Goal: Task Accomplishment & Management: Manage account settings

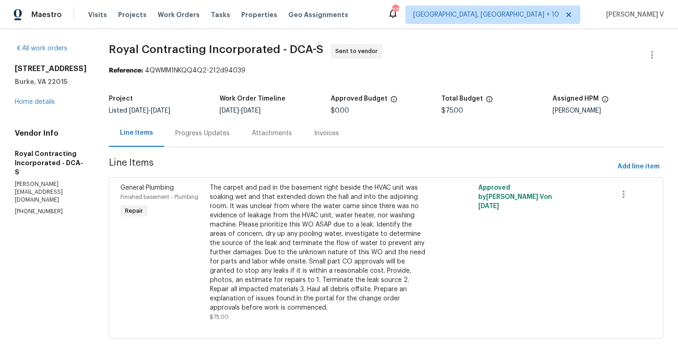
click at [218, 127] on div "Progress Updates" at bounding box center [202, 132] width 77 height 27
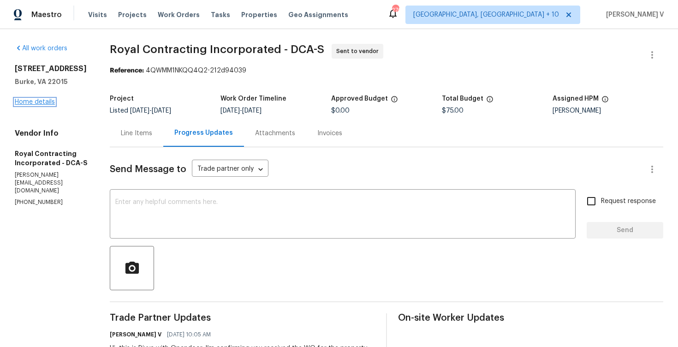
click at [36, 105] on link "Home details" at bounding box center [35, 102] width 40 height 6
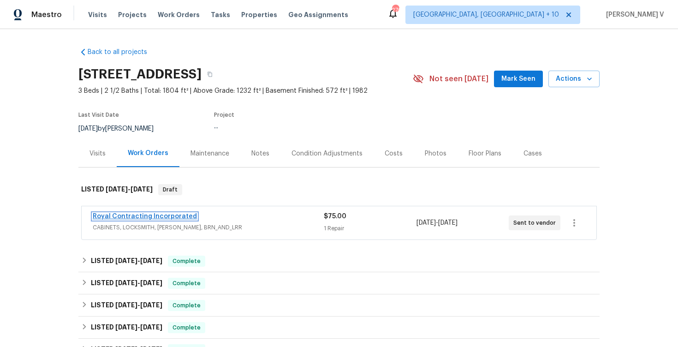
click at [169, 215] on link "Royal Contracting Incorporated" at bounding box center [145, 216] width 104 height 6
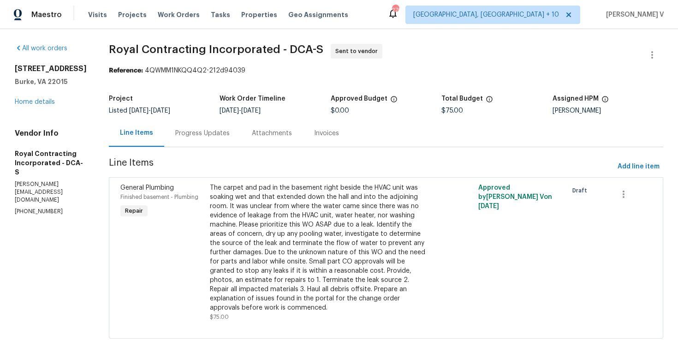
click at [241, 138] on div "Progress Updates" at bounding box center [202, 132] width 77 height 27
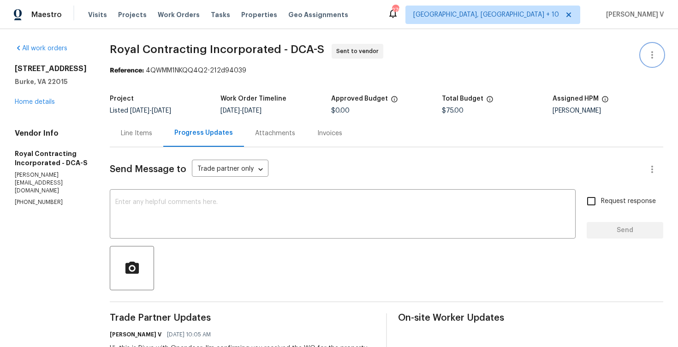
click at [649, 46] on button "button" at bounding box center [652, 55] width 22 height 22
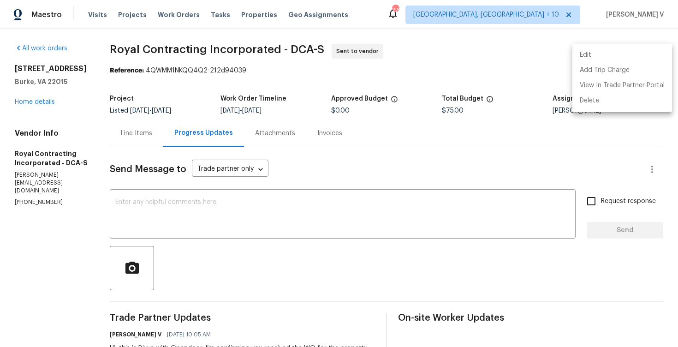
click at [614, 52] on li "Edit" at bounding box center [622, 55] width 100 height 15
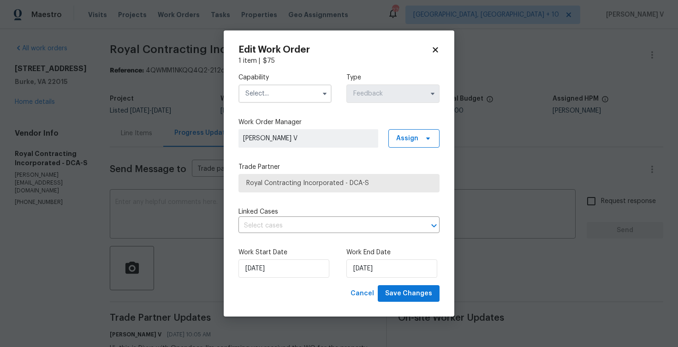
click at [295, 94] on input "text" at bounding box center [284, 93] width 93 height 18
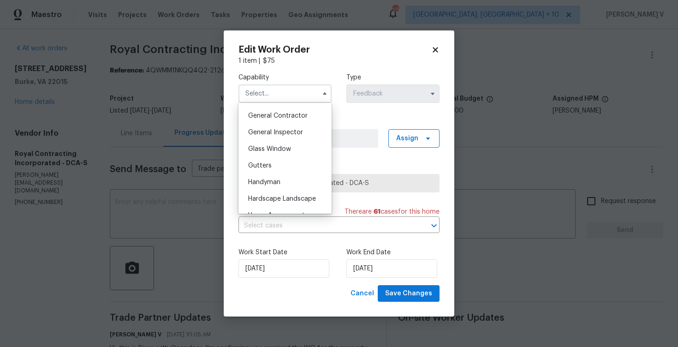
scroll to position [451, 0]
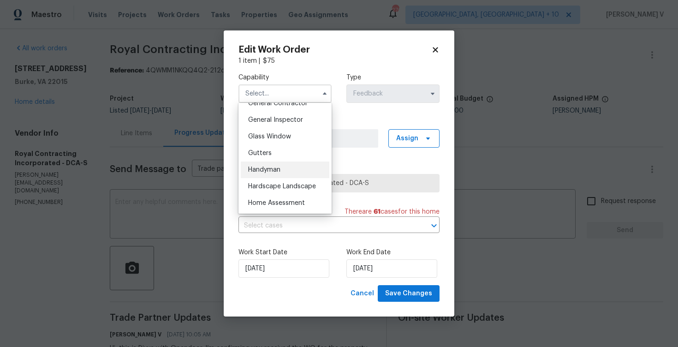
click at [285, 161] on div "Handyman" at bounding box center [285, 169] width 89 height 17
type input "Handyman"
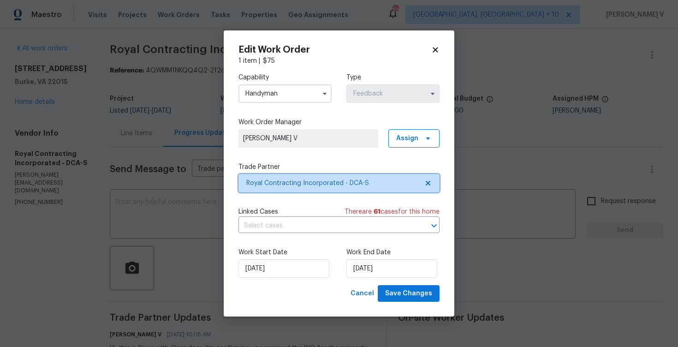
click at [404, 180] on span "Royal Contracting Incorporated - DCA-S" at bounding box center [332, 182] width 172 height 9
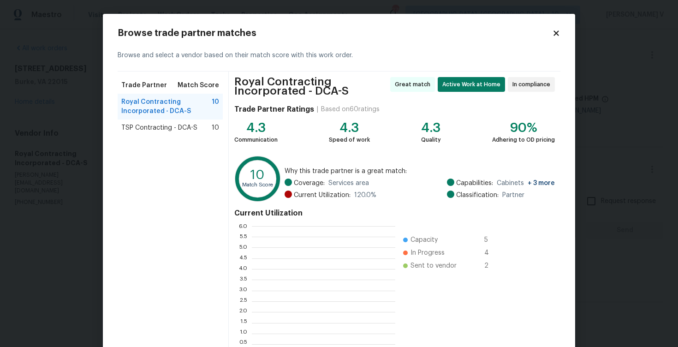
scroll to position [129, 143]
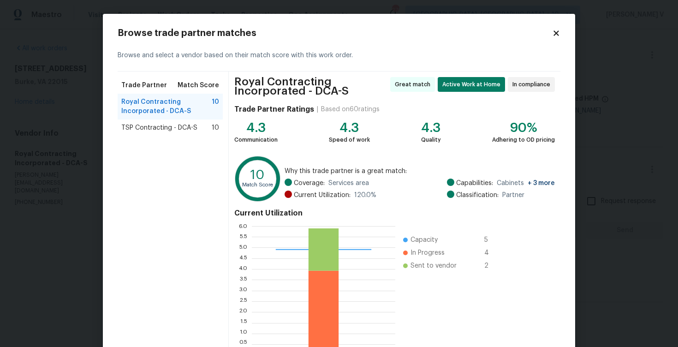
click at [192, 130] on span "TSP Contracting - DCA-S" at bounding box center [159, 127] width 76 height 9
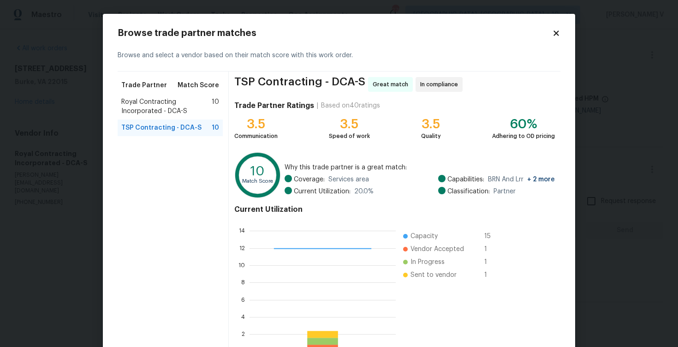
scroll to position [60, 0]
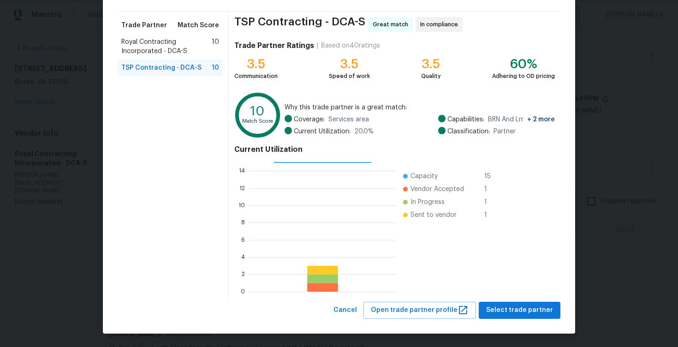
click at [39, 227] on body "Maestro Visits Projects Work Orders Tasks Properties Geo Assignments 276 Cincin…" at bounding box center [339, 173] width 678 height 347
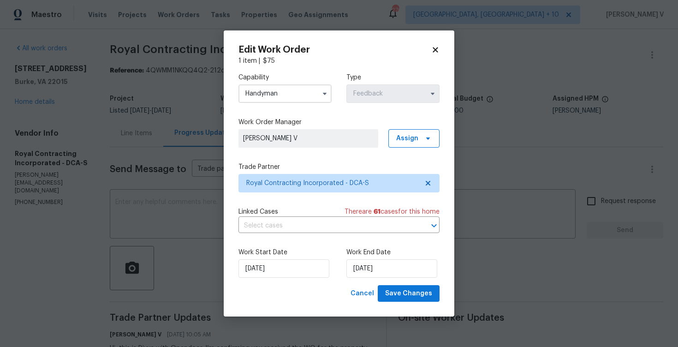
click at [39, 227] on body "Maestro Visits Projects Work Orders Tasks Properties Geo Assignments 276 Cincin…" at bounding box center [339, 173] width 678 height 347
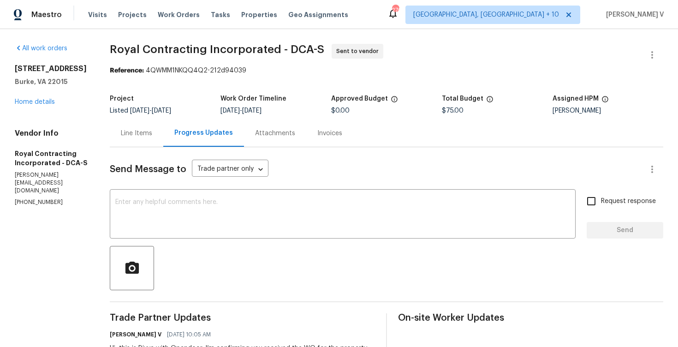
scroll to position [0, 0]
click at [148, 140] on div "Line Items" at bounding box center [136, 132] width 53 height 27
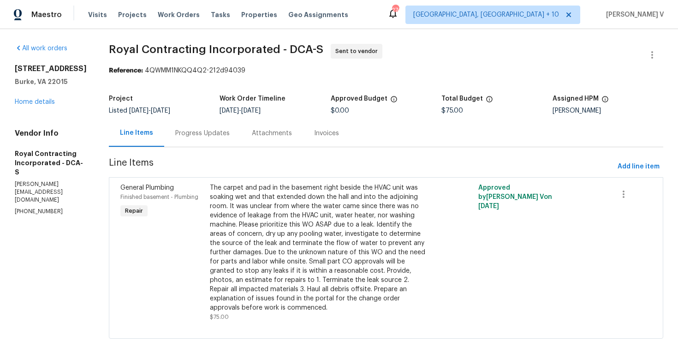
click at [642, 48] on div at bounding box center [652, 55] width 22 height 22
click at [653, 48] on button "button" at bounding box center [652, 55] width 22 height 22
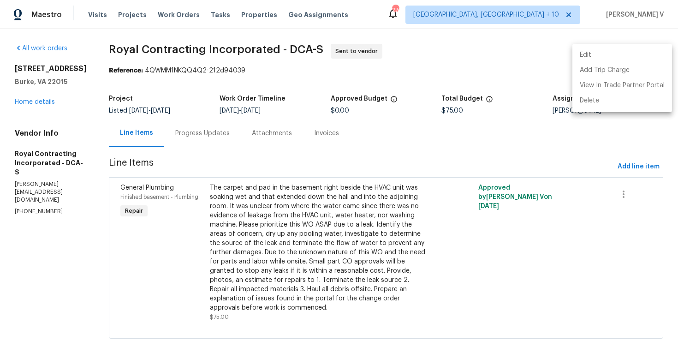
click at [653, 48] on li "Edit" at bounding box center [622, 55] width 100 height 15
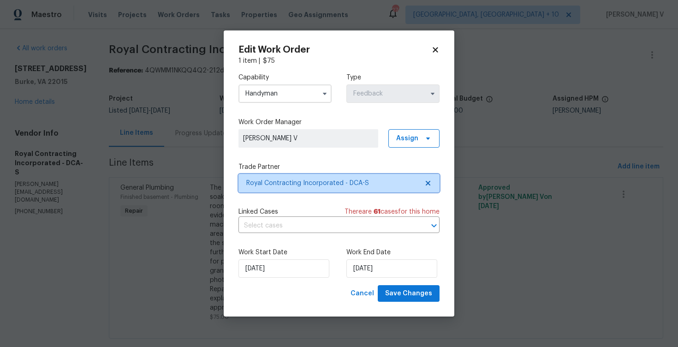
click at [317, 174] on span "Royal Contracting Incorporated - DCA-S" at bounding box center [338, 183] width 201 height 18
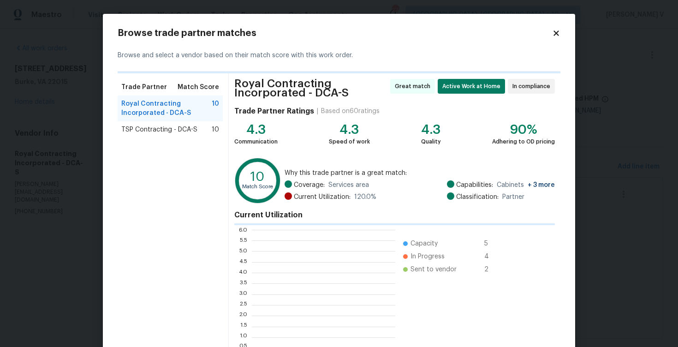
click at [317, 173] on span "Why this trade partner is a great match:" at bounding box center [420, 172] width 270 height 9
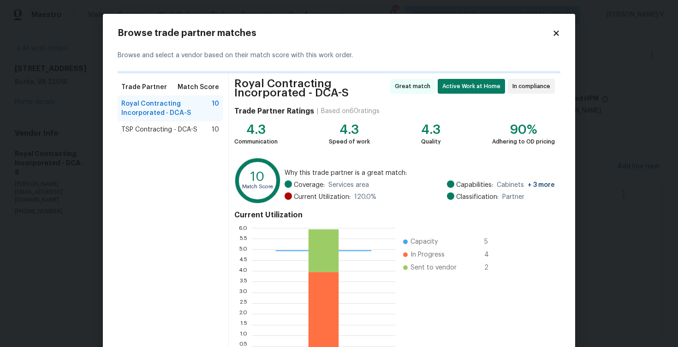
click at [179, 129] on span "TSP Contracting - DCA-S" at bounding box center [159, 129] width 76 height 9
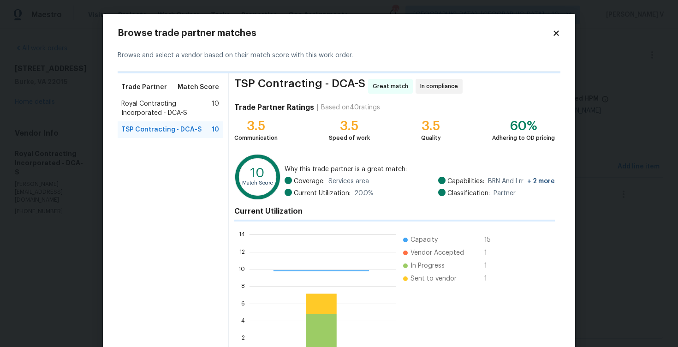
scroll to position [62, 0]
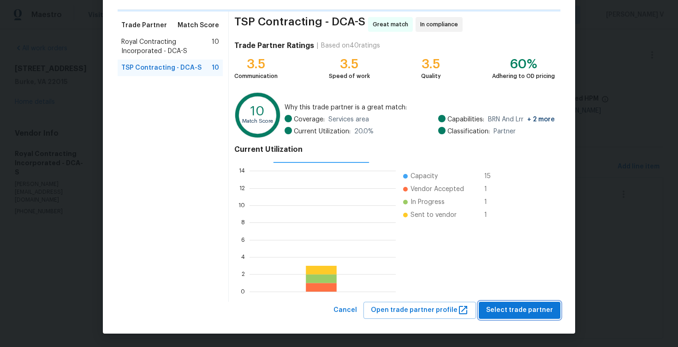
click at [518, 308] on span "Select trade partner" at bounding box center [519, 310] width 67 height 12
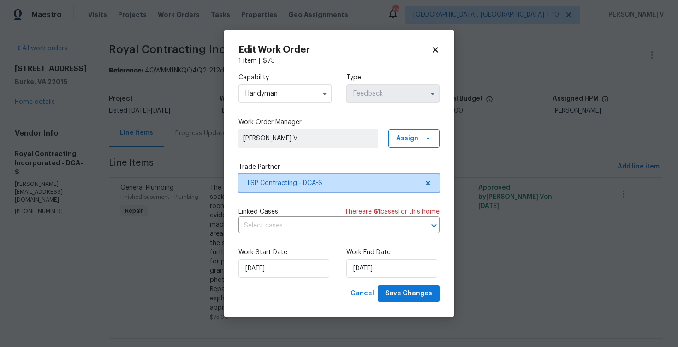
scroll to position [0, 0]
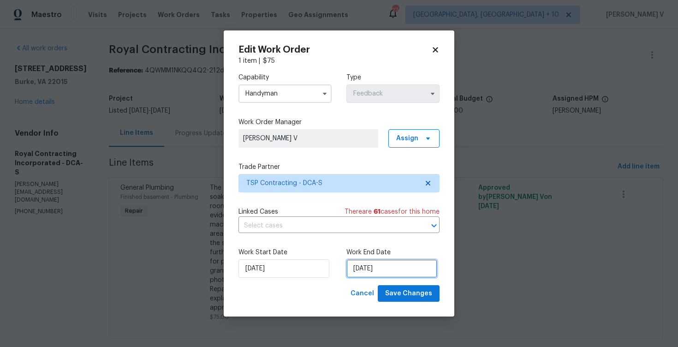
click at [392, 271] on input "25/08/2025" at bounding box center [391, 268] width 91 height 18
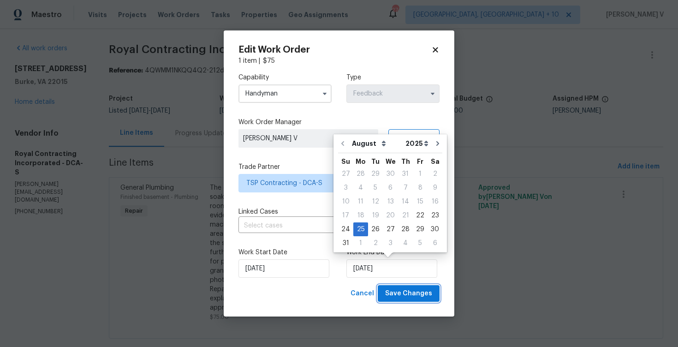
click at [411, 294] on span "Save Changes" at bounding box center [408, 294] width 47 height 12
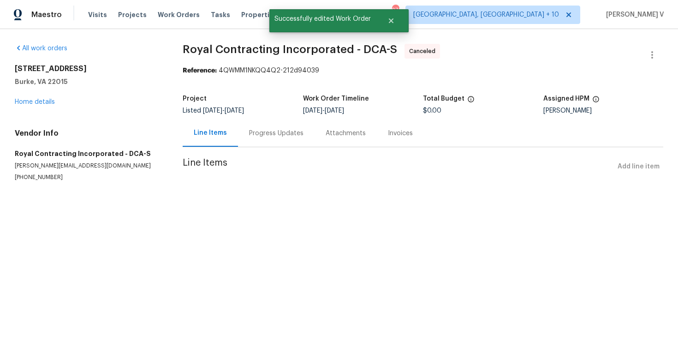
click at [301, 134] on div "Progress Updates" at bounding box center [276, 132] width 77 height 27
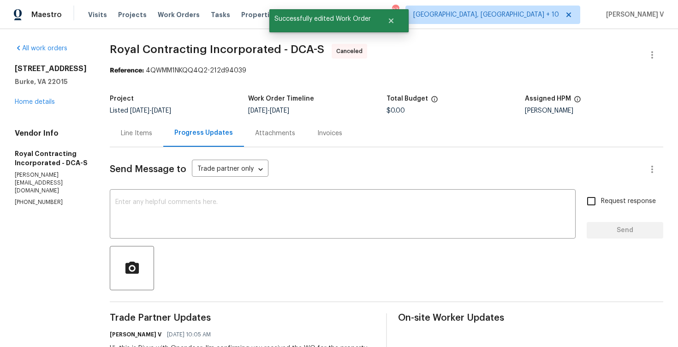
scroll to position [69, 0]
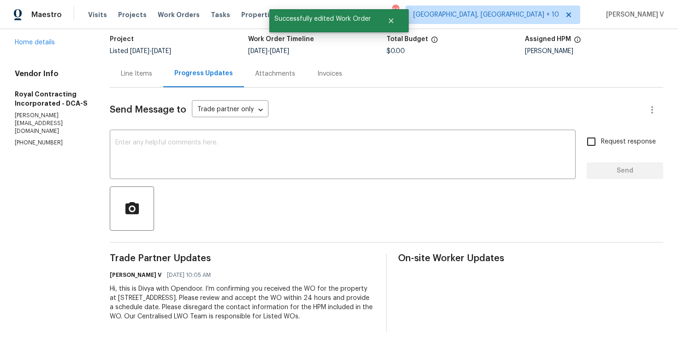
click at [201, 301] on div "Hi, this is Divya with Opendoor. I’m confirming you received the WO for the pro…" at bounding box center [242, 302] width 265 height 37
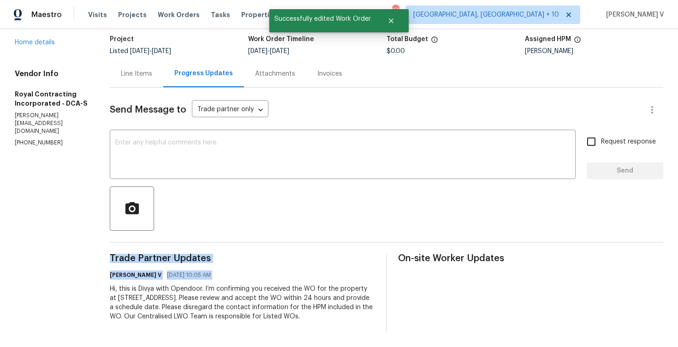
copy div "Trade Partner Updates Divya Dharshini V 08/22/2025 10:05 AM"
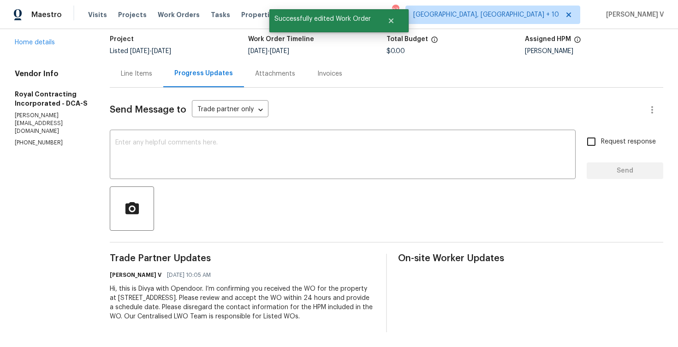
click at [49, 45] on div "6115 Martins Landing Ct Burke, VA 22015 Home details" at bounding box center [51, 26] width 73 height 42
click at [47, 42] on link "Home details" at bounding box center [35, 42] width 40 height 6
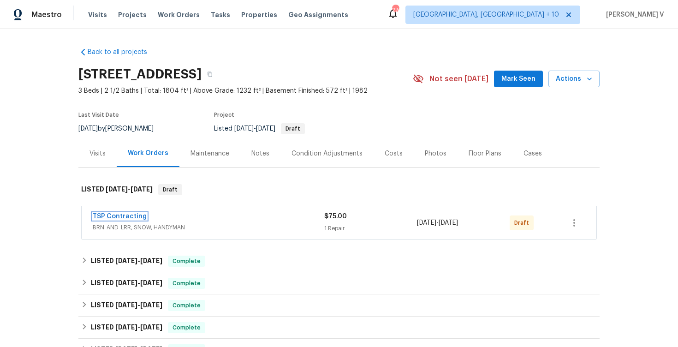
click at [126, 214] on link "TSP Contracting" at bounding box center [120, 216] width 54 height 6
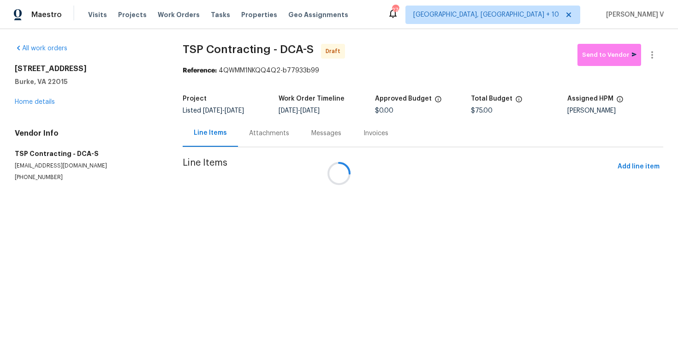
click at [651, 48] on div at bounding box center [339, 173] width 678 height 347
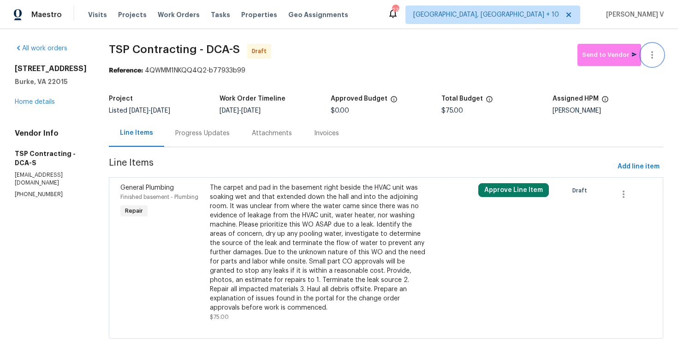
click at [652, 52] on icon "button" at bounding box center [652, 54] width 2 height 7
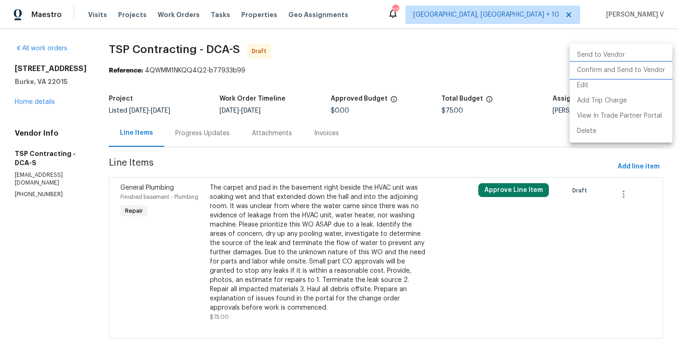
click at [625, 72] on li "Confirm and Send to Vendor" at bounding box center [621, 70] width 103 height 15
click at [230, 121] on div at bounding box center [339, 173] width 678 height 347
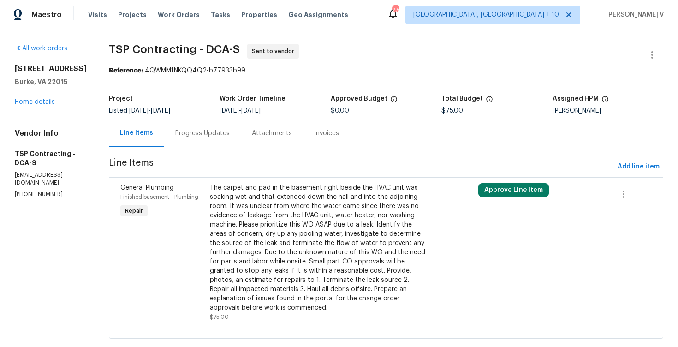
click at [198, 133] on div "Progress Updates" at bounding box center [202, 133] width 54 height 9
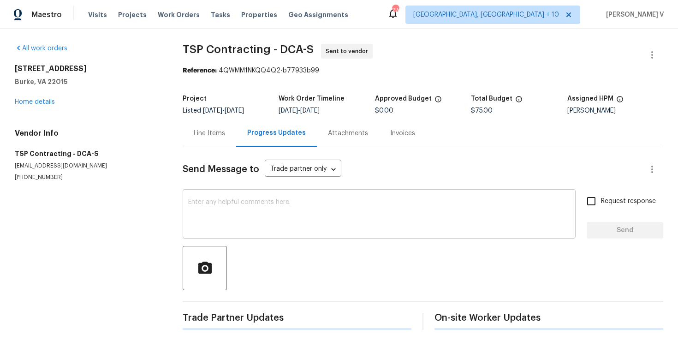
click at [218, 214] on textarea at bounding box center [379, 215] width 382 height 32
paste textarea "Hi, this is Divya with Opendoor. I’m confirming you received the WO for the pro…"
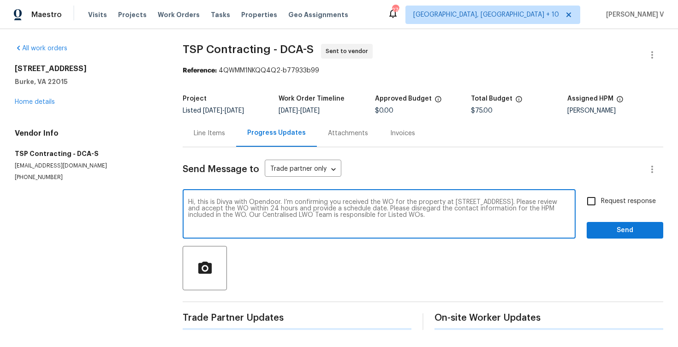
type textarea "Hi, this is Divya with Opendoor. I’m confirming you received the WO for the pro…"
click at [599, 203] on input "Request response" at bounding box center [591, 200] width 19 height 19
checkbox input "true"
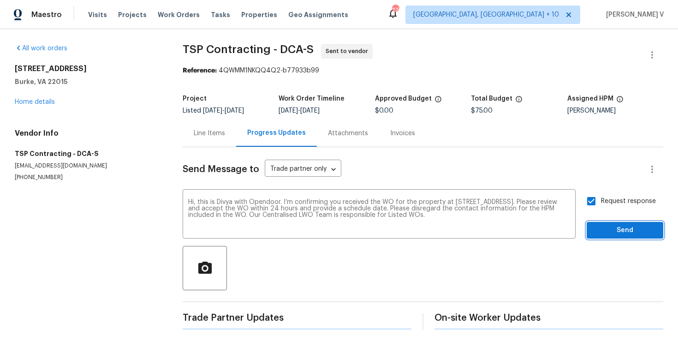
click at [606, 227] on span "Send" at bounding box center [625, 231] width 62 height 12
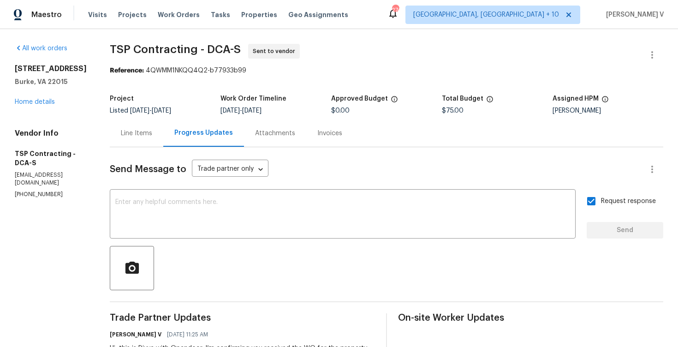
click at [120, 143] on div "Line Items" at bounding box center [136, 132] width 53 height 27
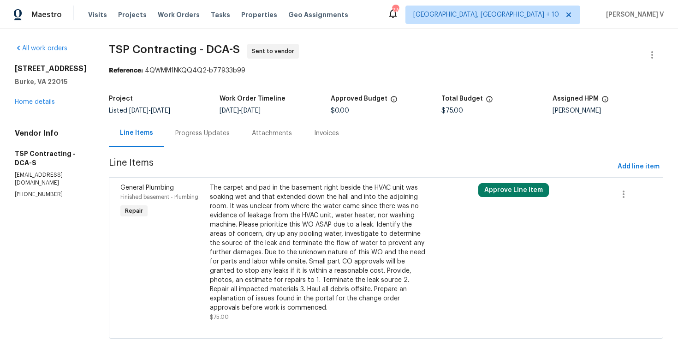
click at [284, 223] on div "The carpet and pad in the basement right beside the HVAC unit was soaking wet a…" at bounding box center [319, 247] width 218 height 129
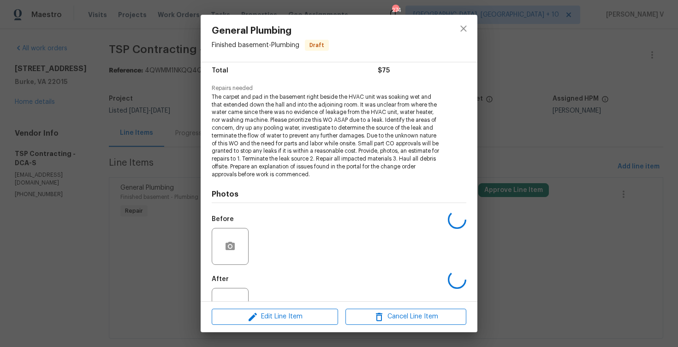
scroll to position [109, 0]
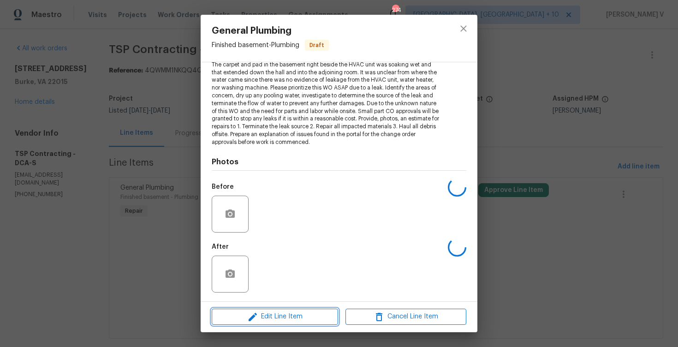
click at [249, 317] on icon "button" at bounding box center [252, 316] width 11 height 11
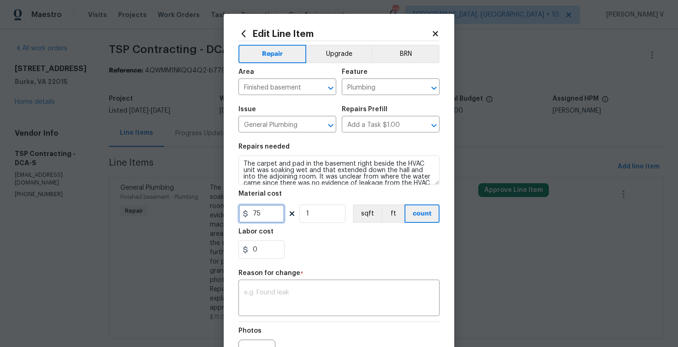
click at [259, 218] on input "75" at bounding box center [261, 213] width 46 height 18
type input "250"
click at [299, 285] on div "x ​" at bounding box center [338, 299] width 201 height 34
paste textarea "(DV) Updated per vendor’s final cost."
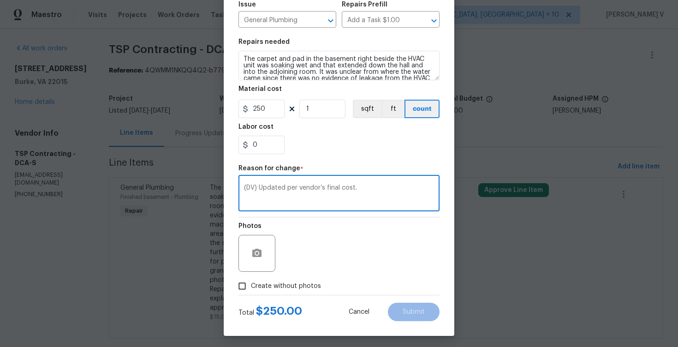
scroll to position [108, 0]
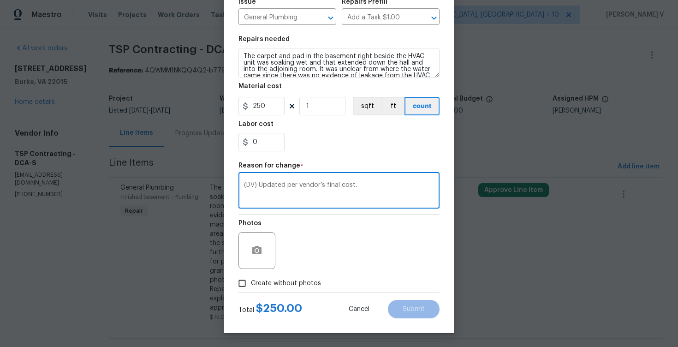
type textarea "(DV) Updated per vendor’s final cost."
click at [246, 281] on input "Create without photos" at bounding box center [242, 283] width 18 height 18
checkbox input "true"
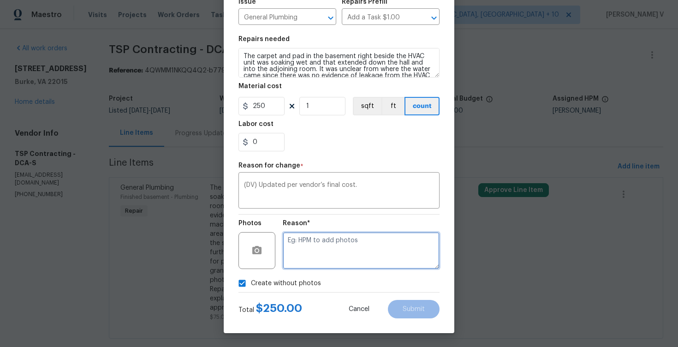
click at [339, 251] on textarea at bounding box center [361, 250] width 157 height 37
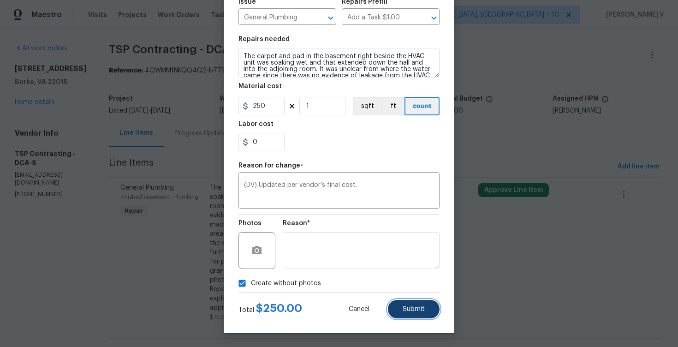
click at [403, 307] on span "Submit" at bounding box center [414, 309] width 22 height 7
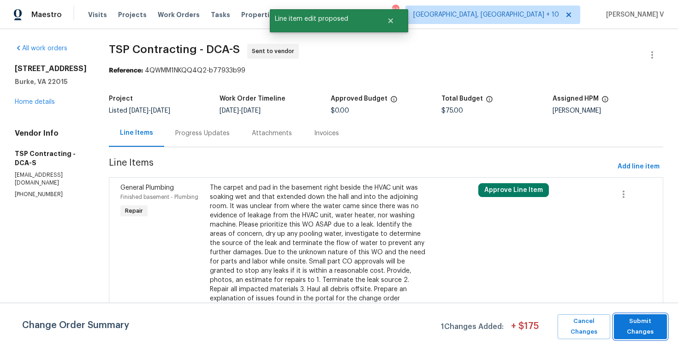
scroll to position [0, 0]
click at [643, 331] on span "Submit Changes" at bounding box center [640, 326] width 44 height 21
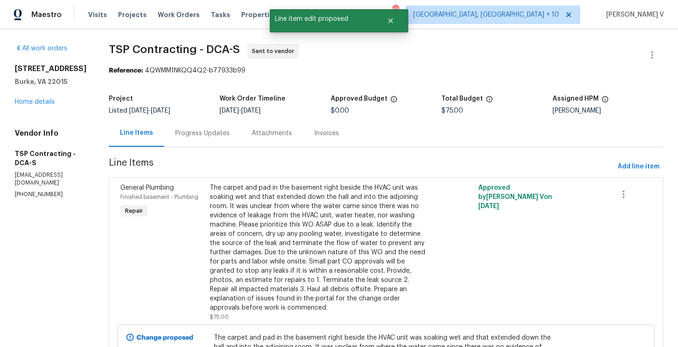
click at [187, 126] on div "Progress Updates" at bounding box center [202, 132] width 77 height 27
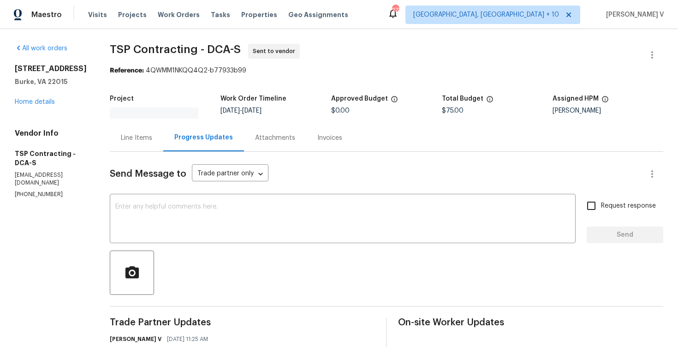
click at [186, 126] on div "Progress Updates" at bounding box center [203, 137] width 81 height 27
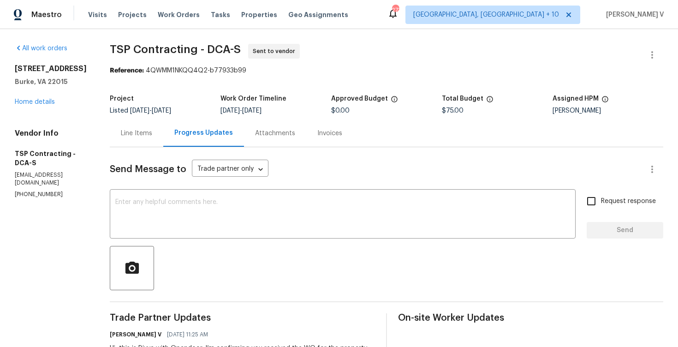
click at [140, 134] on div "Line Items" at bounding box center [136, 133] width 31 height 9
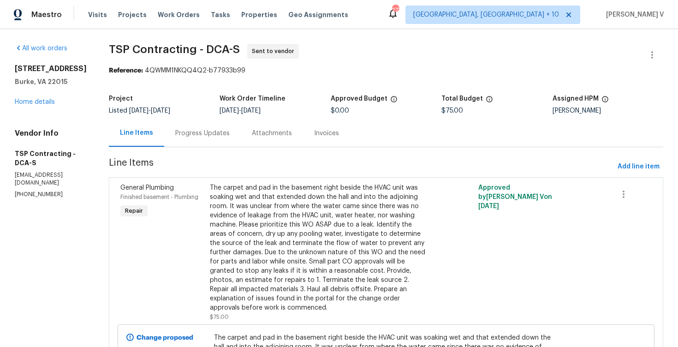
click at [200, 127] on div "Progress Updates" at bounding box center [202, 132] width 77 height 27
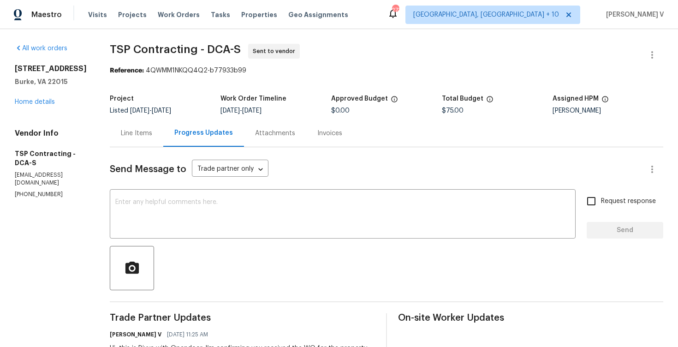
click at [131, 132] on div "Line Items" at bounding box center [136, 133] width 31 height 9
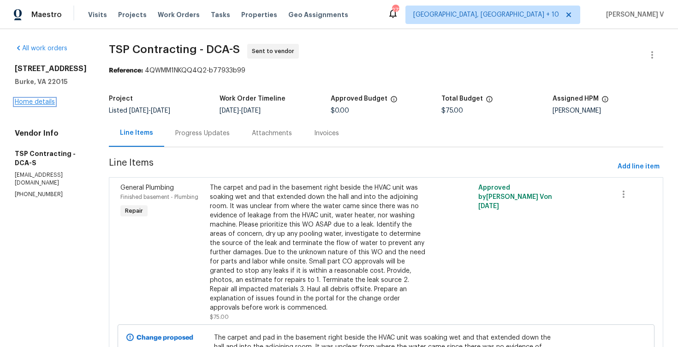
click at [33, 105] on link "Home details" at bounding box center [35, 102] width 40 height 6
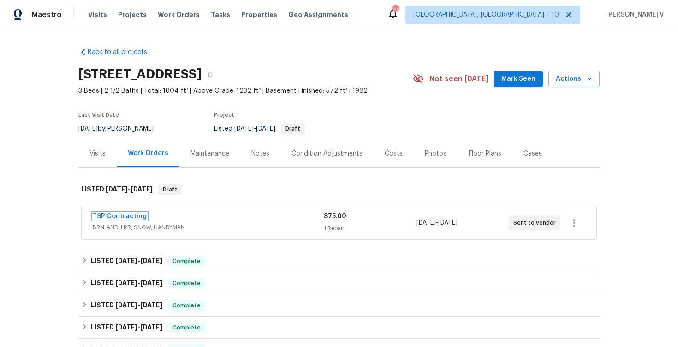
click at [128, 216] on link "TSP Contracting" at bounding box center [120, 216] width 54 height 6
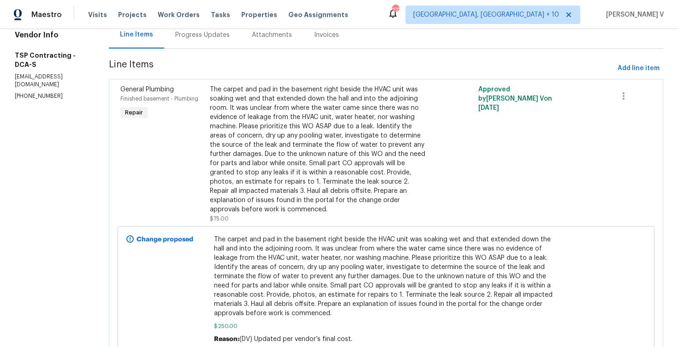
scroll to position [120, 0]
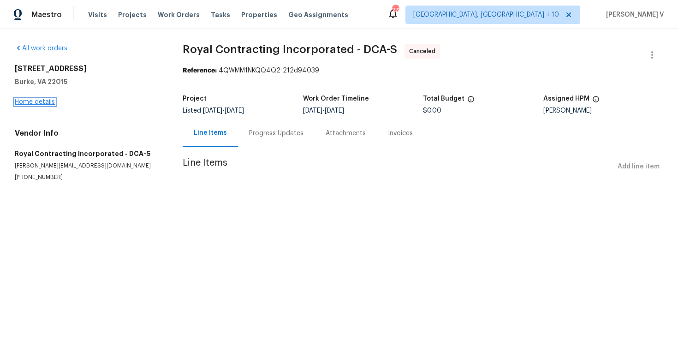
click at [37, 104] on link "Home details" at bounding box center [35, 102] width 40 height 6
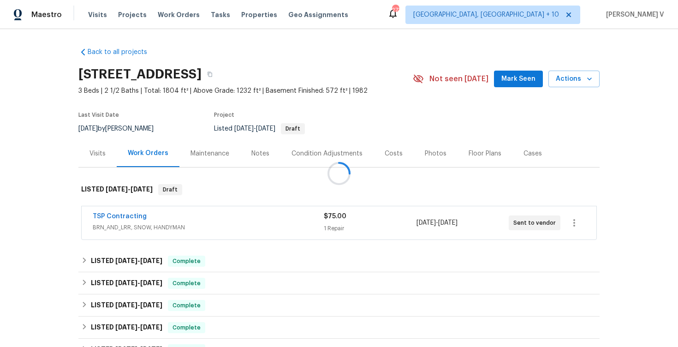
drag, startPoint x: 77, startPoint y: 217, endPoint x: 157, endPoint y: 217, distance: 79.8
click at [157, 217] on div at bounding box center [339, 173] width 678 height 347
drag, startPoint x: 155, startPoint y: 217, endPoint x: 72, endPoint y: 217, distance: 83.0
click at [73, 217] on div "Back to all projects 6115 Martins Landing Ct, Burke, VA 22015 3 Beds | 2 1/2 Ba…" at bounding box center [339, 188] width 678 height 318
copy link "TSP Contracting"
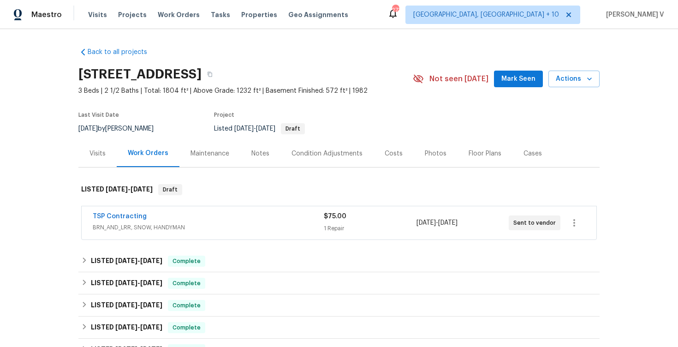
click at [113, 220] on span "TSP Contracting" at bounding box center [120, 216] width 54 height 9
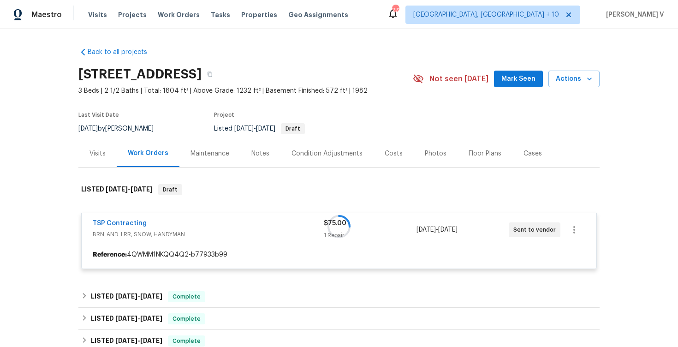
click at [113, 221] on div at bounding box center [338, 226] width 521 height 103
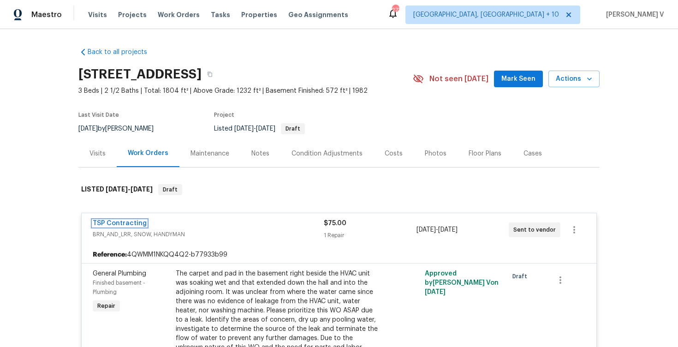
click at [113, 221] on link "TSP Contracting" at bounding box center [120, 223] width 54 height 6
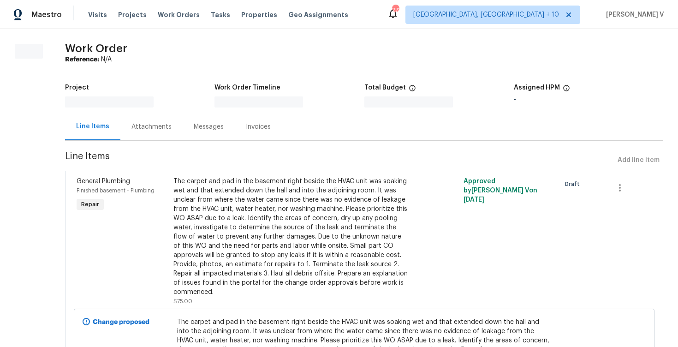
click at [113, 221] on div "General Plumbing Finished basement - Plumbing Repair" at bounding box center [122, 241] width 97 height 135
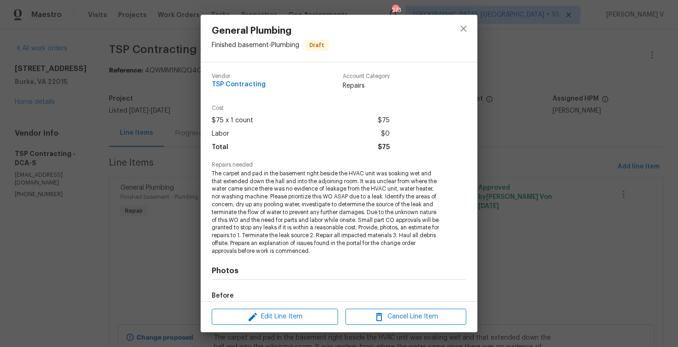
click at [158, 201] on div "General Plumbing Finished basement - Plumbing Draft Vendor TSP Contracting Acco…" at bounding box center [339, 173] width 678 height 347
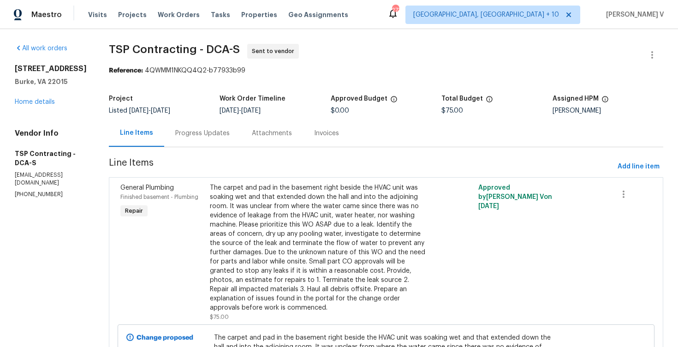
click at [210, 131] on div "Progress Updates" at bounding box center [202, 133] width 54 height 9
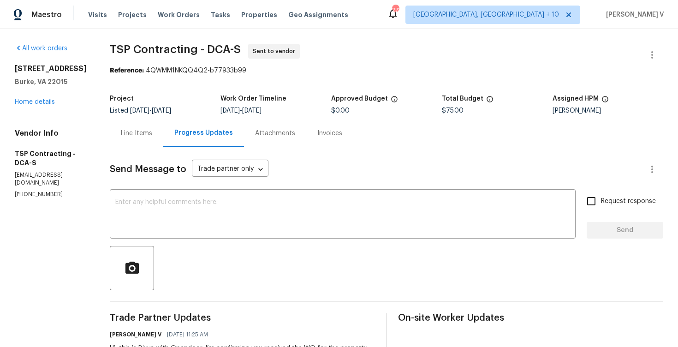
scroll to position [59, 0]
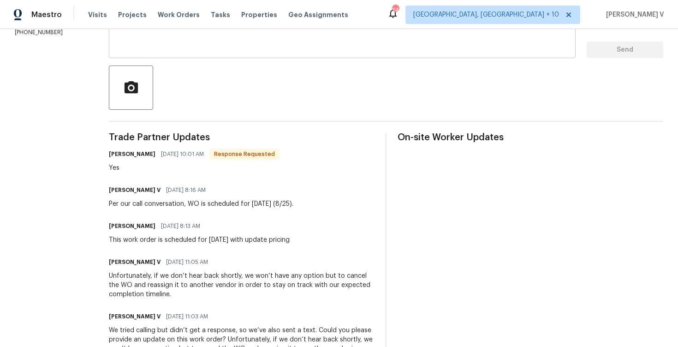
scroll to position [169, 0]
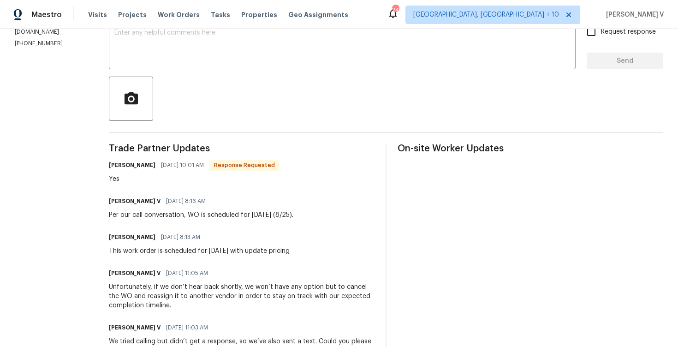
click at [158, 74] on div "Send Message to Trade partner only Trade partner only ​ x ​ Request response Se…" at bounding box center [386, 303] width 554 height 651
click at [158, 50] on textarea at bounding box center [342, 46] width 456 height 32
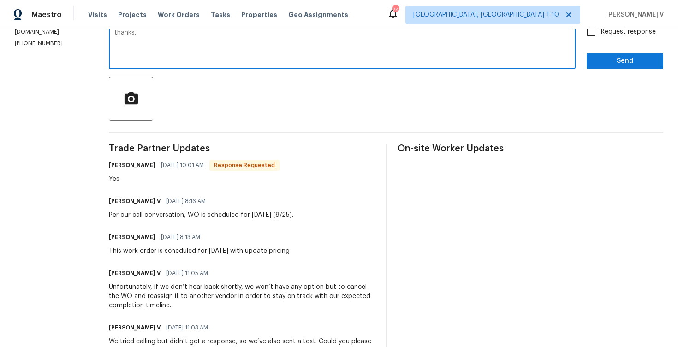
type textarea "thanks."
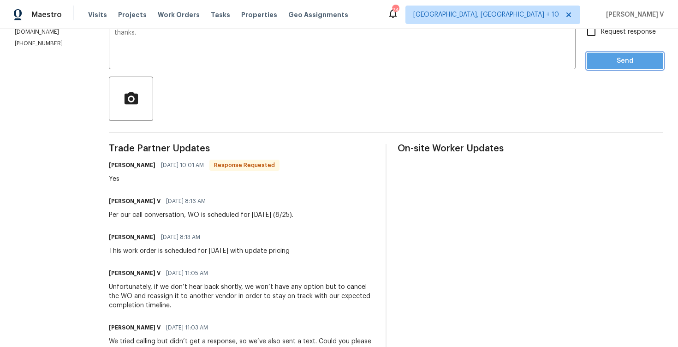
click at [604, 59] on span "Send" at bounding box center [625, 61] width 62 height 12
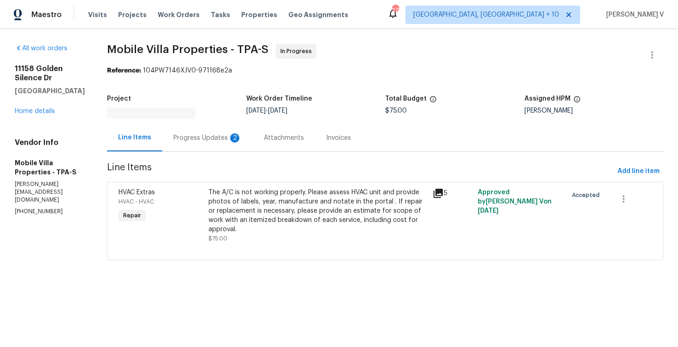
click at [253, 134] on div "Attachments" at bounding box center [284, 137] width 62 height 27
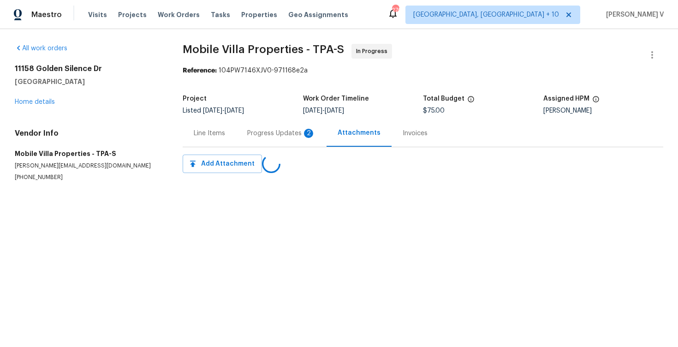
click at [253, 134] on div "Progress Updates 2" at bounding box center [281, 133] width 68 height 9
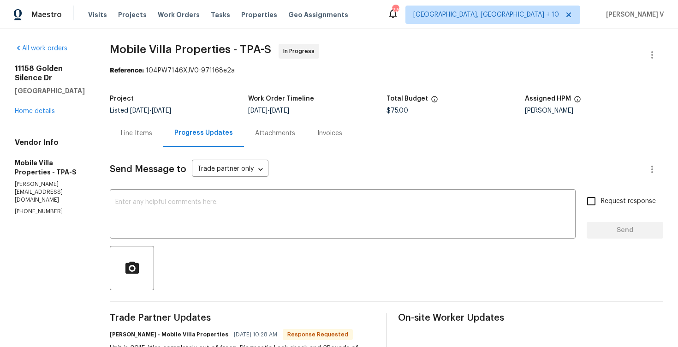
click at [132, 129] on div "Line Items" at bounding box center [136, 133] width 31 height 9
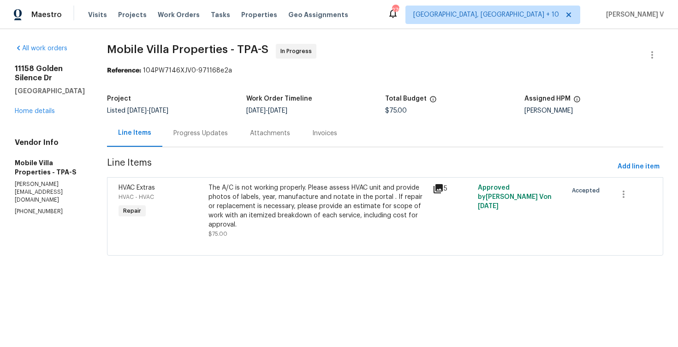
click at [227, 137] on div "Progress Updates" at bounding box center [200, 132] width 77 height 27
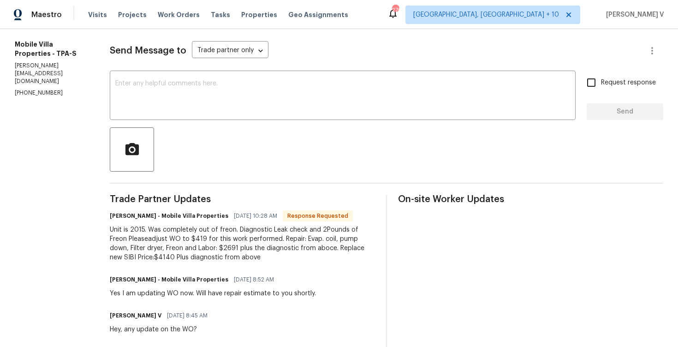
scroll to position [132, 0]
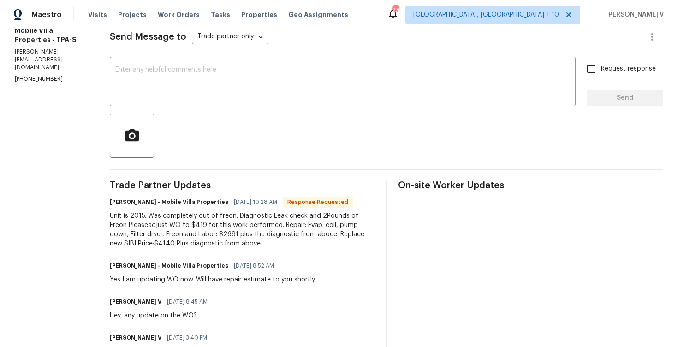
click at [215, 113] on div at bounding box center [386, 135] width 553 height 44
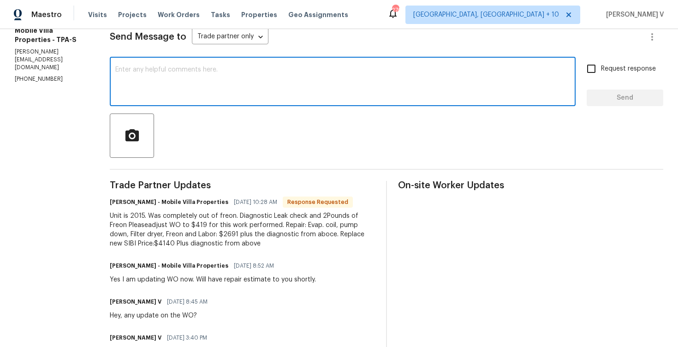
click at [456, 72] on textarea at bounding box center [342, 82] width 455 height 32
paste textarea "Hey thanks! We will review and get back to you."
type textarea "Hey thanks! We will review and get back to you."
click at [601, 96] on span "Send" at bounding box center [625, 98] width 62 height 12
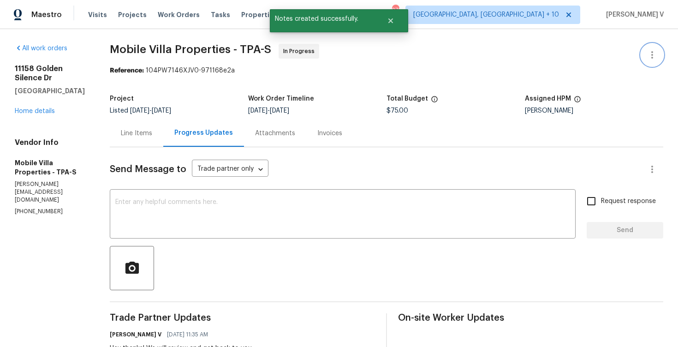
click at [653, 47] on button "button" at bounding box center [652, 55] width 22 height 22
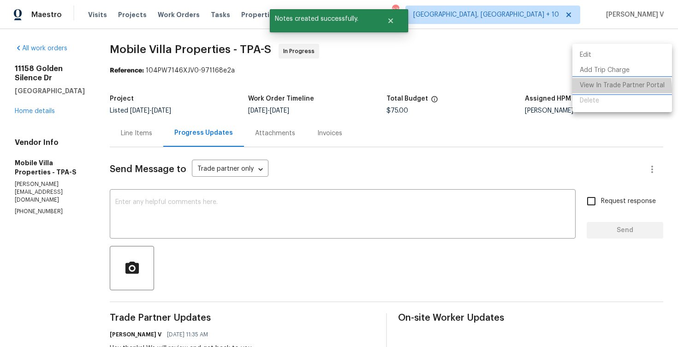
click at [591, 89] on li "View In Trade Partner Portal" at bounding box center [622, 85] width 100 height 15
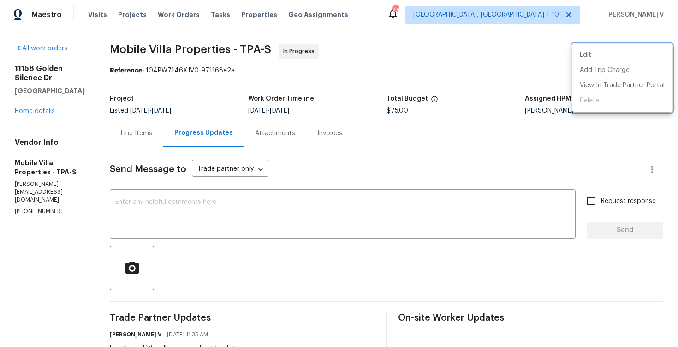
click at [31, 109] on div at bounding box center [339, 173] width 678 height 347
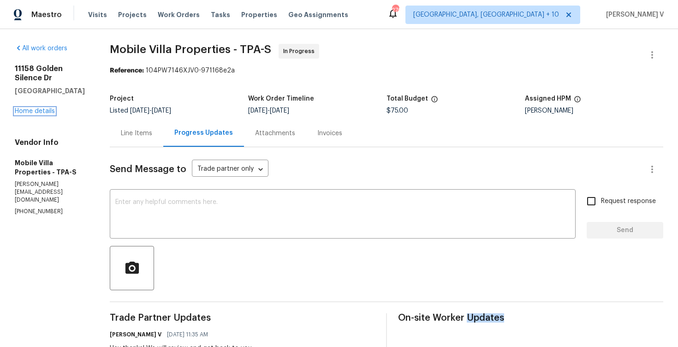
click at [31, 109] on link "Home details" at bounding box center [35, 111] width 40 height 6
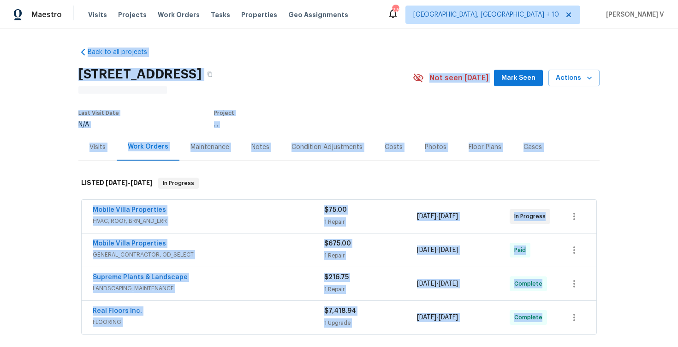
click at [62, 208] on div "Back to all projects 11158 Golden Silence Dr, Riverview, FL 33579 N/A Not seen …" at bounding box center [339, 188] width 678 height 318
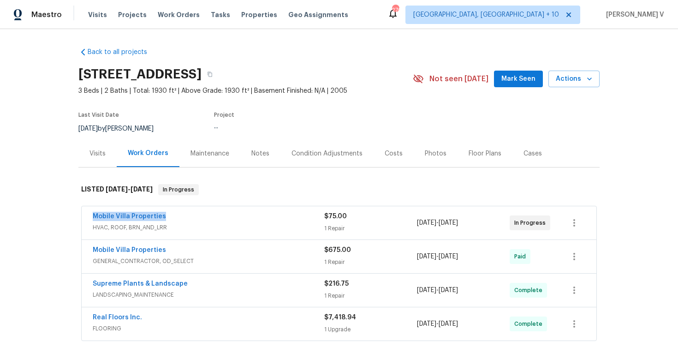
drag, startPoint x: 83, startPoint y: 220, endPoint x: 226, endPoint y: 219, distance: 142.5
click at [226, 220] on div "Mobile Villa Properties HVAC, ROOF, BRN_AND_LRR $75.00 1 Repair 8/18/2025 - 8/2…" at bounding box center [339, 222] width 515 height 33
copy link "Mobile Villa Properties"
click at [158, 219] on link "Mobile Villa Properties" at bounding box center [129, 216] width 73 height 6
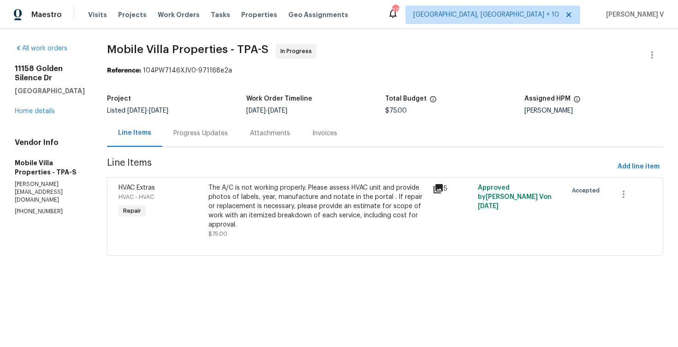
click at [262, 198] on div "The A/C is not working properly. Please assess HVAC unit and provide photos of …" at bounding box center [317, 206] width 219 height 46
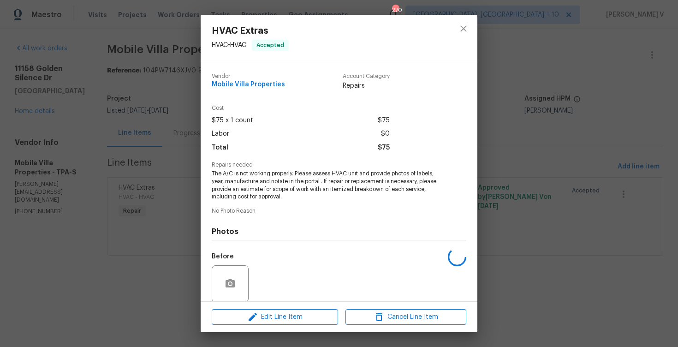
click at [262, 183] on span "The A/C is not working properly. Please assess HVAC unit and provide photos of …" at bounding box center [326, 185] width 229 height 31
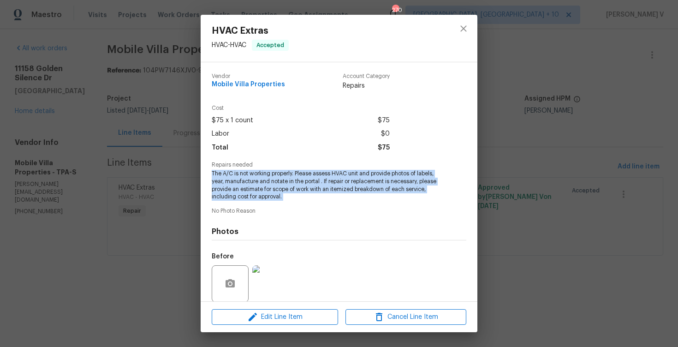
copy span "The A/C is not working properly. Please assess HVAC unit and provide photos of …"
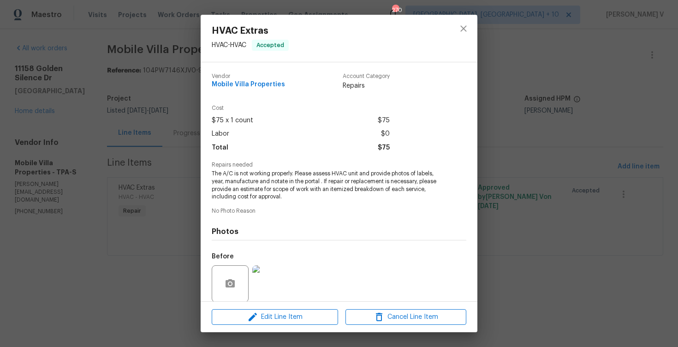
click at [46, 110] on div "HVAC Extras HVAC - HVAC Accepted Vendor Mobile Villa Properties Account Categor…" at bounding box center [339, 173] width 678 height 347
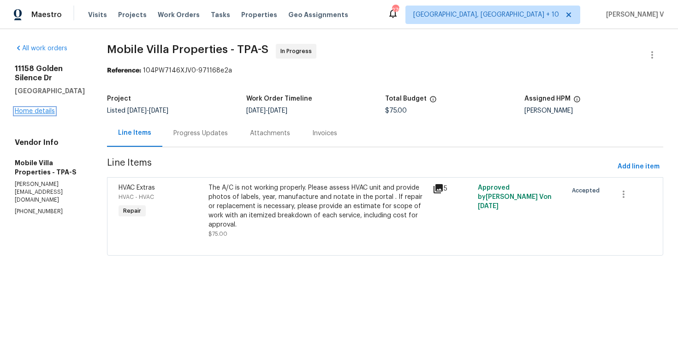
click at [46, 112] on link "Home details" at bounding box center [35, 111] width 40 height 6
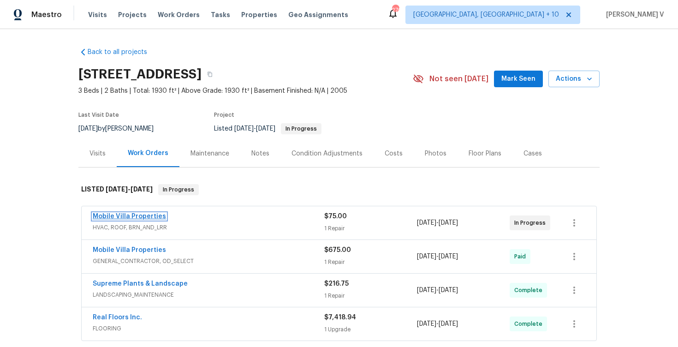
click at [149, 214] on link "Mobile Villa Properties" at bounding box center [129, 216] width 73 height 6
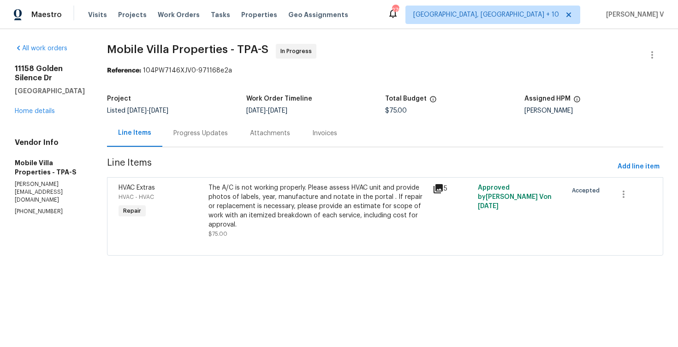
click at [267, 186] on div "The A/C is not working properly. Please assess HVAC unit and provide photos of …" at bounding box center [317, 206] width 219 height 46
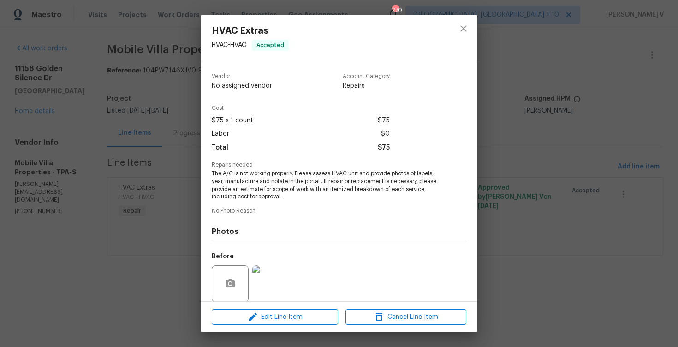
scroll to position [70, 0]
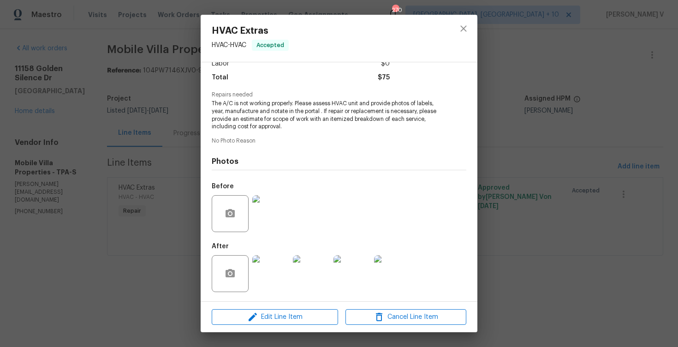
click at [268, 254] on div at bounding box center [270, 273] width 41 height 48
click at [269, 268] on img at bounding box center [270, 273] width 37 height 37
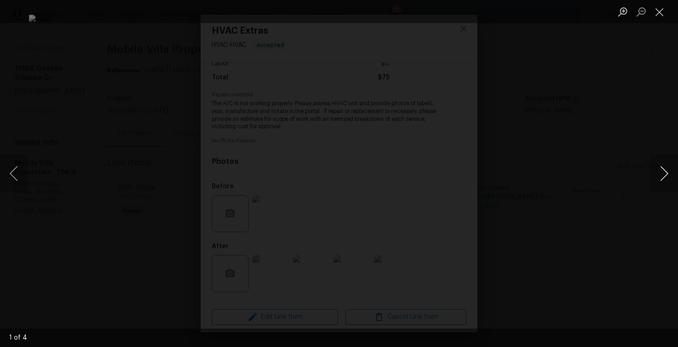
click at [667, 170] on button "Next image" at bounding box center [664, 173] width 28 height 37
click at [662, 172] on button "Next image" at bounding box center [664, 173] width 28 height 37
click at [672, 172] on button "Next image" at bounding box center [664, 173] width 28 height 37
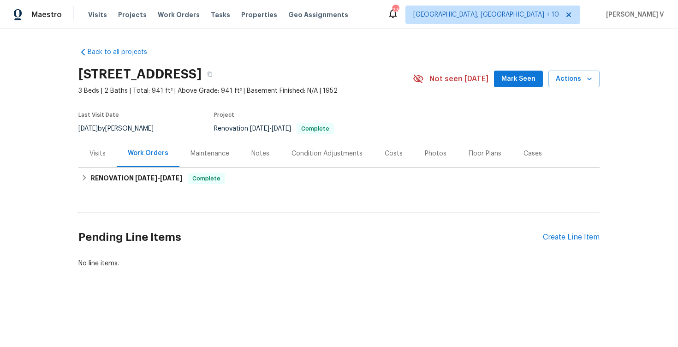
click at [566, 247] on div "Pending Line Items Create Line Item" at bounding box center [338, 237] width 521 height 43
click at [566, 246] on div "Pending Line Items Create Line Item" at bounding box center [338, 237] width 521 height 43
click at [564, 241] on div "Pending Line Items Create Line Item" at bounding box center [338, 237] width 521 height 43
click at [583, 230] on div "Pending Line Items Create Line Item" at bounding box center [338, 237] width 521 height 43
click at [579, 236] on div "Create Line Item" at bounding box center [571, 237] width 57 height 9
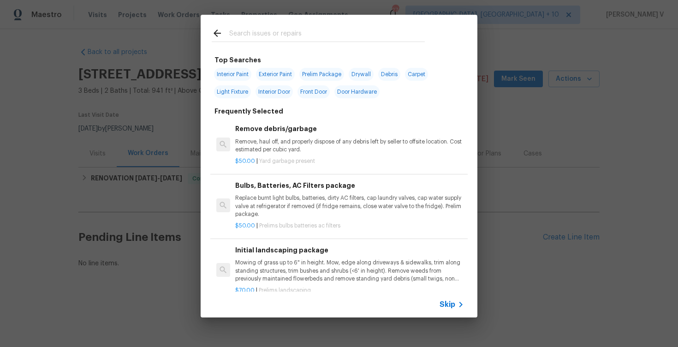
click at [452, 302] on span "Skip" at bounding box center [447, 304] width 16 height 9
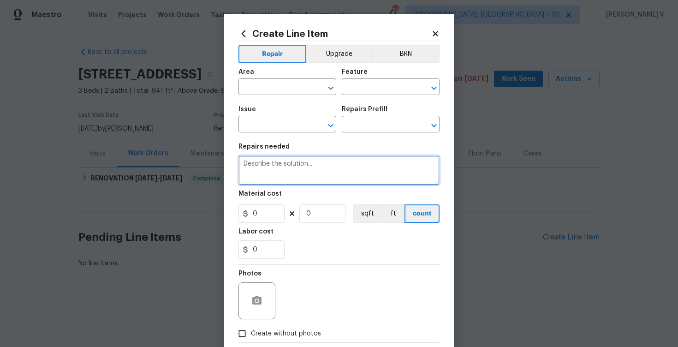
click at [331, 177] on textarea at bounding box center [338, 170] width 201 height 30
paste textarea "Received feedback there a leak under the kitchen sink. Please dry up any poolin…"
type textarea "Received feedback there a leak under the kitchen sink. Please dry up any poolin…"
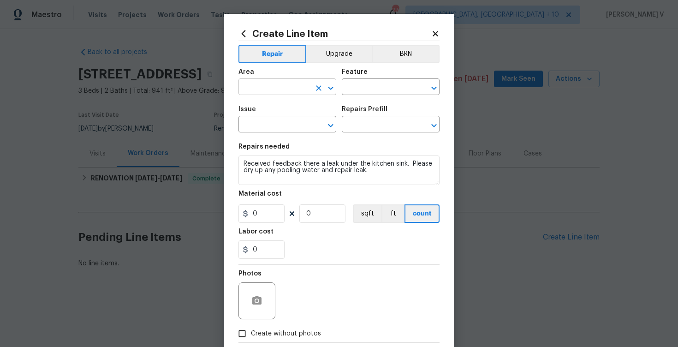
click at [295, 89] on input "text" at bounding box center [274, 88] width 72 height 14
click at [294, 105] on li "Kitchen" at bounding box center [287, 108] width 98 height 15
type input "Kitchen"
click at [341, 97] on div "Area Kitchen ​ Feature ​" at bounding box center [338, 81] width 201 height 37
click at [370, 85] on input "text" at bounding box center [378, 88] width 72 height 14
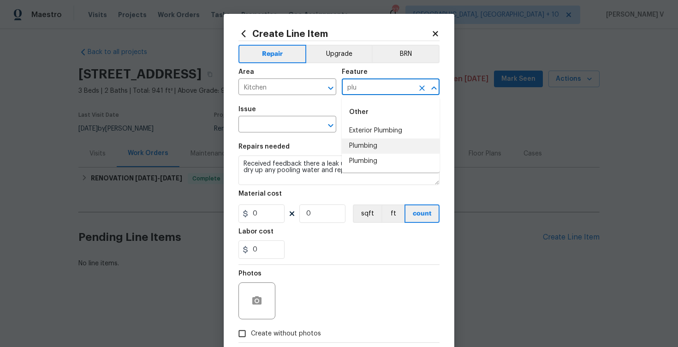
click at [371, 138] on li "Plumbing" at bounding box center [391, 145] width 98 height 15
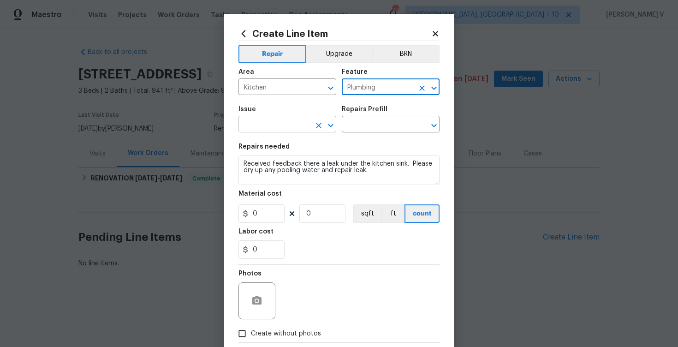
type input "Plumbing"
click at [278, 131] on input "text" at bounding box center [274, 125] width 72 height 14
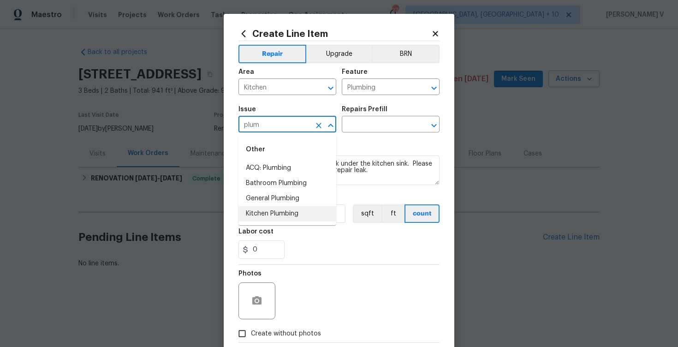
click at [274, 210] on li "Kitchen Plumbing" at bounding box center [287, 213] width 98 height 15
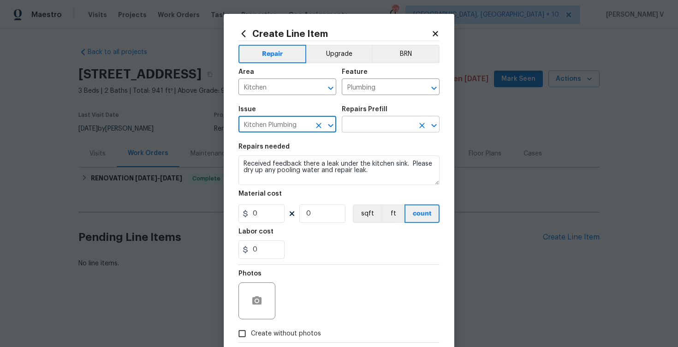
type input "Kitchen Plumbing"
click at [379, 125] on input "text" at bounding box center [378, 125] width 72 height 14
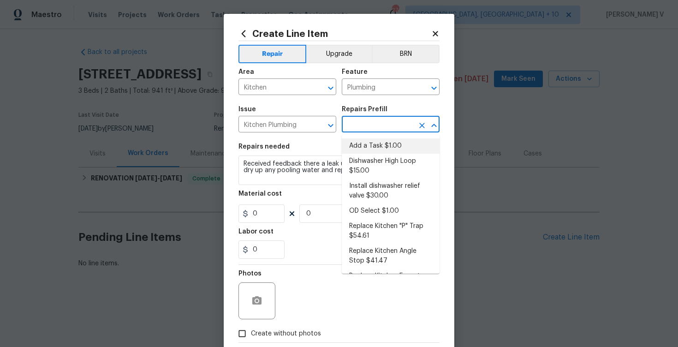
click at [366, 138] on li "Add a Task $1.00" at bounding box center [391, 145] width 98 height 15
type input "Add a Task $1.00"
type textarea "HPM to detail"
type input "1"
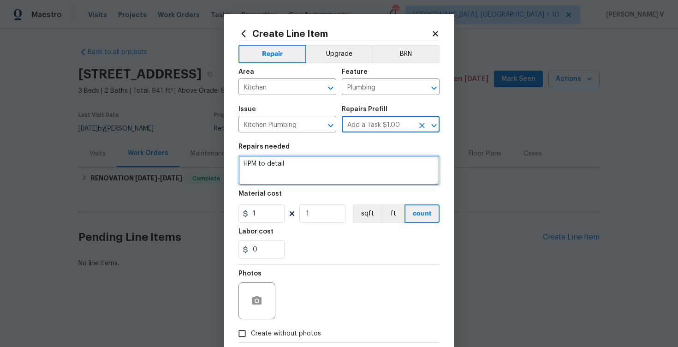
click at [308, 169] on textarea "HPM to detail" at bounding box center [338, 170] width 201 height 30
paste textarea "Received feedback there a leak under the kitchen sink. Please dry up any poolin…"
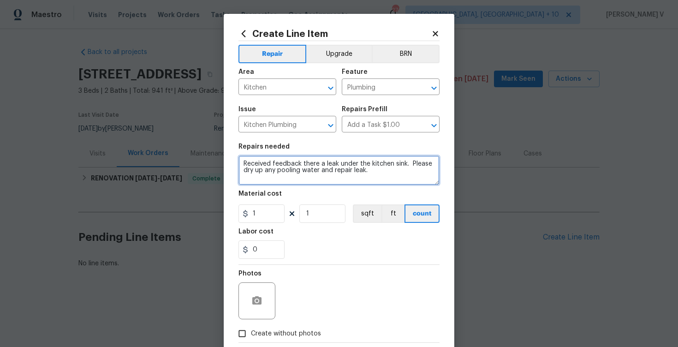
type textarea "Received feedback there a leak under the kitchen sink. Please dry up any poolin…"
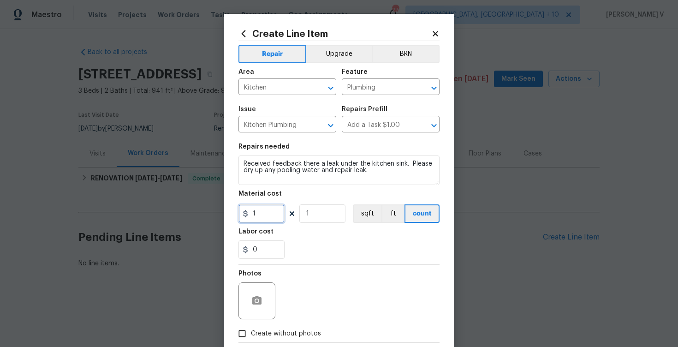
click at [267, 214] on input "1" at bounding box center [261, 213] width 46 height 18
type input "125"
click at [235, 334] on input "Create without photos" at bounding box center [242, 334] width 18 height 18
checkbox input "true"
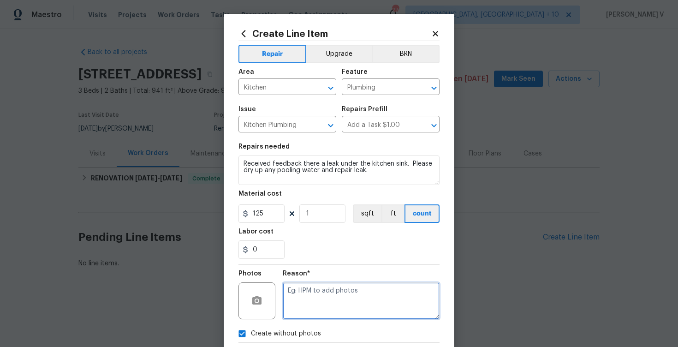
click at [333, 285] on textarea at bounding box center [361, 300] width 157 height 37
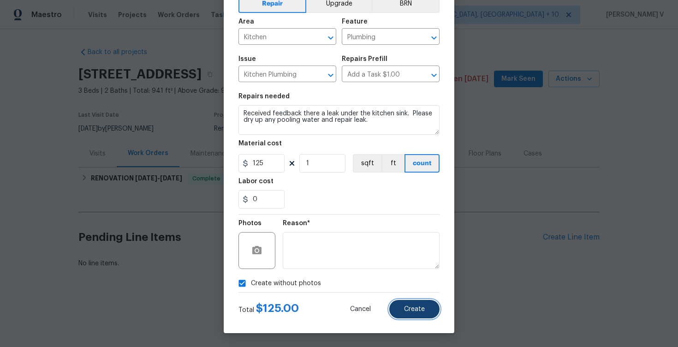
click at [414, 309] on span "Create" at bounding box center [414, 309] width 21 height 7
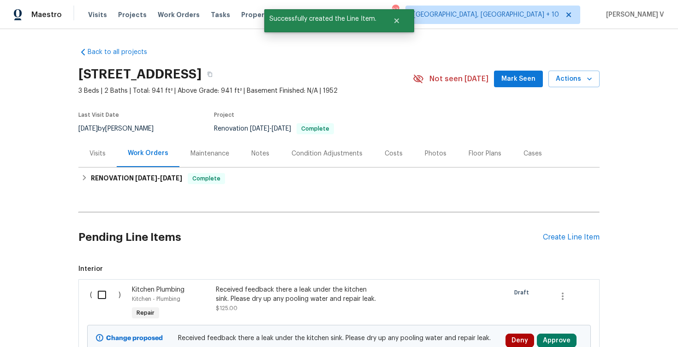
scroll to position [89, 0]
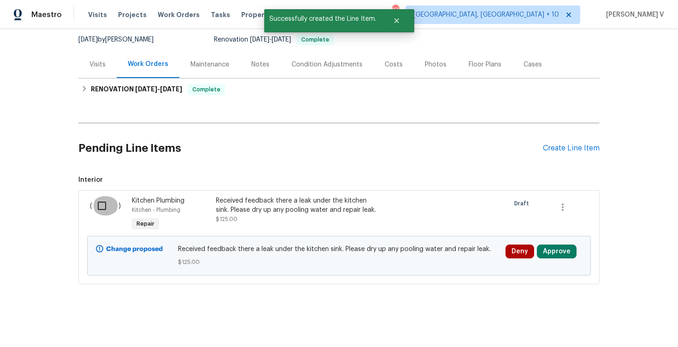
click at [103, 212] on input "checkbox" at bounding box center [105, 205] width 26 height 19
checkbox input "true"
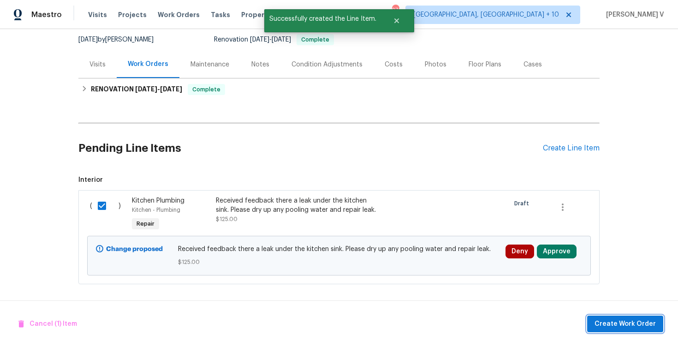
click at [618, 321] on span "Create Work Order" at bounding box center [624, 324] width 61 height 12
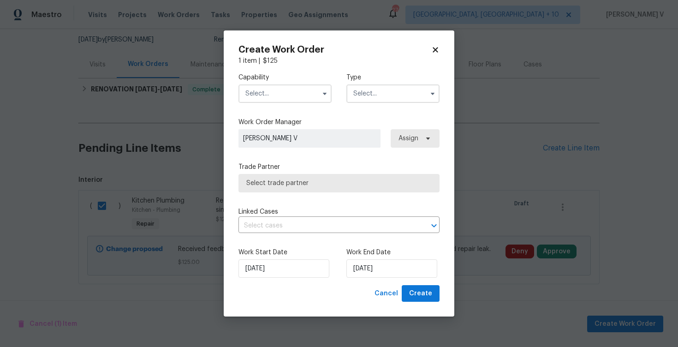
click at [256, 83] on div "Capability" at bounding box center [284, 88] width 93 height 30
click at [261, 94] on input "text" at bounding box center [284, 93] width 93 height 18
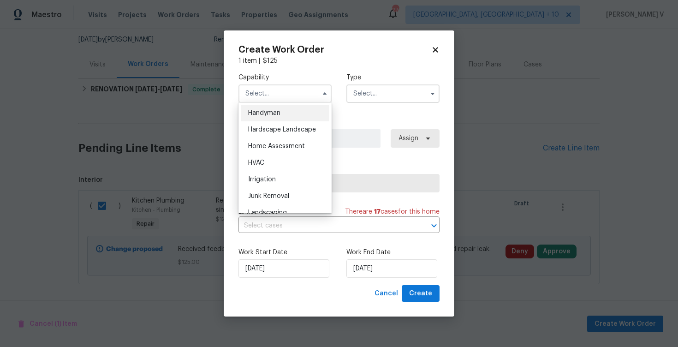
click at [288, 113] on div "Handyman" at bounding box center [285, 113] width 89 height 17
type input "Handyman"
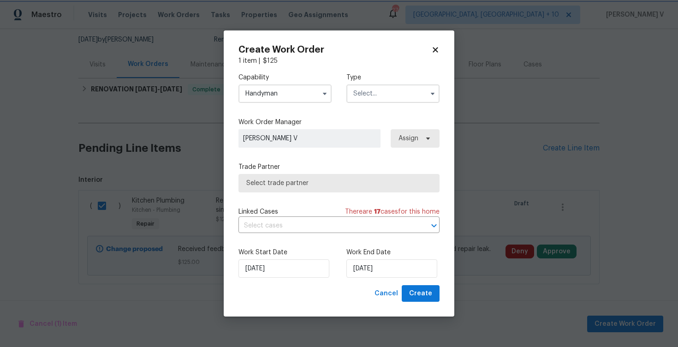
scroll to position [491, 0]
click at [372, 106] on div "Capability Handyman Agent Appliance Bathtub Resurfacing BRN And Lrr Broker Cabi…" at bounding box center [338, 87] width 201 height 45
click at [373, 97] on input "text" at bounding box center [392, 93] width 93 height 18
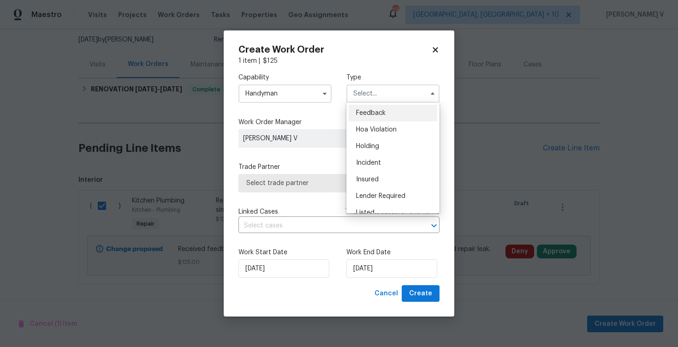
click at [365, 105] on div "Feedback" at bounding box center [393, 113] width 89 height 17
type input "Feedback"
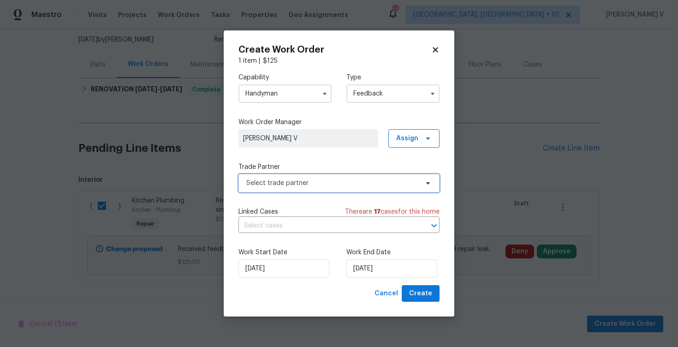
click at [314, 189] on span "Select trade partner" at bounding box center [338, 183] width 201 height 18
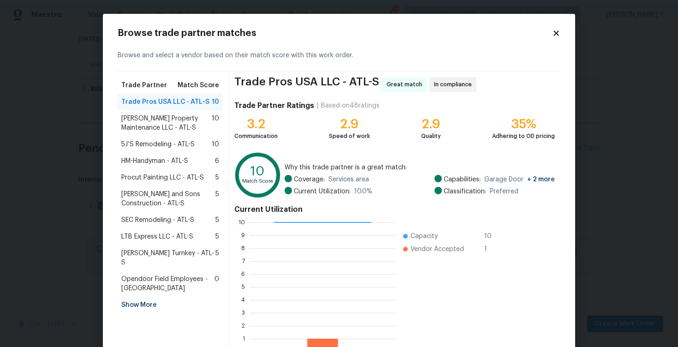
scroll to position [60, 0]
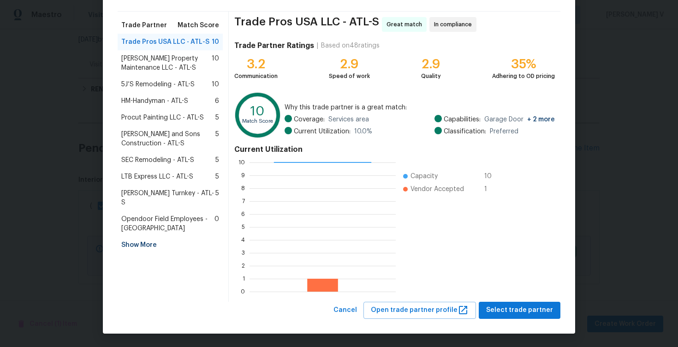
click at [206, 59] on span "[PERSON_NAME] Property Maintenance LLC - ATL-S" at bounding box center [166, 63] width 90 height 18
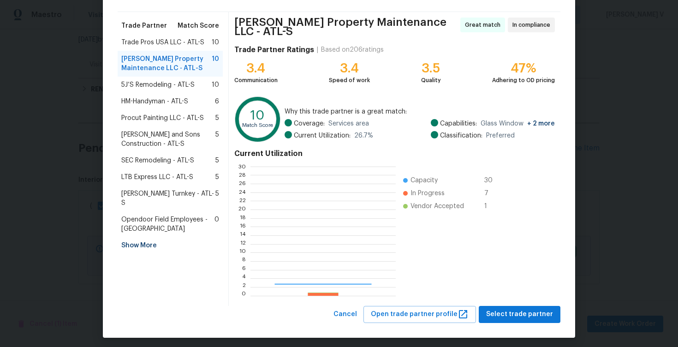
scroll to position [129, 145]
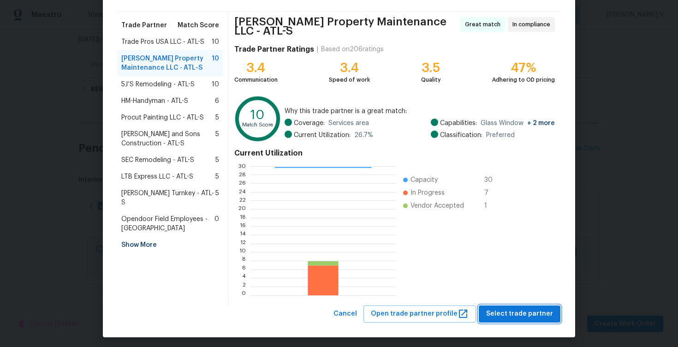
click at [510, 308] on span "Select trade partner" at bounding box center [519, 314] width 67 height 12
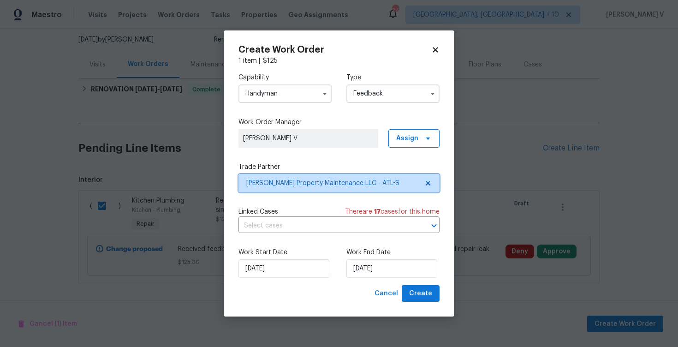
scroll to position [0, 0]
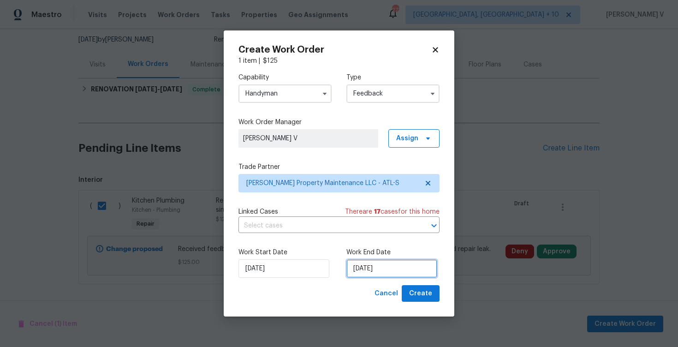
click at [365, 261] on input "22/08/2025" at bounding box center [391, 268] width 91 height 18
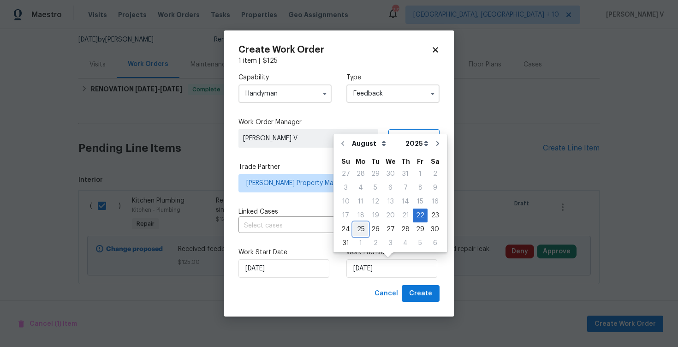
click at [358, 226] on div "25" at bounding box center [360, 229] width 15 height 13
type input "25/08/2025"
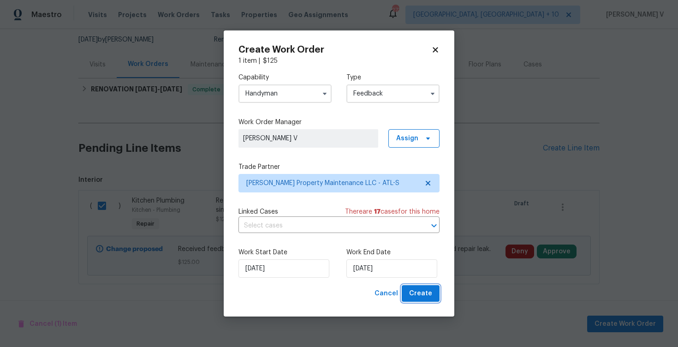
click at [436, 289] on button "Create" at bounding box center [421, 293] width 38 height 17
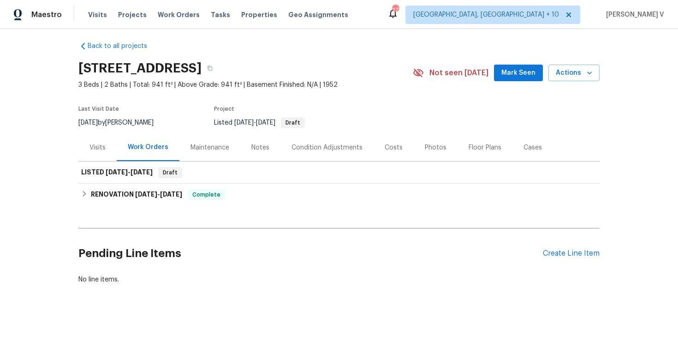
scroll to position [6, 0]
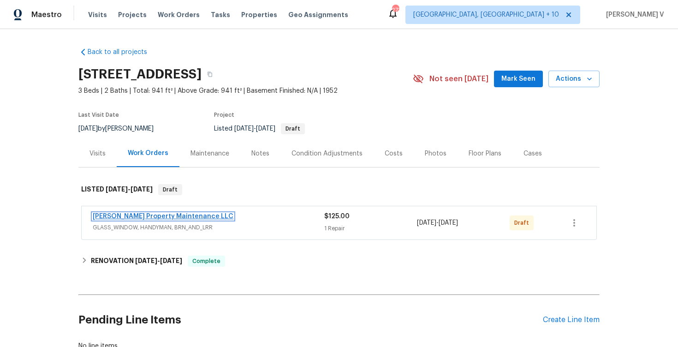
click at [122, 217] on link "[PERSON_NAME] Property Maintenance LLC" at bounding box center [163, 216] width 141 height 6
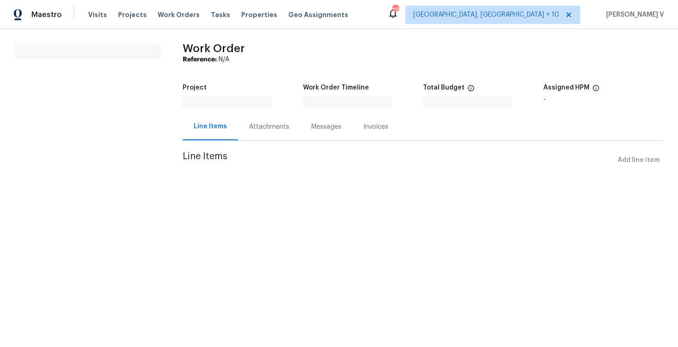
click at [281, 125] on div "Attachments" at bounding box center [269, 126] width 62 height 27
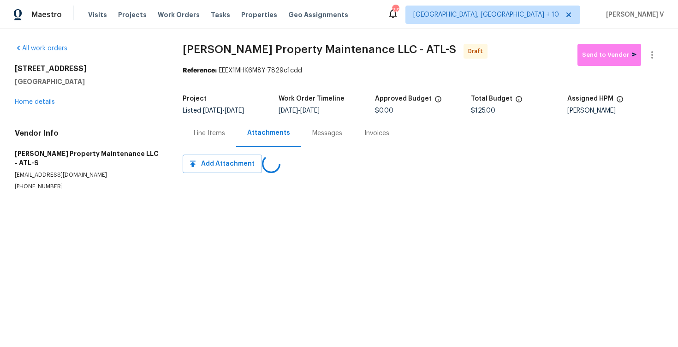
click at [281, 125] on div "Attachments" at bounding box center [268, 132] width 65 height 27
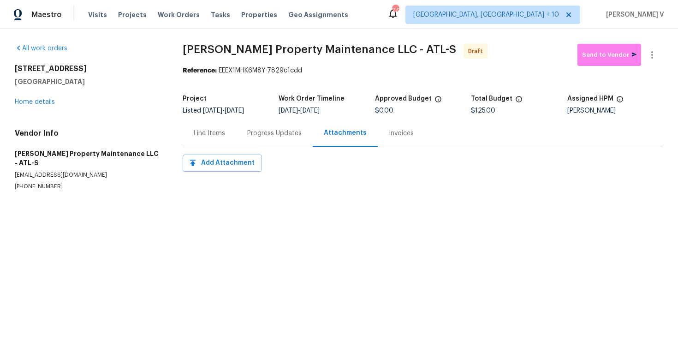
click at [286, 139] on div "Progress Updates" at bounding box center [274, 132] width 77 height 27
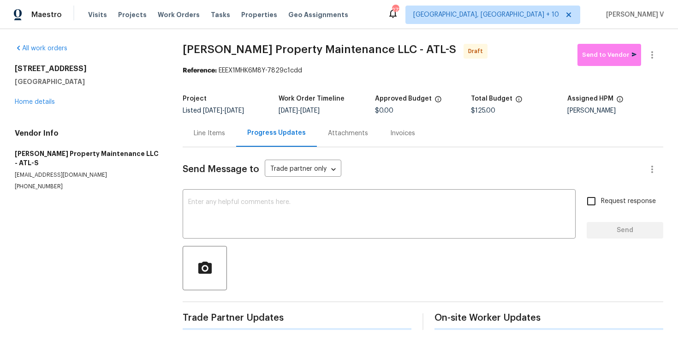
click at [292, 212] on textarea at bounding box center [379, 215] width 382 height 32
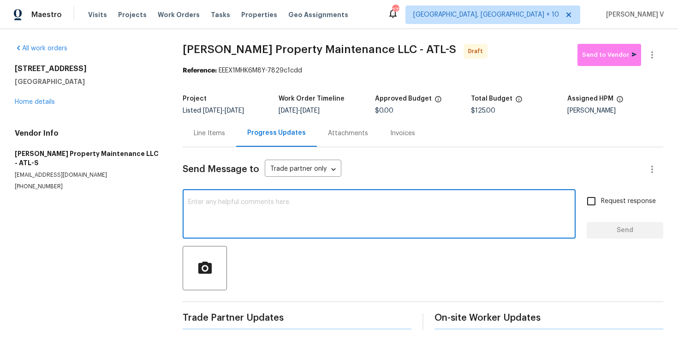
paste textarea "Hi, this is Divya with Opendoor. I’m confirming you received the WO for the pro…"
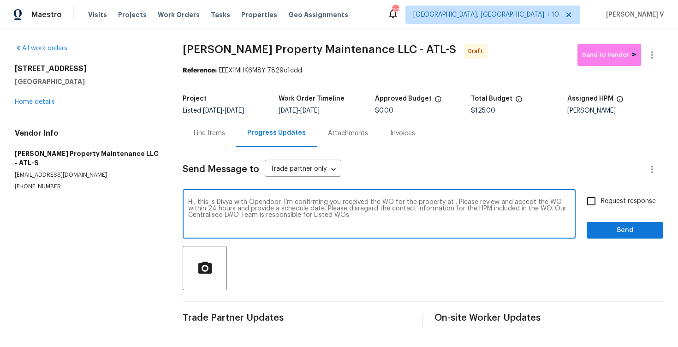
click at [451, 202] on textarea "Hi, this is Divya with Opendoor. I’m confirming you received the WO for the pro…" at bounding box center [379, 215] width 382 height 32
paste textarea "[STREET_ADDRESS]"
type textarea "Hi, this is Divya with Opendoor. I’m confirming you received the WO for the pro…"
click at [593, 195] on input "Request response" at bounding box center [591, 200] width 19 height 19
checkbox input "true"
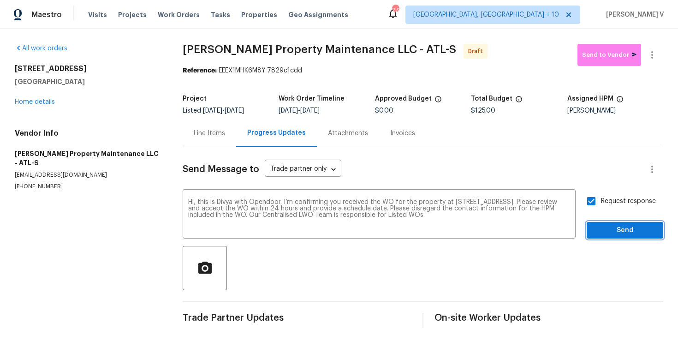
click at [613, 229] on span "Send" at bounding box center [625, 231] width 62 height 12
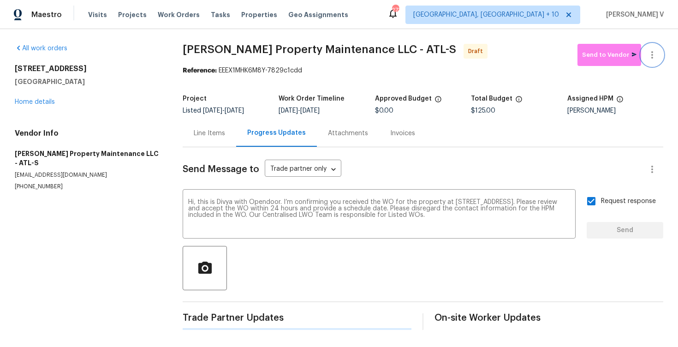
click at [652, 63] on button "button" at bounding box center [652, 55] width 22 height 22
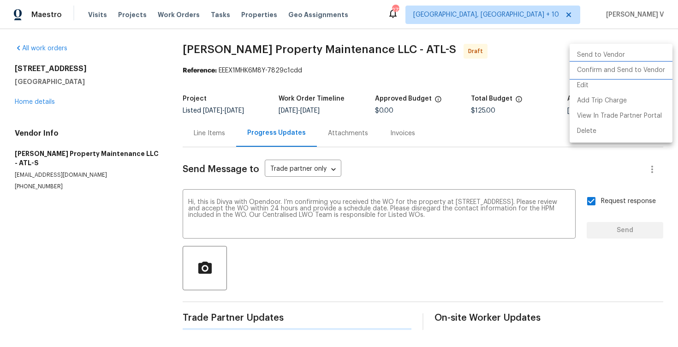
click at [624, 66] on li "Confirm and Send to Vendor" at bounding box center [621, 70] width 103 height 15
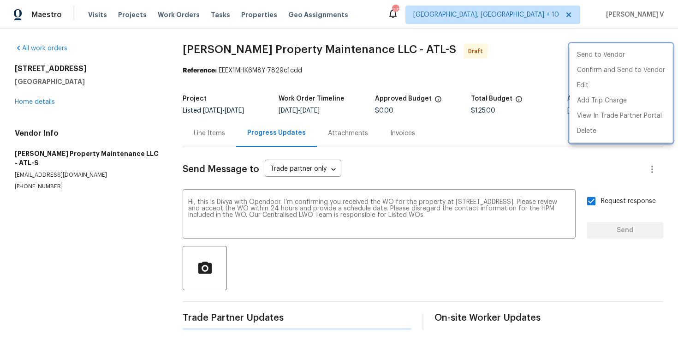
click at [137, 101] on div at bounding box center [339, 173] width 678 height 347
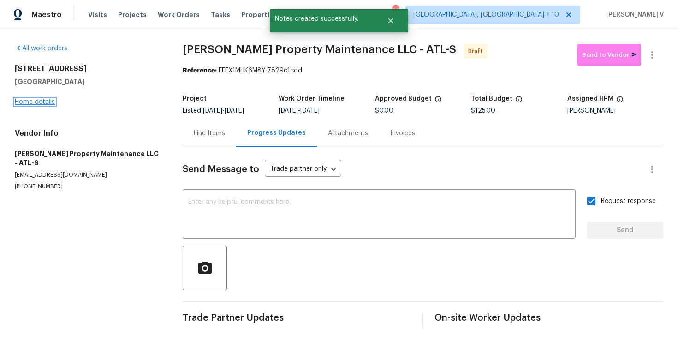
click at [40, 102] on link "Home details" at bounding box center [35, 102] width 40 height 6
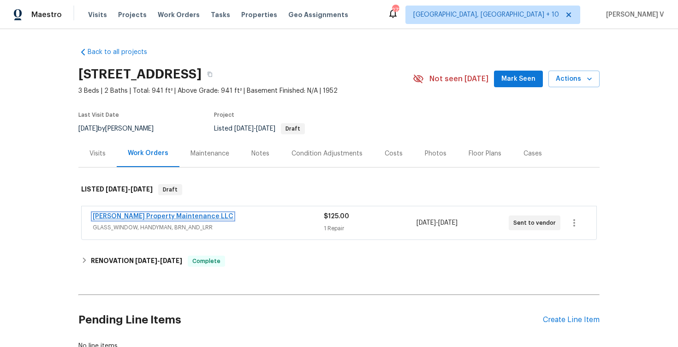
click at [166, 214] on link "Glen Property Maintenance LLC" at bounding box center [163, 216] width 141 height 6
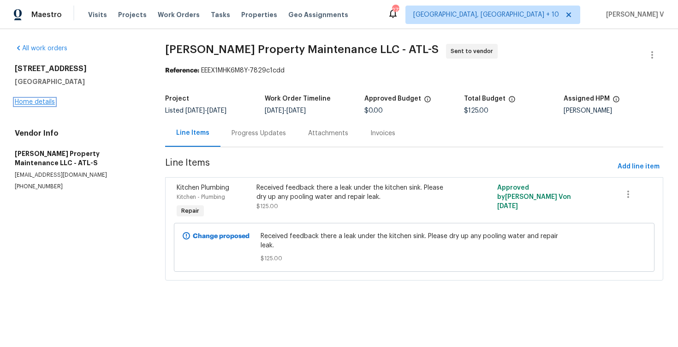
click at [47, 101] on link "Home details" at bounding box center [35, 102] width 40 height 6
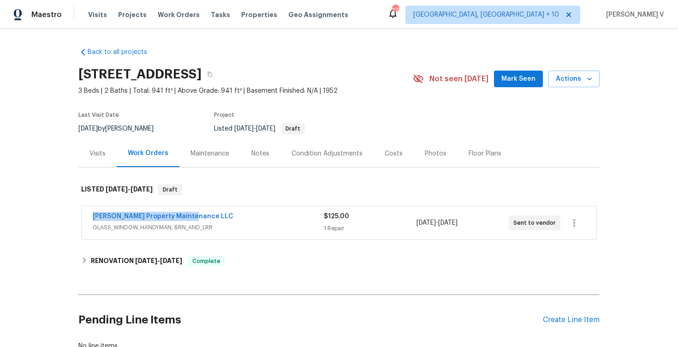
drag, startPoint x: 85, startPoint y: 218, endPoint x: 252, endPoint y: 218, distance: 166.5
click at [252, 218] on div "Glen Property Maintenance LLC GLASS_WINDOW, HANDYMAN, BRN_AND_LRR $125.00 1 Rep…" at bounding box center [339, 222] width 515 height 33
copy link "Glen Property Maintenance LLC"
click at [192, 218] on div "Glen Property Maintenance LLC" at bounding box center [208, 217] width 231 height 11
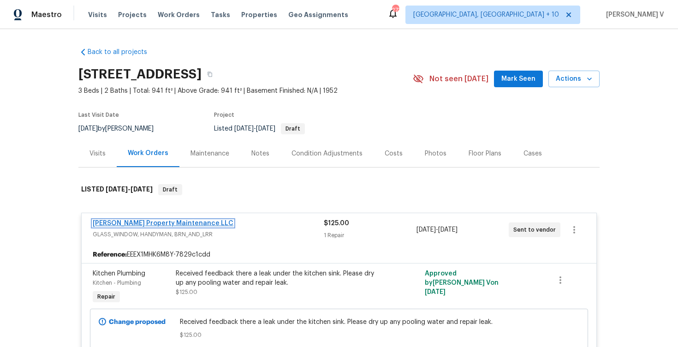
click at [170, 224] on link "Glen Property Maintenance LLC" at bounding box center [163, 223] width 141 height 6
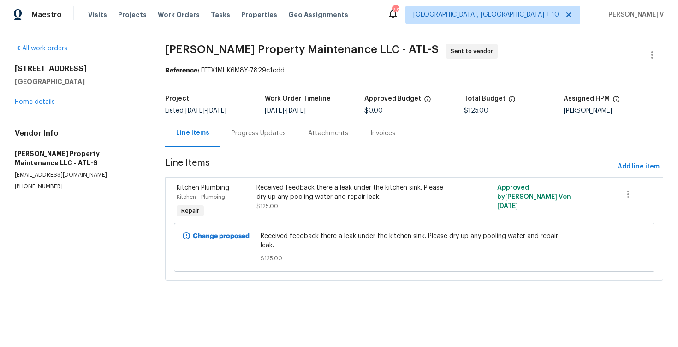
click at [261, 136] on div "Progress Updates" at bounding box center [259, 133] width 54 height 9
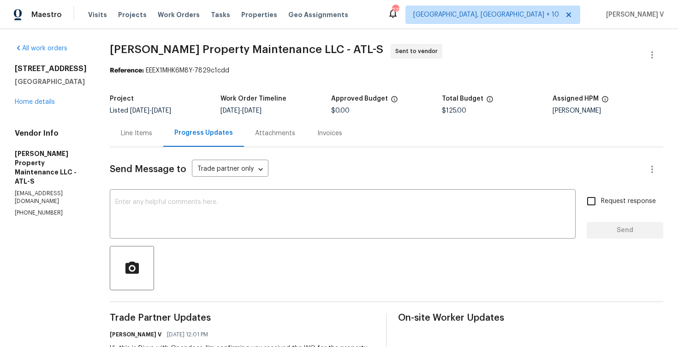
click at [169, 129] on div "Progress Updates" at bounding box center [203, 132] width 81 height 27
click at [141, 134] on div "Line Items" at bounding box center [136, 133] width 31 height 9
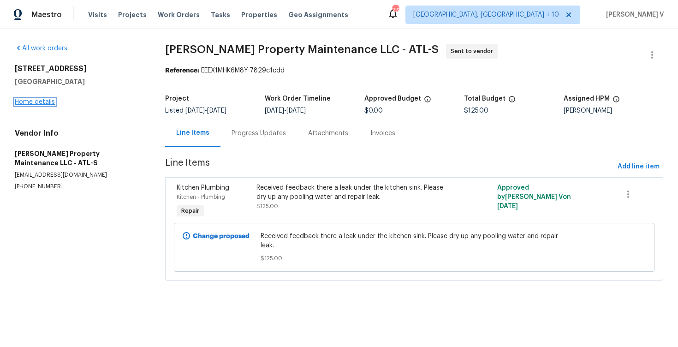
click at [49, 101] on link "Home details" at bounding box center [35, 102] width 40 height 6
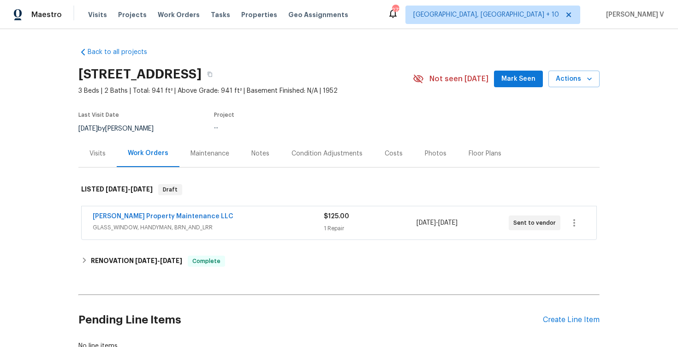
drag, startPoint x: 89, startPoint y: 221, endPoint x: 214, endPoint y: 221, distance: 125.0
click at [214, 221] on div "Glen Property Maintenance LLC GLASS_WINDOW, HANDYMAN, BRN_AND_LRR $125.00 1 Rep…" at bounding box center [339, 222] width 515 height 33
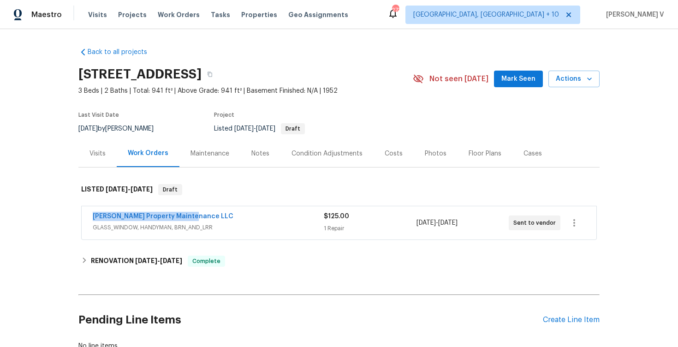
drag, startPoint x: 85, startPoint y: 217, endPoint x: 232, endPoint y: 217, distance: 147.6
click at [232, 217] on div "Glen Property Maintenance LLC GLASS_WINDOW, HANDYMAN, BRN_AND_LRR $125.00 1 Rep…" at bounding box center [339, 222] width 515 height 33
copy link "Glen Property Maintenance LLC"
click at [240, 215] on div "Glen Property Maintenance LLC" at bounding box center [208, 217] width 231 height 11
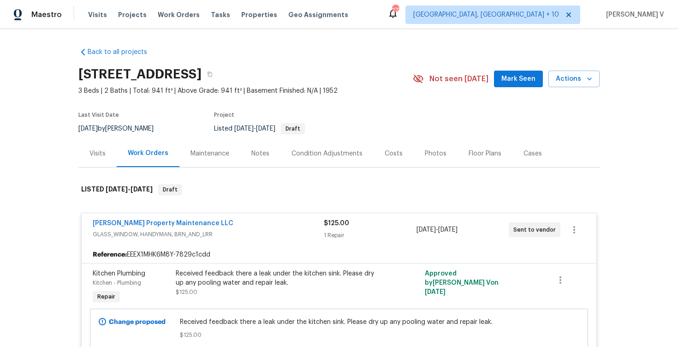
click at [170, 258] on div "Reference: EEEX1MHK6M8Y-7829c1cdd" at bounding box center [339, 254] width 515 height 17
click at [184, 254] on div "Reference: EEEX1MHK6M8Y-7829c1cdd" at bounding box center [339, 254] width 515 height 17
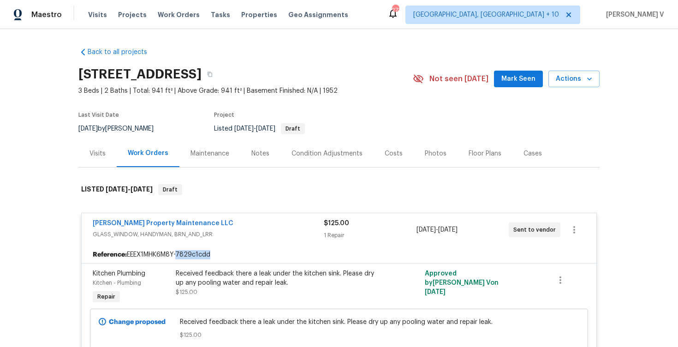
click at [184, 254] on div "Reference: EEEX1MHK6M8Y-7829c1cdd" at bounding box center [339, 254] width 515 height 17
copy div "EEEX1MHK6M8Y-7829c1cdd"
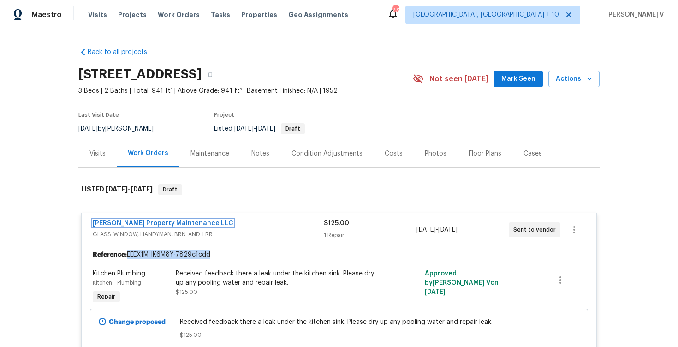
click at [138, 225] on link "Glen Property Maintenance LLC" at bounding box center [163, 223] width 141 height 6
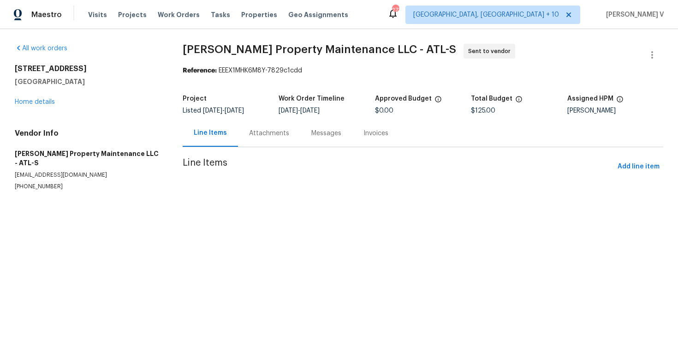
click at [42, 184] on section "All work orders 2985 Jefferson St Austell, GA 30106 Home details Vendor Info Gl…" at bounding box center [88, 128] width 146 height 169
copy p "(770) 235-8482"
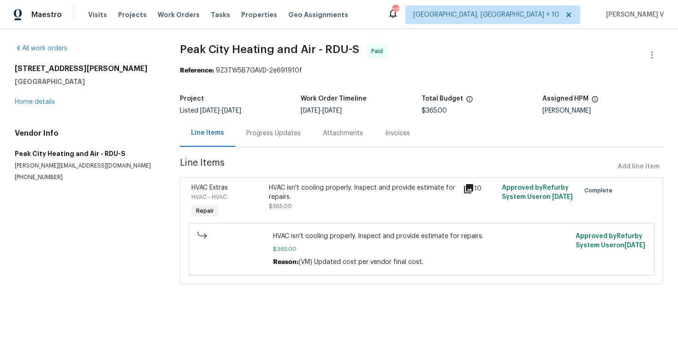
click at [46, 107] on div "All work orders [STREET_ADDRESS][PERSON_NAME][PERSON_NAME] Home details Vendor …" at bounding box center [86, 112] width 143 height 137
click at [40, 99] on link "Home details" at bounding box center [35, 102] width 40 height 6
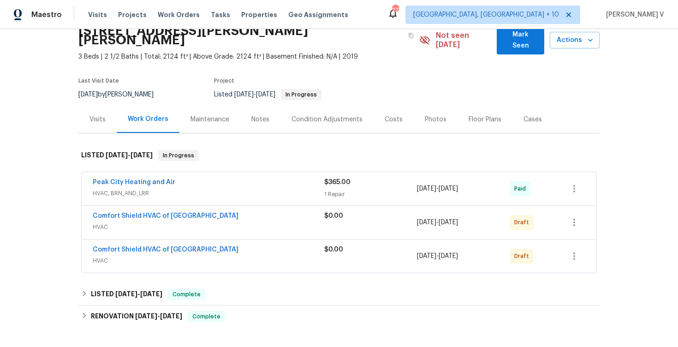
scroll to position [156, 0]
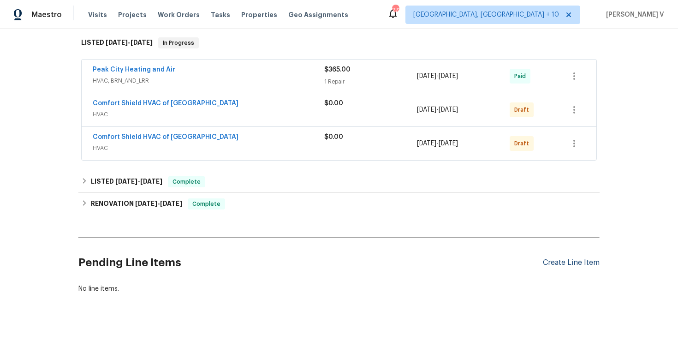
click at [560, 258] on div "Create Line Item" at bounding box center [571, 262] width 57 height 9
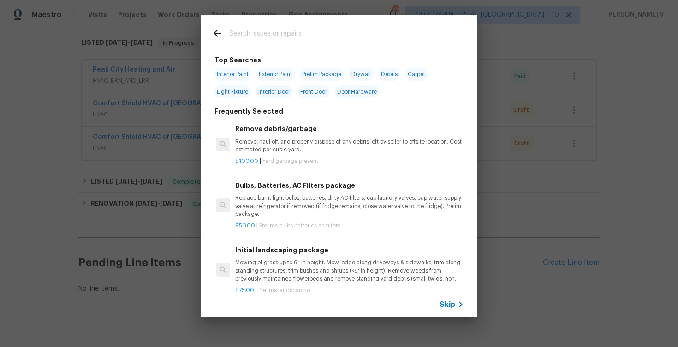
click at [441, 302] on span "Skip" at bounding box center [447, 304] width 16 height 9
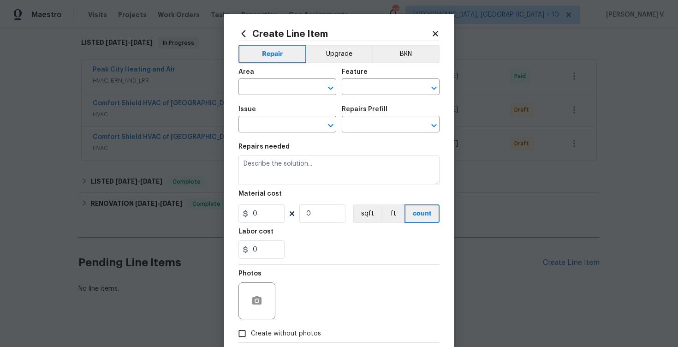
click at [337, 189] on section "Repairs needed Material cost 0 0 sqft ft count Labor cost 0" at bounding box center [338, 201] width 201 height 126
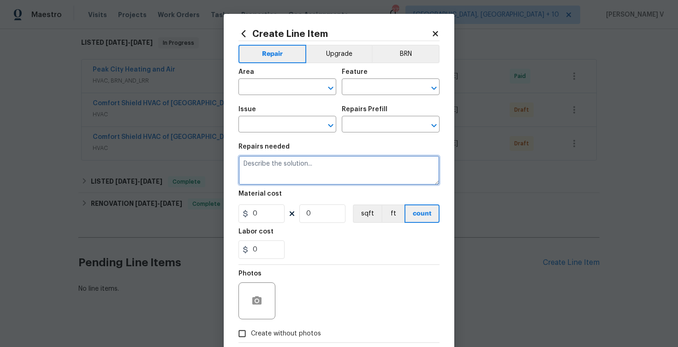
click at [328, 178] on textarea at bounding box center [338, 170] width 201 height 30
paste textarea "Please investigate the active leak in primary closet. Please prioritize this WO…"
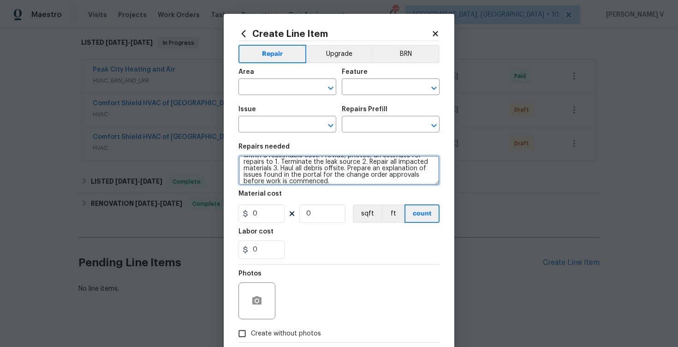
scroll to position [0, 0]
type textarea "Please investigate the active leak in primary closet. Please prioritize this WO…"
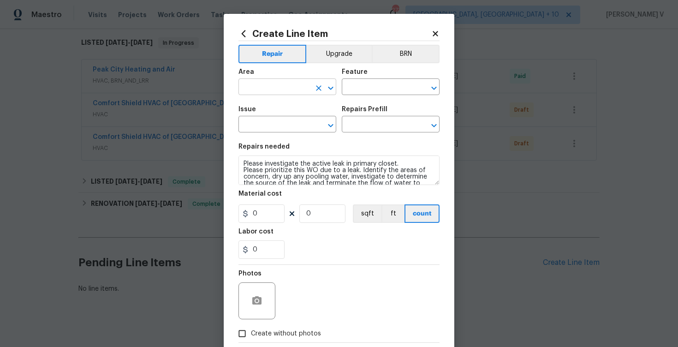
click at [278, 91] on input "text" at bounding box center [274, 88] width 72 height 14
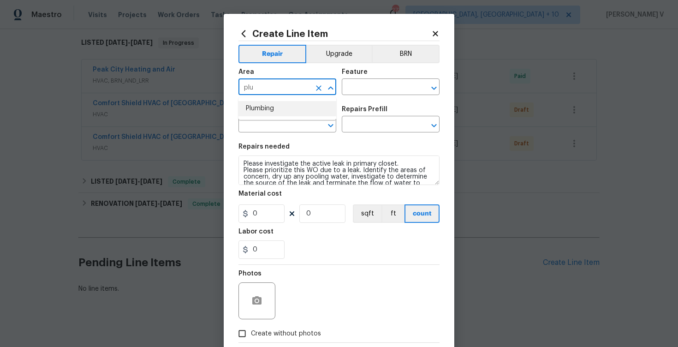
click at [278, 111] on li "Plumbing" at bounding box center [287, 108] width 98 height 15
type input "Plumbing"
click at [406, 85] on input "text" at bounding box center [378, 88] width 72 height 14
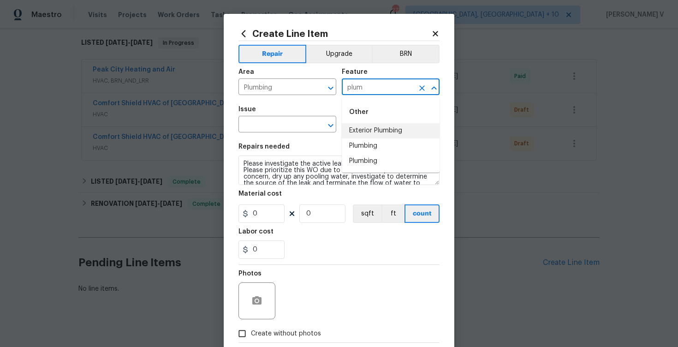
click at [390, 138] on li "Exterior Plumbing" at bounding box center [391, 130] width 98 height 15
type input "Exterior Plumbing"
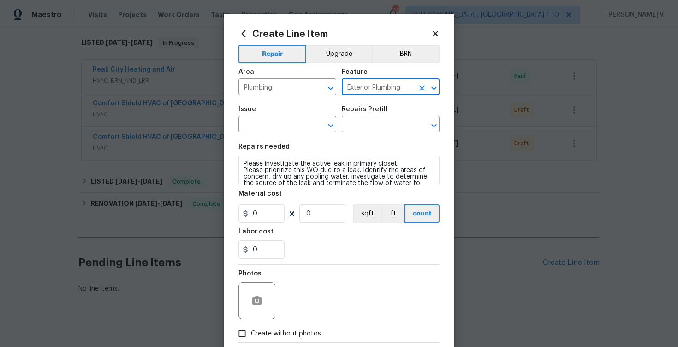
click at [419, 88] on icon "Clear" at bounding box center [421, 87] width 9 height 9
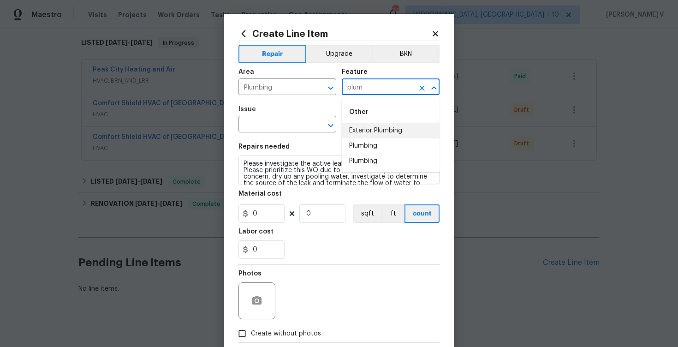
click at [358, 142] on li "Plumbing" at bounding box center [391, 145] width 98 height 15
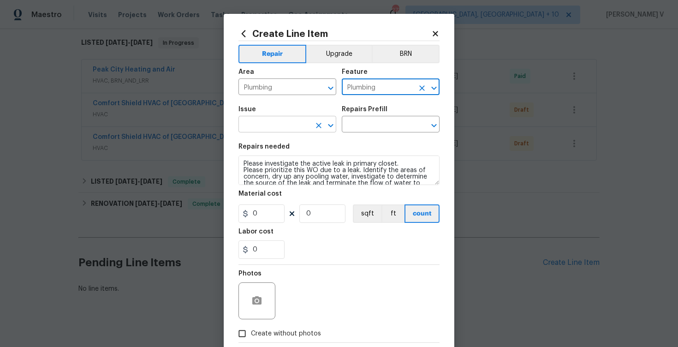
type input "Plumbing"
click at [292, 131] on input "text" at bounding box center [274, 125] width 72 height 14
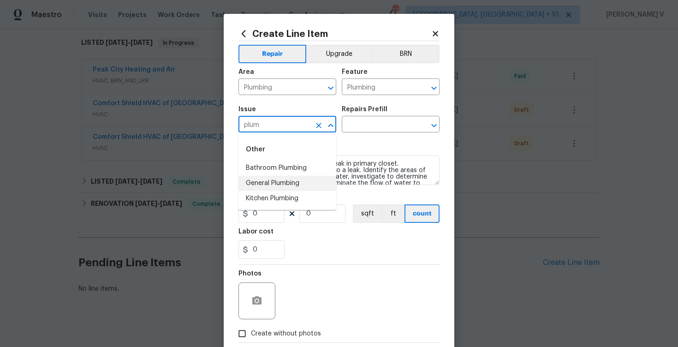
click at [290, 185] on li "General Plumbing" at bounding box center [287, 183] width 98 height 15
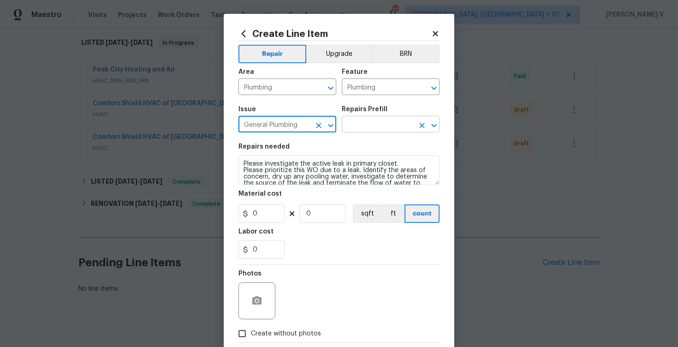
type input "General Plumbing"
click at [373, 126] on input "text" at bounding box center [378, 125] width 72 height 14
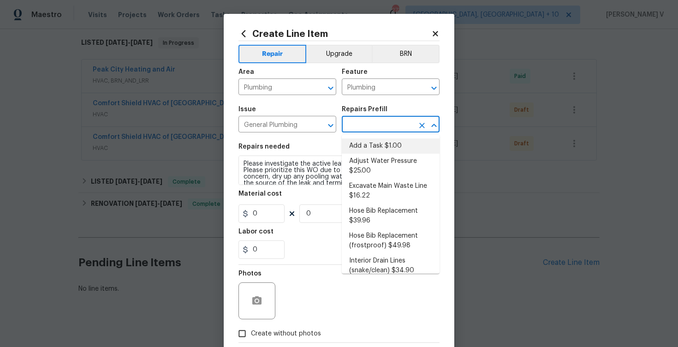
click at [367, 139] on li "Add a Task $1.00" at bounding box center [391, 145] width 98 height 15
type input "Add a Task $1.00"
type textarea "HPM to detail"
type input "1"
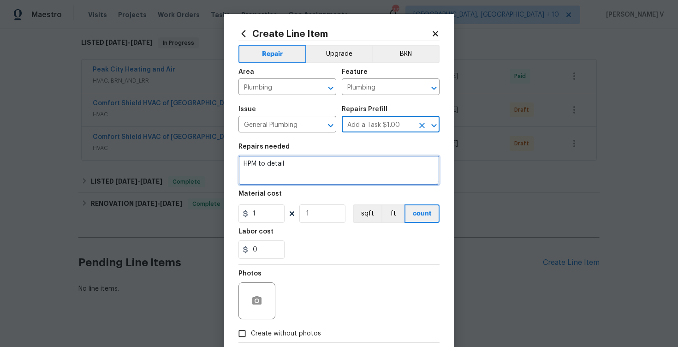
click at [265, 171] on textarea "HPM to detail" at bounding box center [338, 170] width 201 height 30
paste textarea "Please investigate the active leak in primary closet. Please prioritize this WO…"
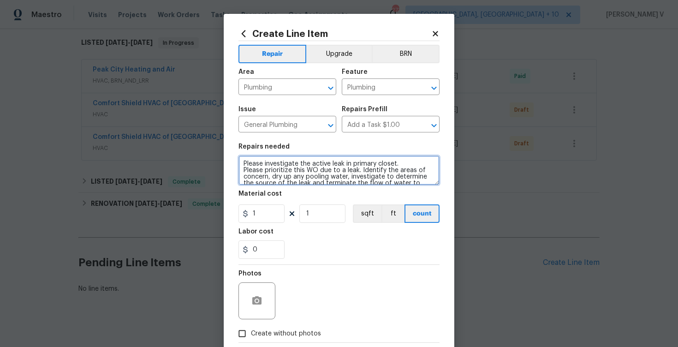
scroll to position [53, 0]
type textarea "Please investigate the active leak in primary closet. Please prioritize this WO…"
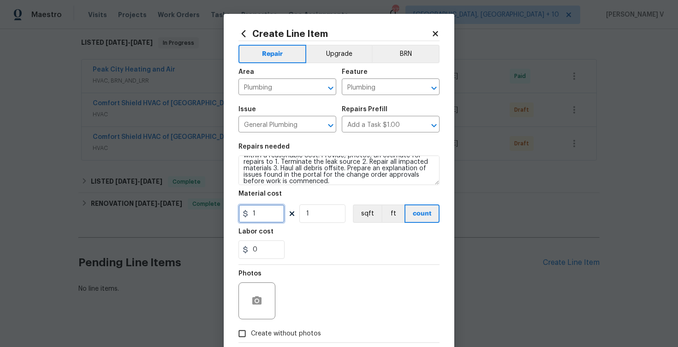
click at [267, 217] on input "1" at bounding box center [261, 213] width 46 height 18
click at [262, 214] on input "1" at bounding box center [261, 213] width 46 height 18
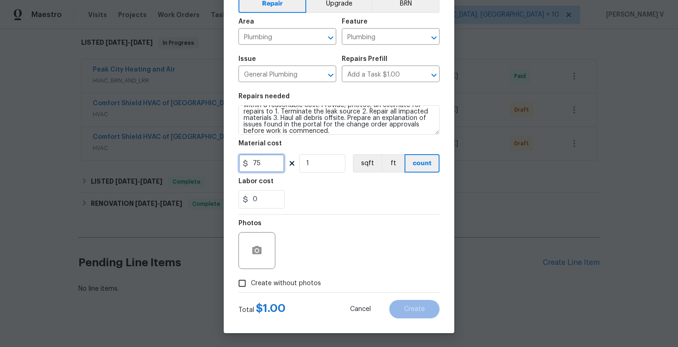
type input "75"
click at [244, 289] on input "Create without photos" at bounding box center [242, 283] width 18 height 18
checkbox input "true"
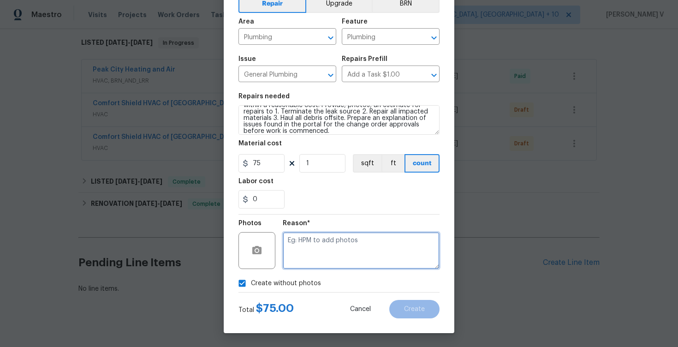
click at [330, 259] on textarea at bounding box center [361, 250] width 157 height 37
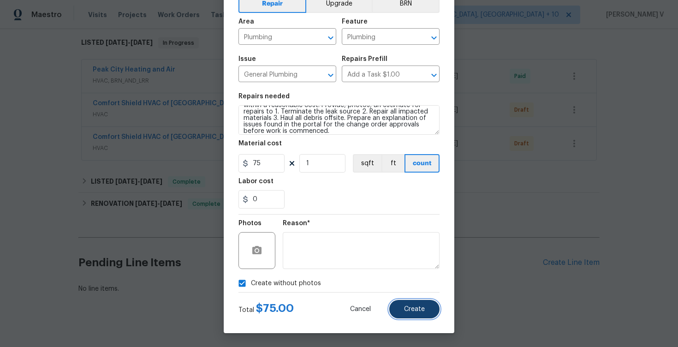
click at [433, 315] on button "Create" at bounding box center [414, 309] width 50 height 18
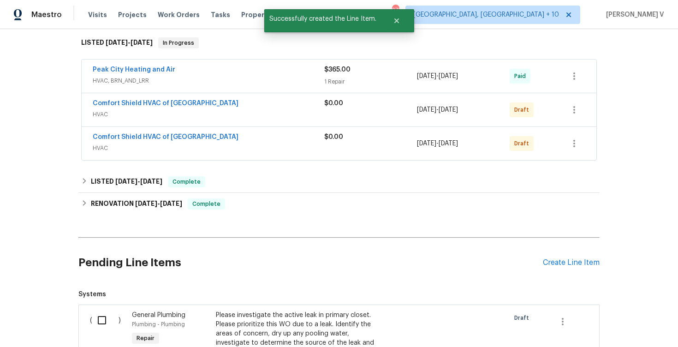
click at [103, 310] on input "checkbox" at bounding box center [105, 319] width 26 height 19
checkbox input "true"
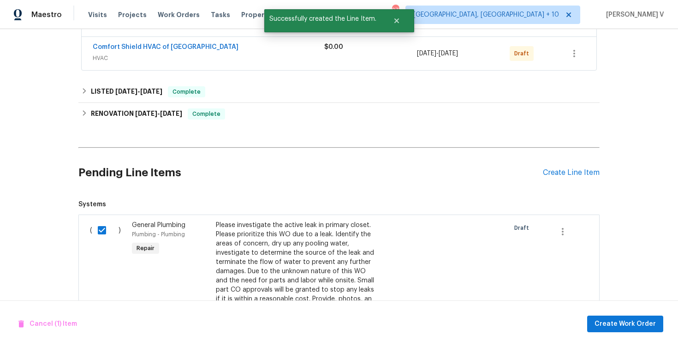
scroll to position [352, 0]
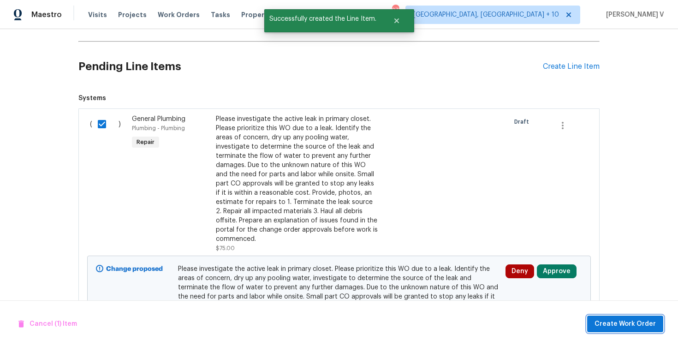
click at [614, 322] on span "Create Work Order" at bounding box center [624, 324] width 61 height 12
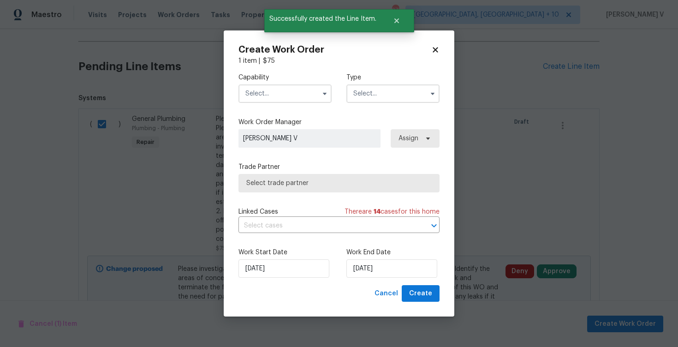
click at [268, 89] on input "text" at bounding box center [284, 93] width 93 height 18
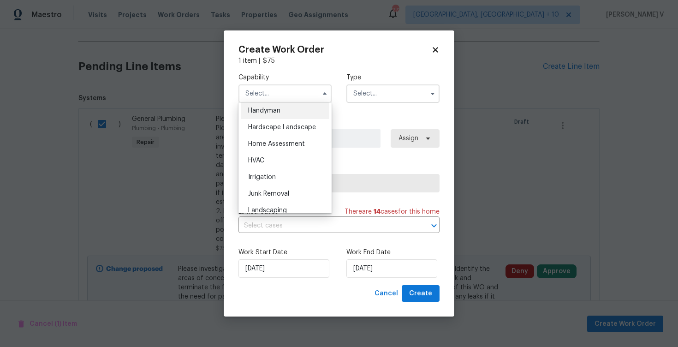
click at [277, 115] on div "Handyman" at bounding box center [285, 110] width 89 height 17
type input "Handyman"
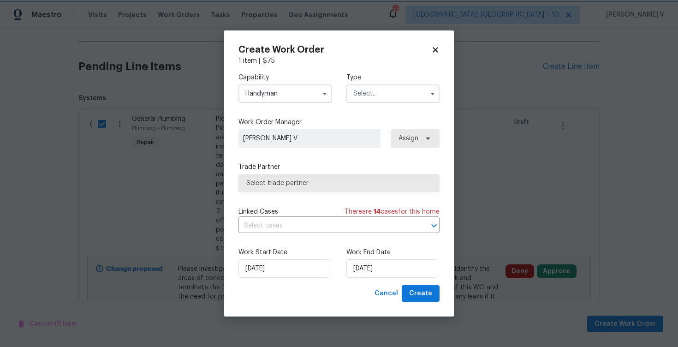
scroll to position [491, 0]
click at [384, 109] on div "Capability Handyman Agent Appliance Bathtub Resurfacing BRN And Lrr Broker Cabi…" at bounding box center [338, 87] width 201 height 45
click at [380, 100] on input "text" at bounding box center [392, 93] width 93 height 18
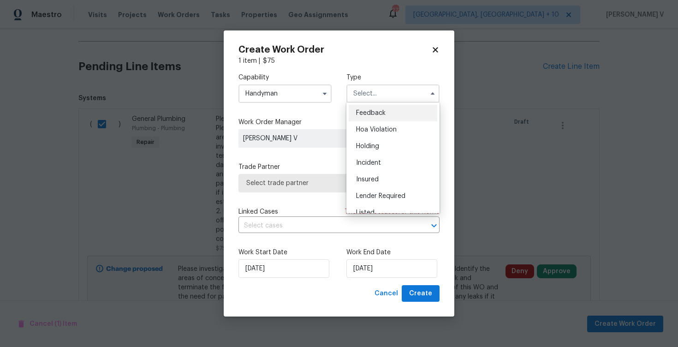
click at [366, 114] on span "Feedback" at bounding box center [371, 113] width 30 height 6
type input "Feedback"
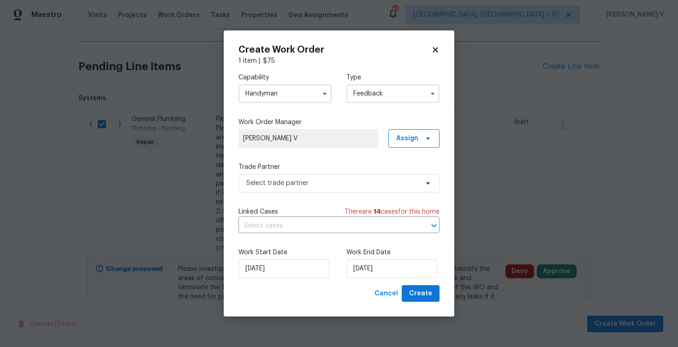
click at [289, 166] on label "Trade Partner" at bounding box center [338, 166] width 201 height 9
click at [282, 189] on span "Select trade partner" at bounding box center [338, 183] width 201 height 18
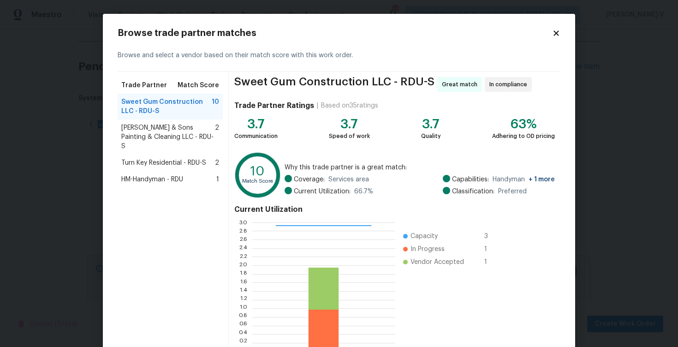
scroll to position [60, 0]
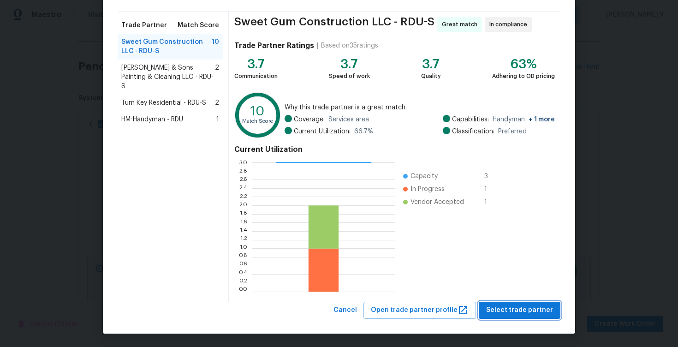
click at [504, 311] on span "Select trade partner" at bounding box center [519, 310] width 67 height 12
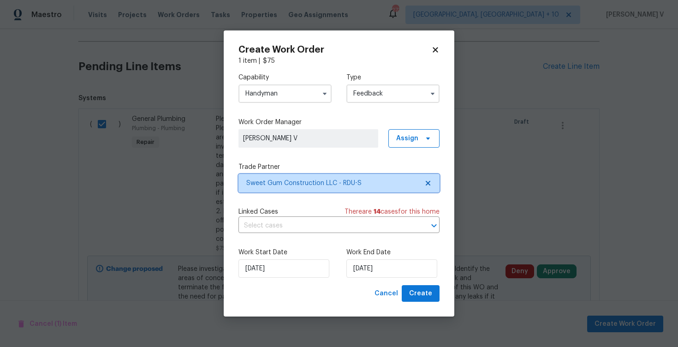
scroll to position [0, 0]
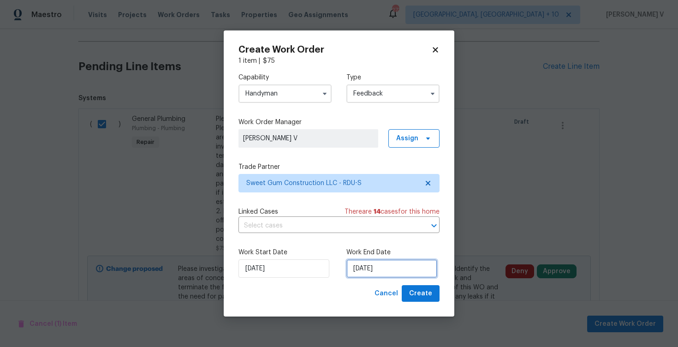
click at [410, 272] on input "22/08/2025" at bounding box center [391, 268] width 91 height 18
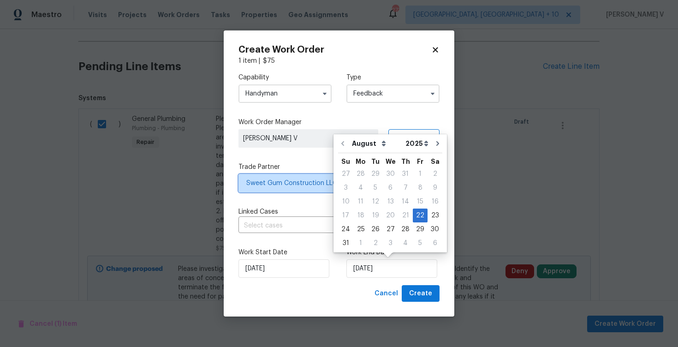
click at [286, 184] on span "Sweet Gum Construction LLC - RDU-S" at bounding box center [332, 182] width 172 height 9
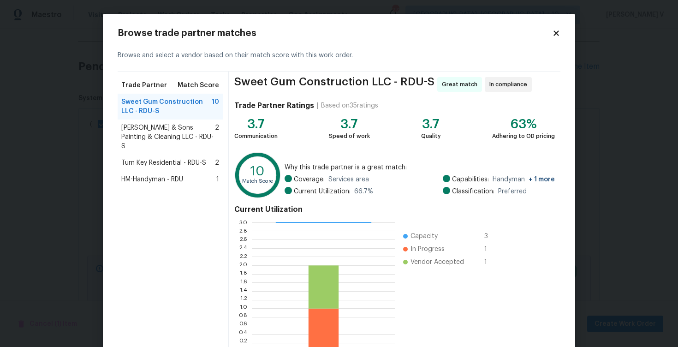
scroll to position [60, 0]
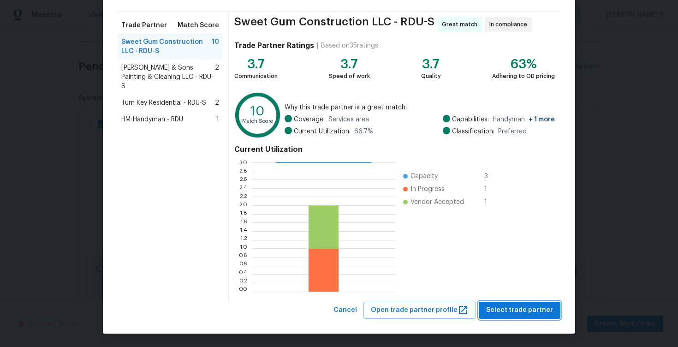
click at [512, 306] on span "Select trade partner" at bounding box center [519, 310] width 67 height 12
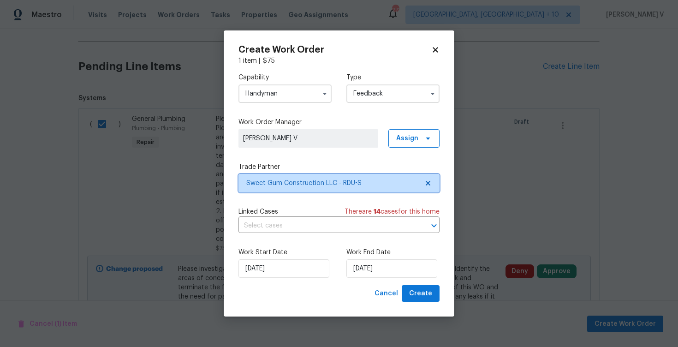
scroll to position [0, 0]
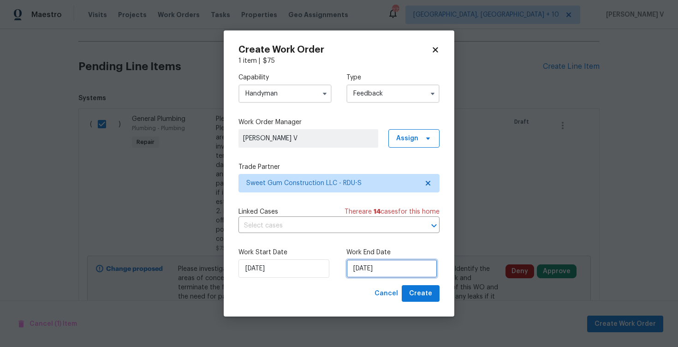
click at [370, 270] on input "[DATE]" at bounding box center [391, 268] width 91 height 18
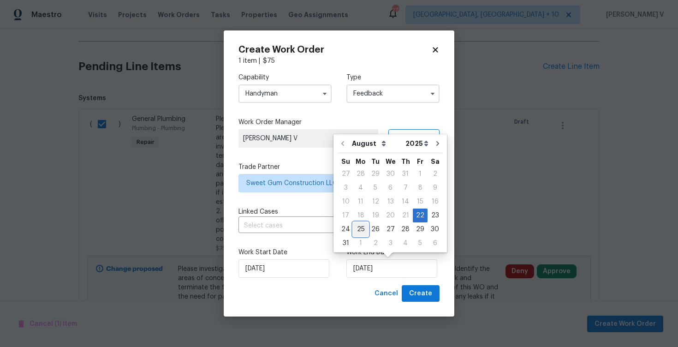
click at [363, 227] on div "25" at bounding box center [360, 229] width 15 height 13
type input "[DATE]"
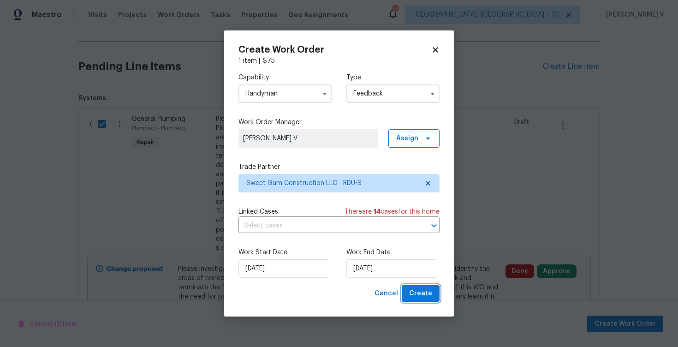
click at [426, 290] on span "Create" at bounding box center [420, 294] width 23 height 12
checkbox input "false"
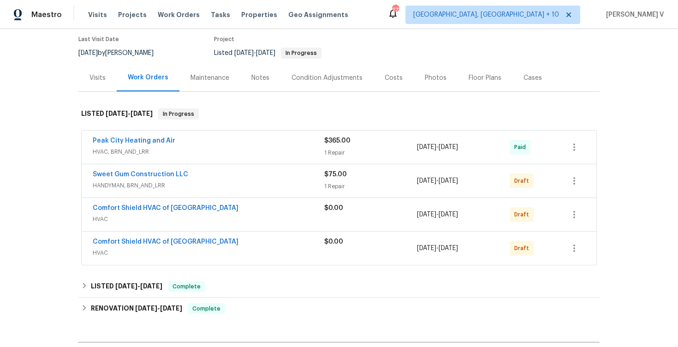
scroll to position [89, 0]
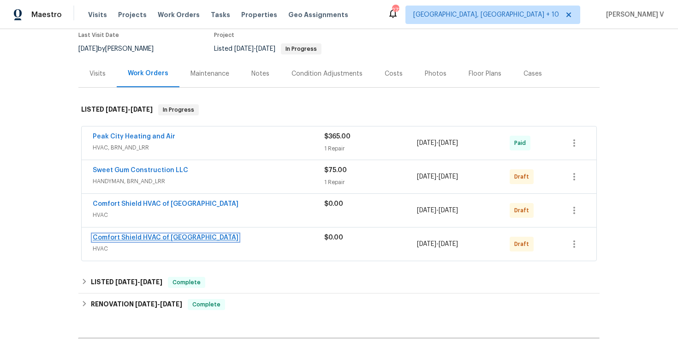
click at [157, 234] on link "Comfort Shield HVAC of [GEOGRAPHIC_DATA]" at bounding box center [166, 237] width 146 height 6
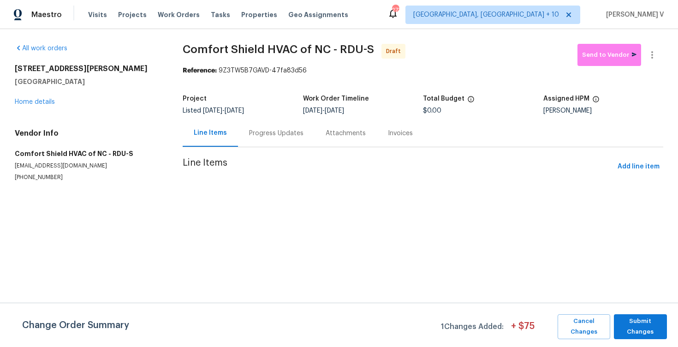
click at [276, 143] on div "Progress Updates" at bounding box center [276, 132] width 77 height 27
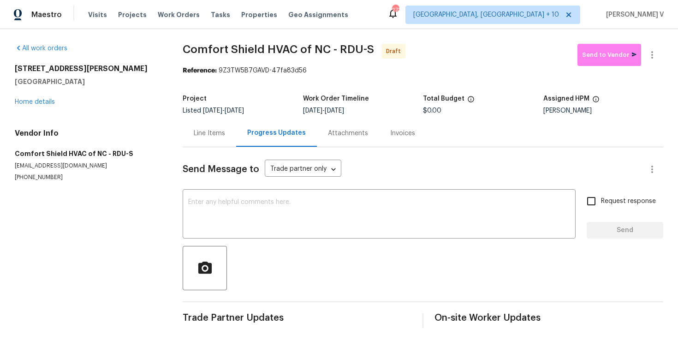
click at [202, 143] on div "Line Items" at bounding box center [209, 132] width 53 height 27
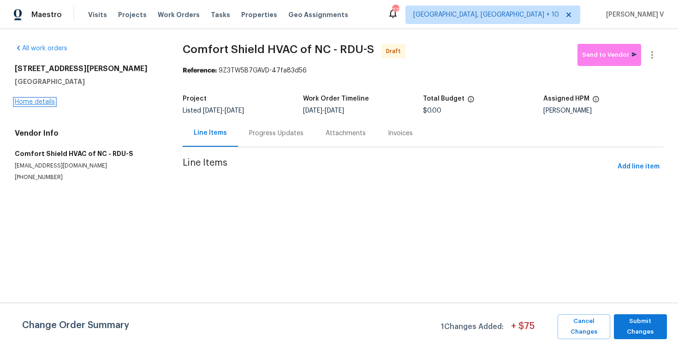
click at [34, 101] on link "Home details" at bounding box center [35, 102] width 40 height 6
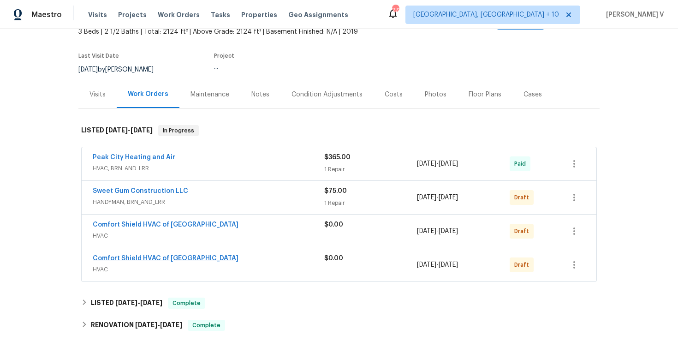
scroll to position [74, 0]
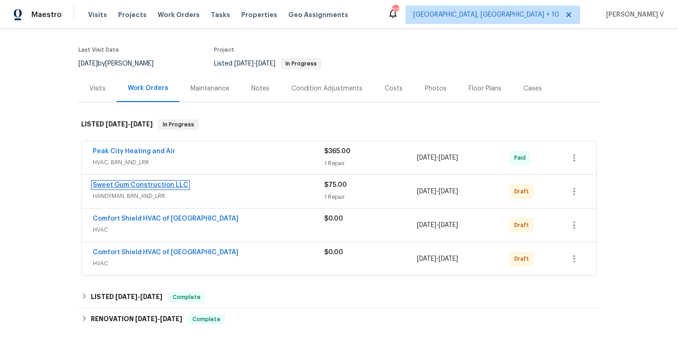
click at [133, 182] on link "Sweet Gum Construction LLC" at bounding box center [140, 185] width 95 height 6
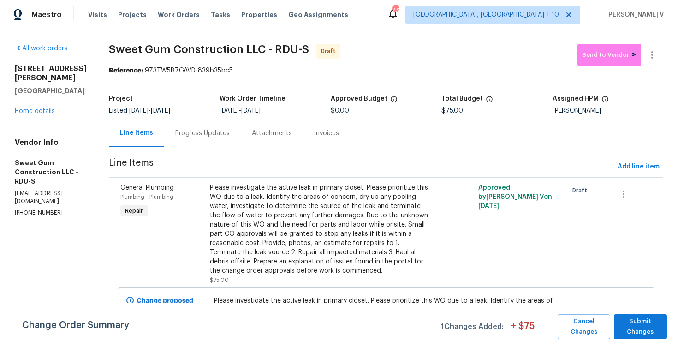
click at [241, 132] on div "Progress Updates" at bounding box center [202, 132] width 77 height 27
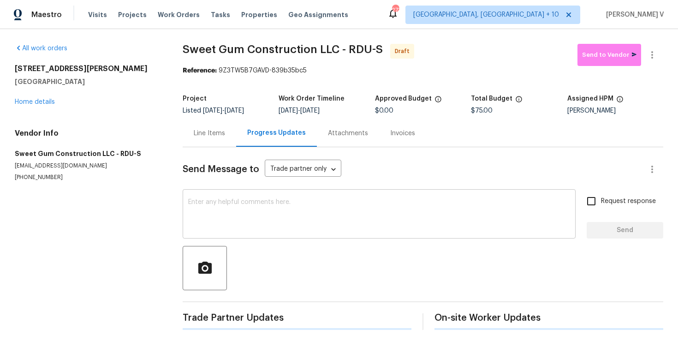
click at [258, 208] on textarea at bounding box center [379, 215] width 382 height 32
paste textarea "Hi, this is Divya with Opendoor. I’m confirming you received the WO for the pro…"
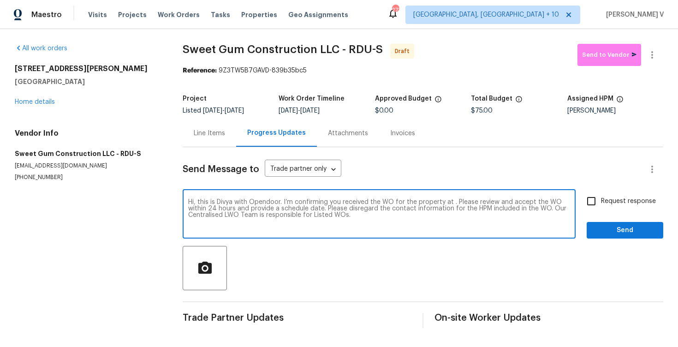
click at [451, 204] on textarea "Hi, this is Divya with Opendoor. I’m confirming you received the WO for the pro…" at bounding box center [379, 215] width 382 height 32
paste textarea "[STREET_ADDRESS][PERSON_NAME][PERSON_NAME]"
type textarea "Hi, this is Divya with Opendoor. I’m confirming you received the WO for the pro…"
click at [598, 202] on input "Request response" at bounding box center [591, 200] width 19 height 19
checkbox input "true"
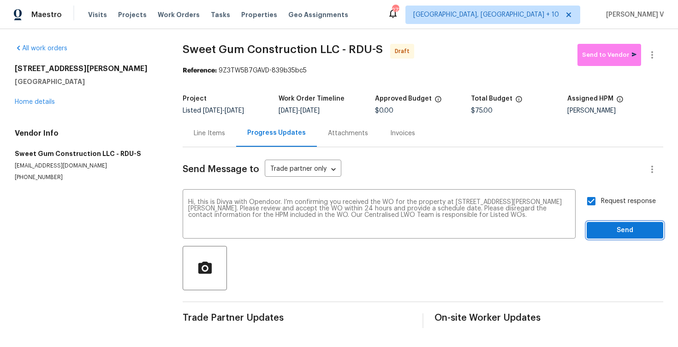
click at [605, 235] on span "Send" at bounding box center [625, 231] width 62 height 12
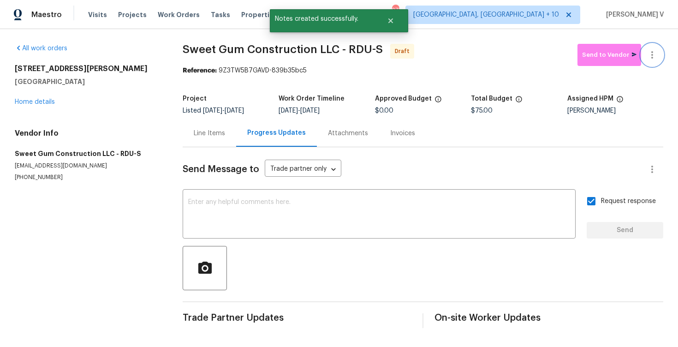
click at [648, 50] on icon "button" at bounding box center [652, 54] width 11 height 11
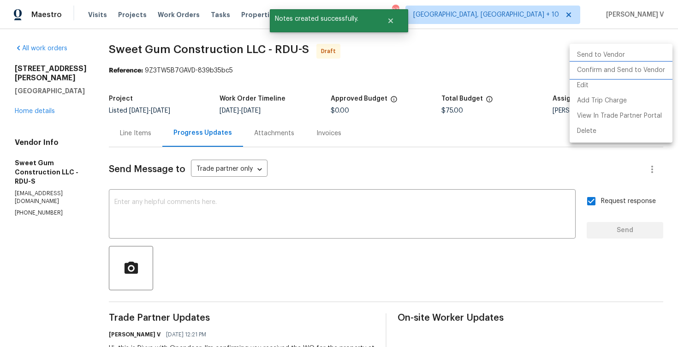
click at [620, 66] on li "Confirm and Send to Vendor" at bounding box center [621, 70] width 103 height 15
click at [217, 71] on div at bounding box center [339, 173] width 678 height 347
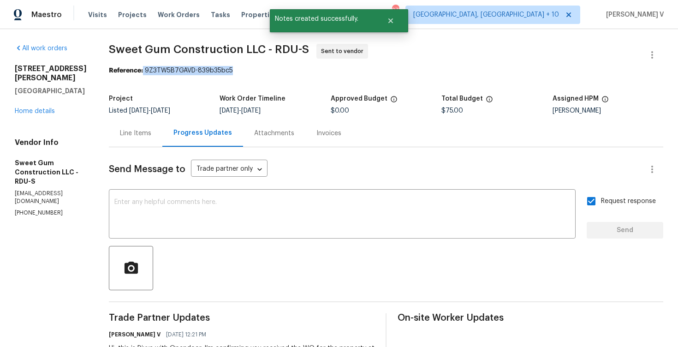
drag, startPoint x: 163, startPoint y: 70, endPoint x: 299, endPoint y: 70, distance: 136.0
click at [299, 70] on div "Reference: 9Z3TW5B7GAVD-839b35bc5" at bounding box center [386, 70] width 554 height 9
copy div "9Z3TW5B7GAVD-839b35bc5"
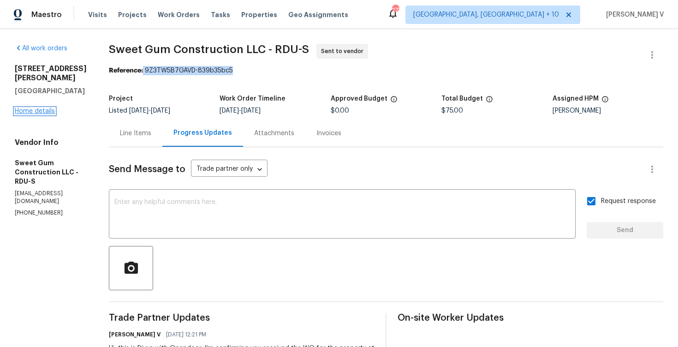
click at [47, 108] on link "Home details" at bounding box center [35, 111] width 40 height 6
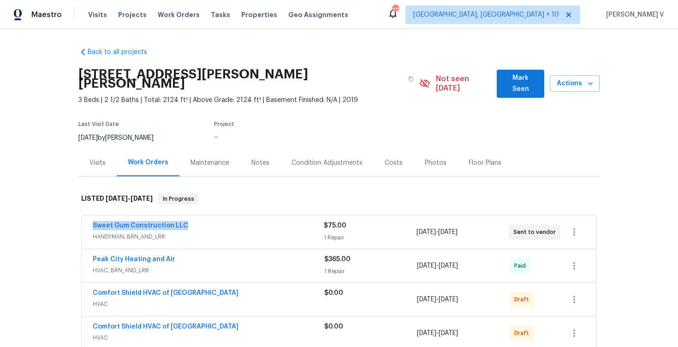
drag, startPoint x: 79, startPoint y: 217, endPoint x: 247, endPoint y: 217, distance: 167.9
click at [247, 217] on div "Sweet Gum Construction LLC HANDYMAN, BRN_AND_LRR $75.00 1 Repair 8/22/2025 - 8/…" at bounding box center [338, 283] width 521 height 139
copy link "Sweet Gum Construction LLC"
click at [139, 222] on link "Sweet Gum Construction LLC" at bounding box center [140, 225] width 95 height 6
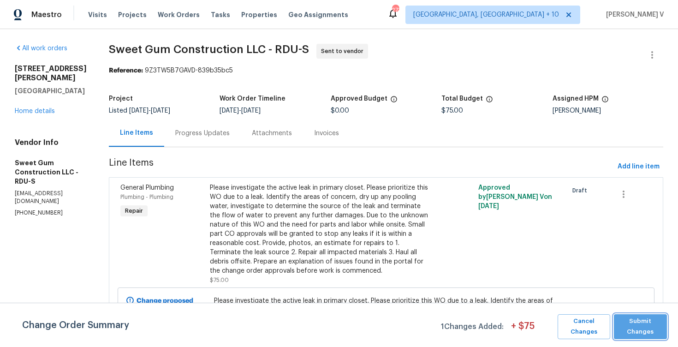
click at [640, 329] on span "Submit Changes" at bounding box center [640, 326] width 44 height 21
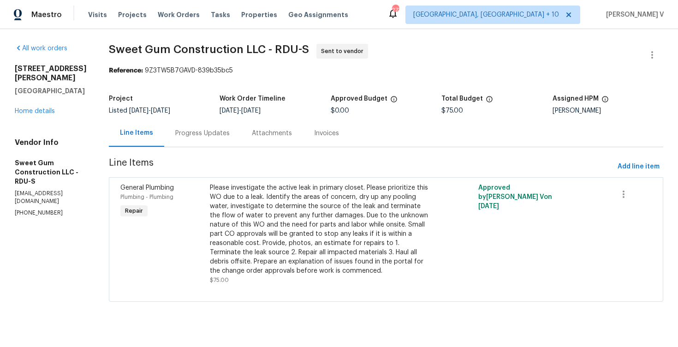
click at [216, 155] on section "Sweet Gum Construction LLC - RDU-S Sent to vendor Reference: 9Z3TW5B7GAVD-839b3…" at bounding box center [386, 178] width 554 height 269
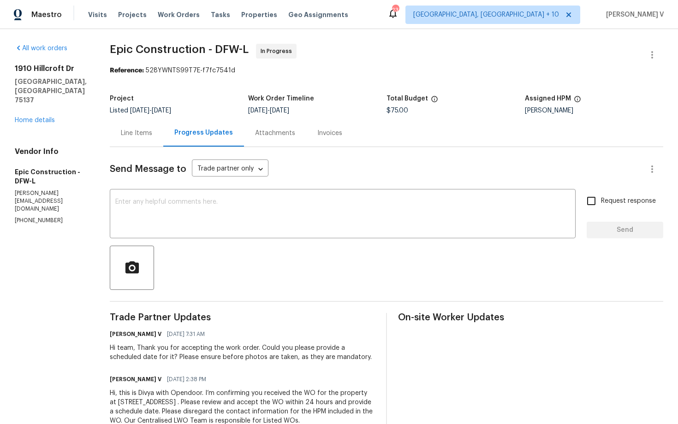
click at [38, 217] on p "[PHONE_NUMBER]" at bounding box center [51, 221] width 73 height 8
copy p "[PHONE_NUMBER]"
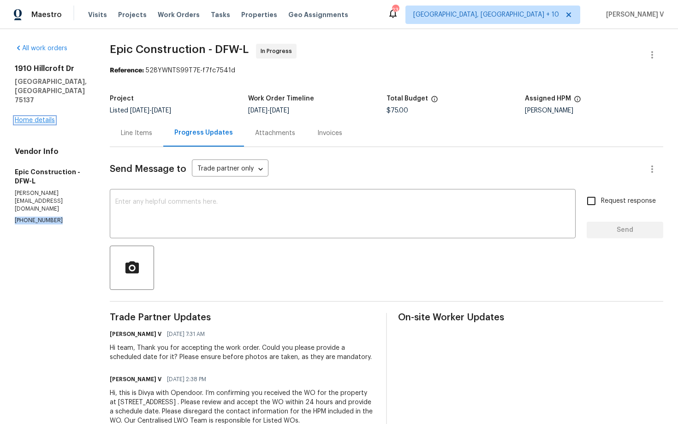
click at [45, 117] on link "Home details" at bounding box center [35, 120] width 40 height 6
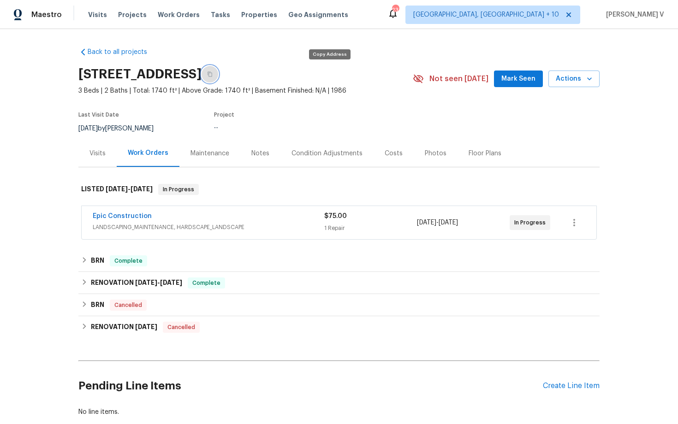
click at [218, 73] on button "button" at bounding box center [210, 74] width 17 height 17
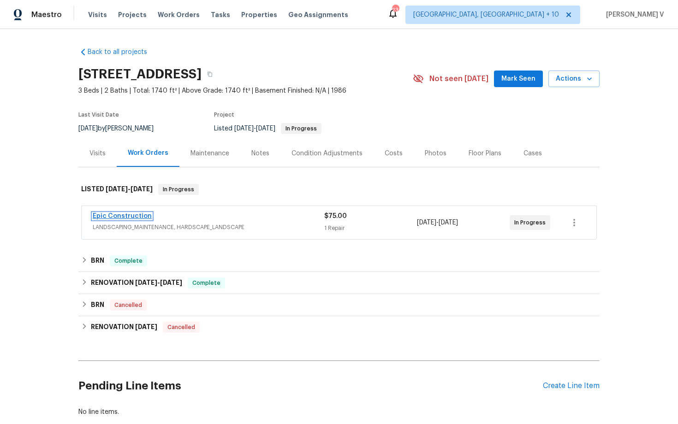
click at [104, 218] on link "Epic Construction" at bounding box center [122, 216] width 59 height 6
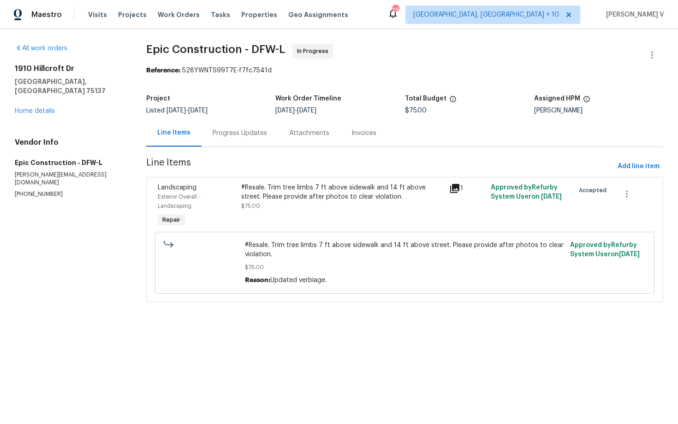
click at [258, 139] on div "Progress Updates" at bounding box center [240, 132] width 77 height 27
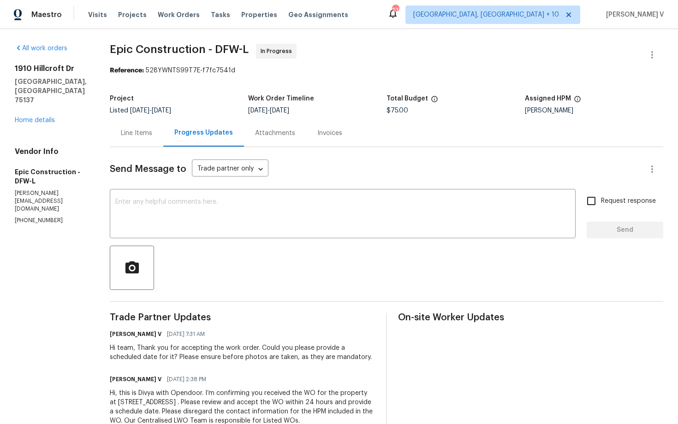
scroll to position [27, 0]
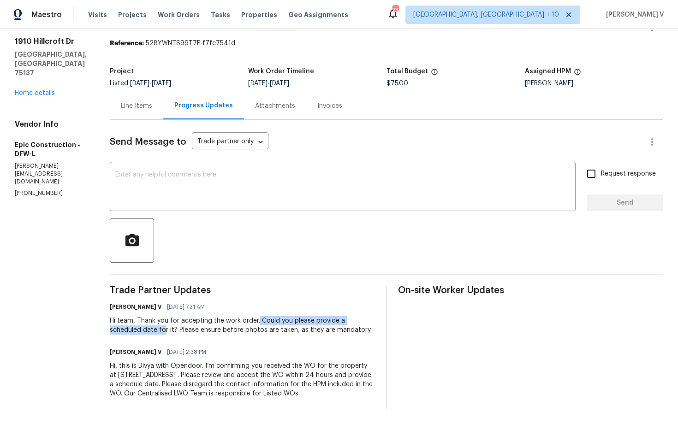
drag, startPoint x: 255, startPoint y: 320, endPoint x: 129, endPoint y: 329, distance: 126.7
click at [129, 329] on div "Hi team, Thank you for accepting the work order. Could you please provide a sch…" at bounding box center [242, 325] width 265 height 18
copy div "Could you please provide a scheduled date fo"
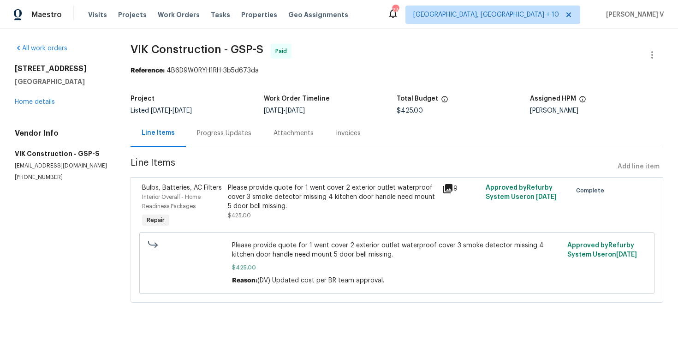
click at [225, 136] on div "Progress Updates" at bounding box center [224, 133] width 54 height 9
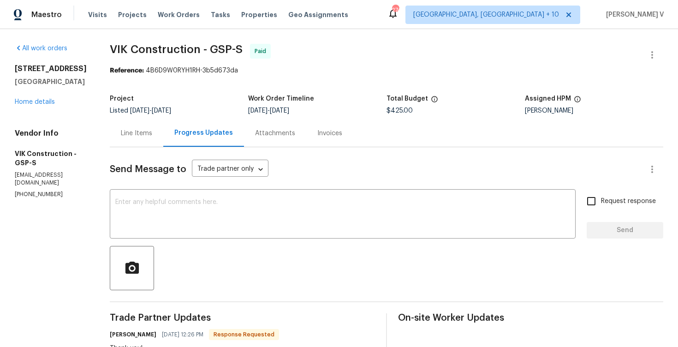
click at [154, 128] on div "Line Items" at bounding box center [136, 132] width 53 height 27
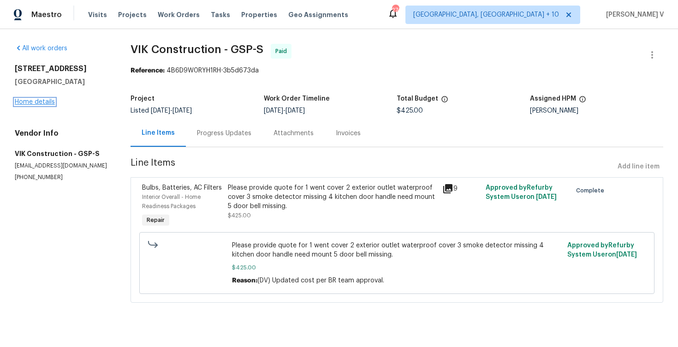
click at [47, 102] on link "Home details" at bounding box center [35, 102] width 40 height 6
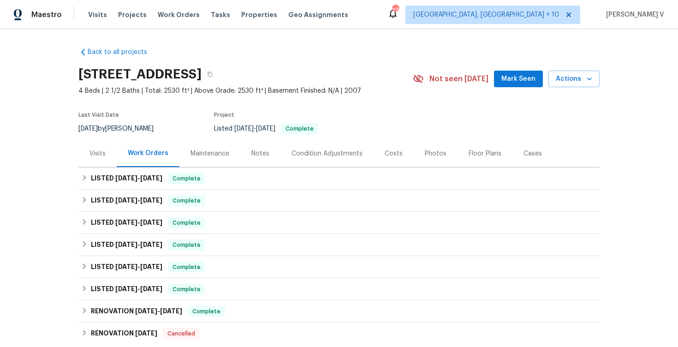
scroll to position [139, 0]
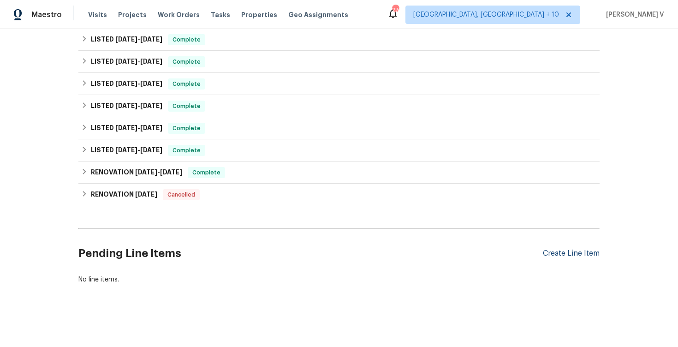
click at [570, 252] on div "Create Line Item" at bounding box center [571, 253] width 57 height 9
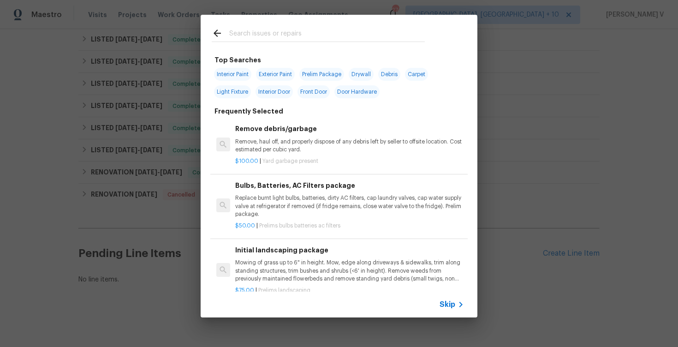
click at [446, 304] on span "Skip" at bounding box center [447, 304] width 16 height 9
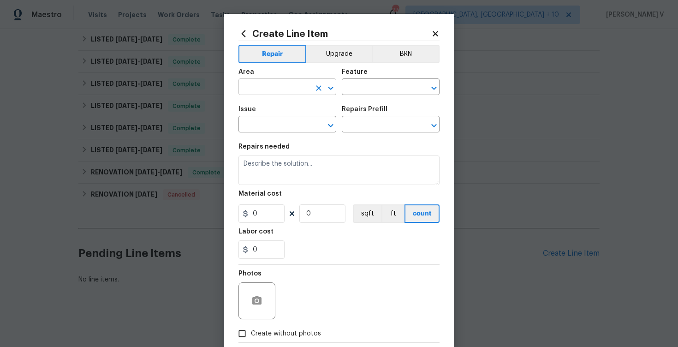
click at [277, 93] on input "text" at bounding box center [274, 88] width 72 height 14
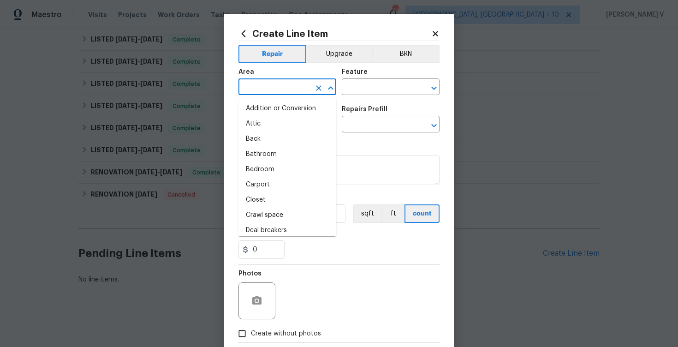
type input "d"
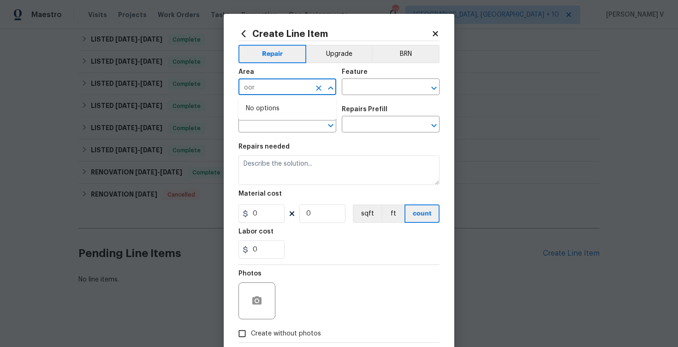
click at [258, 91] on input "oor" at bounding box center [274, 88] width 72 height 14
type input "door"
click at [258, 99] on span "Area ​" at bounding box center [287, 81] width 98 height 37
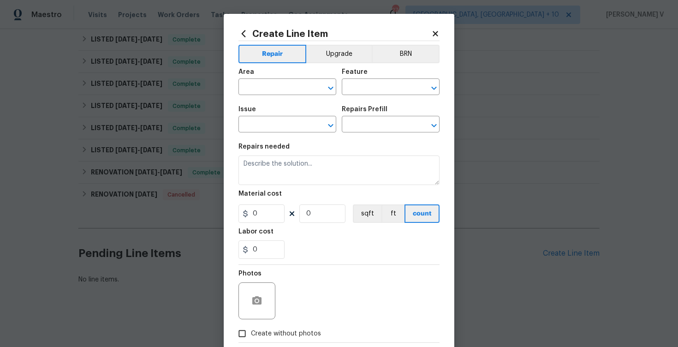
click at [258, 99] on span "Area ​" at bounding box center [287, 81] width 98 height 37
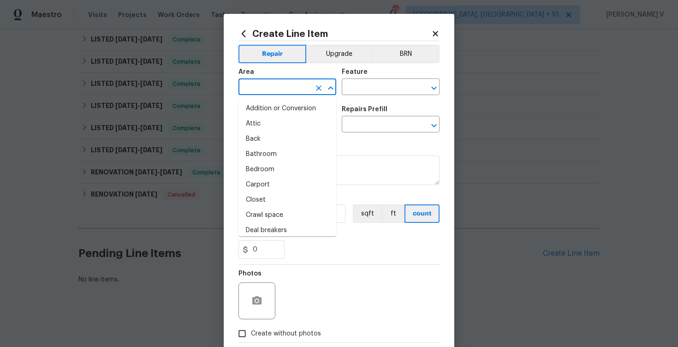
click at [258, 94] on input "text" at bounding box center [274, 88] width 72 height 14
type input "s"
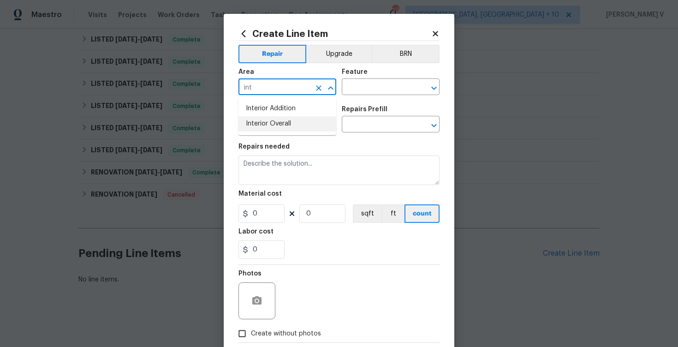
click at [263, 117] on li "Interior Overall" at bounding box center [287, 123] width 98 height 15
type input "Interior Overall"
click at [360, 90] on input "text" at bounding box center [378, 88] width 72 height 14
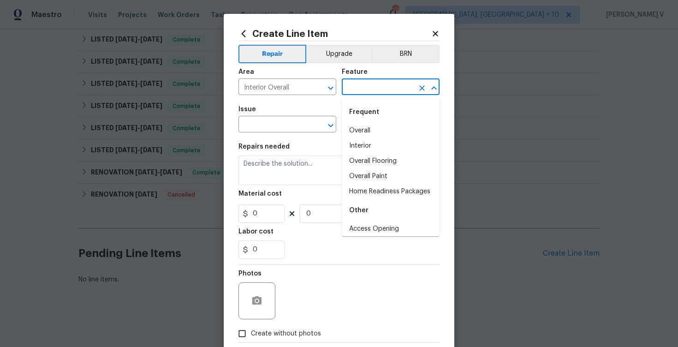
type input "d"
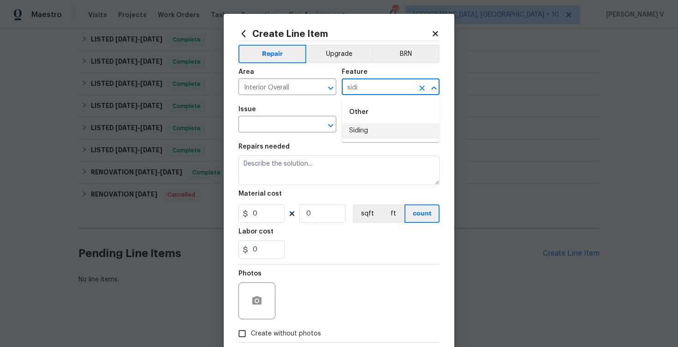
click at [365, 129] on li "Siding" at bounding box center [391, 130] width 98 height 15
type input "Siding"
click at [253, 127] on input "text" at bounding box center [274, 125] width 72 height 14
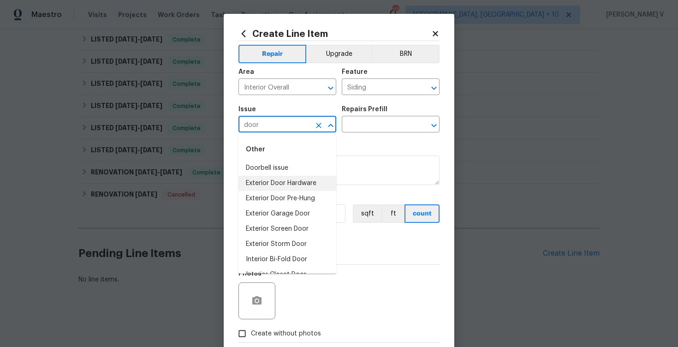
scroll to position [58, 0]
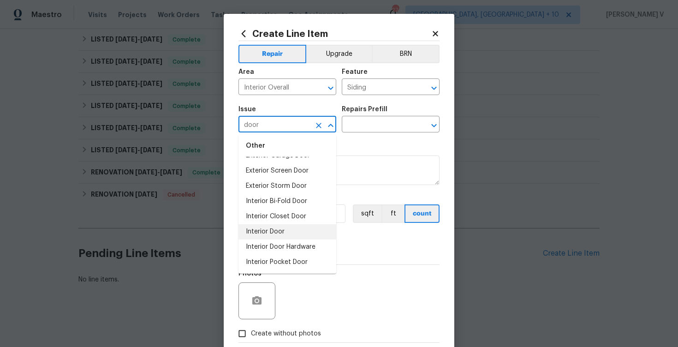
click at [290, 231] on li "Interior Door" at bounding box center [287, 231] width 98 height 15
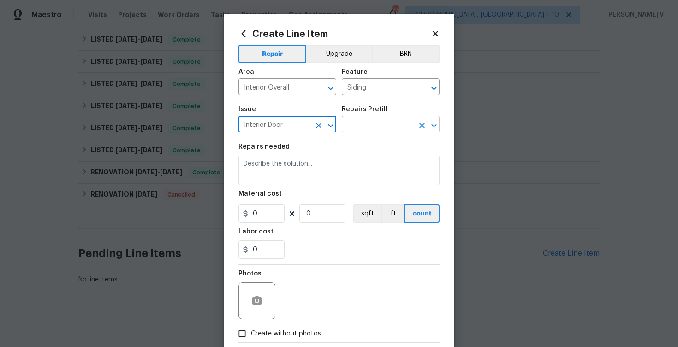
type input "Interior Door"
click at [383, 130] on input "text" at bounding box center [378, 125] width 72 height 14
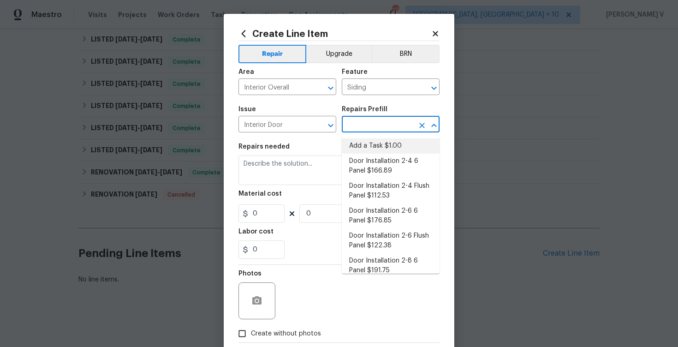
click at [366, 142] on li "Add a Task $1.00" at bounding box center [391, 145] width 98 height 15
type input "Interior Door"
type input "Add a Task $1.00"
type textarea "HPM to detail"
type input "1"
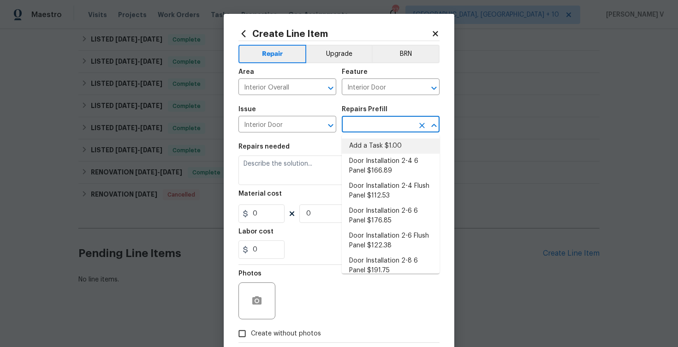
type input "1"
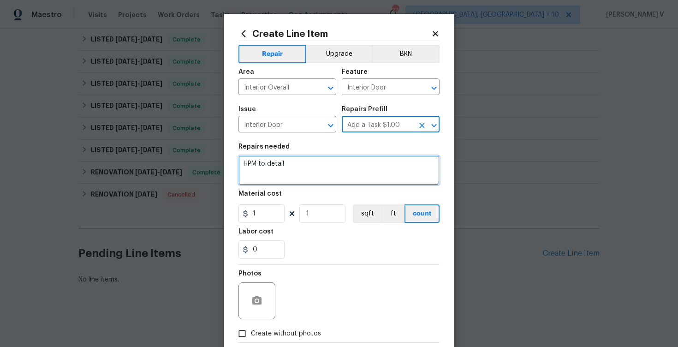
click at [313, 160] on textarea "HPM to detail" at bounding box center [338, 170] width 201 height 30
paste textarea "Rework: The sliding door is stuck and not operating smoothly. Please inspect an…"
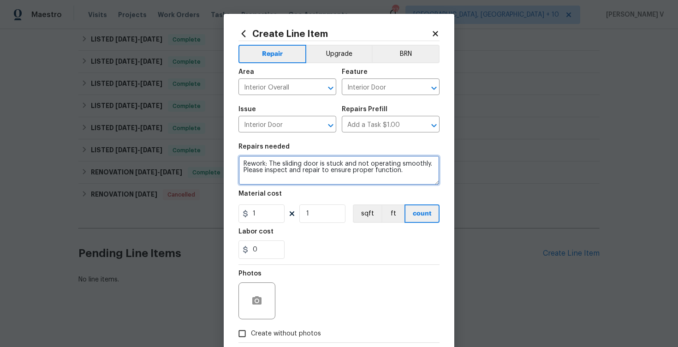
scroll to position [51, 0]
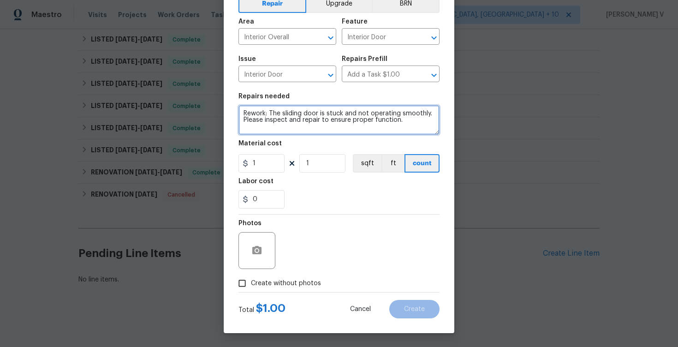
type textarea "Rework: The sliding door is stuck and not operating smoothly. Please inspect an…"
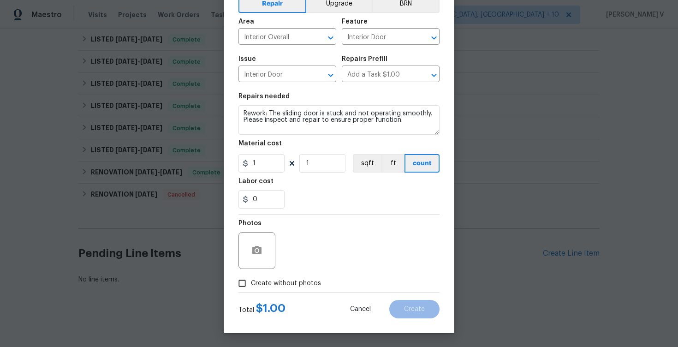
click at [252, 279] on span "Create without photos" at bounding box center [286, 284] width 70 height 10
click at [251, 279] on input "Create without photos" at bounding box center [242, 283] width 18 height 18
checkbox input "true"
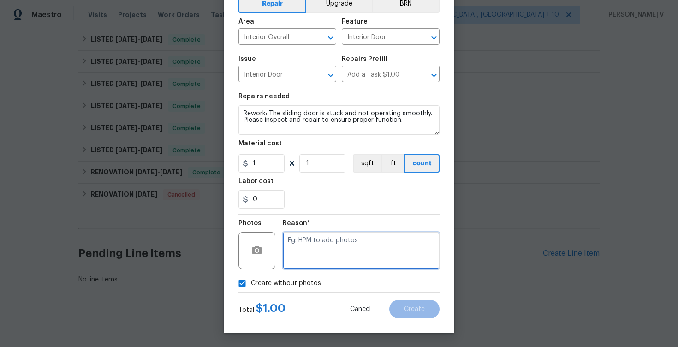
click at [341, 245] on textarea at bounding box center [361, 250] width 157 height 37
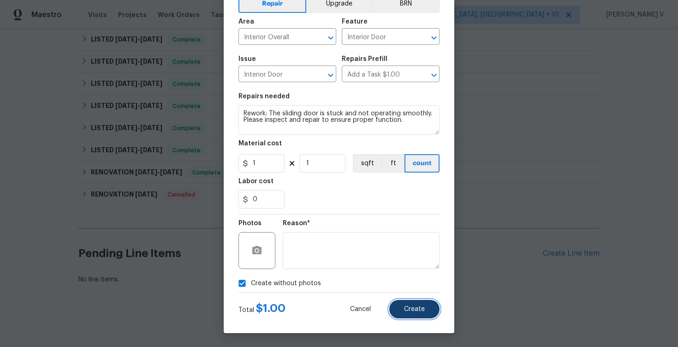
click at [408, 304] on button "Create" at bounding box center [414, 309] width 50 height 18
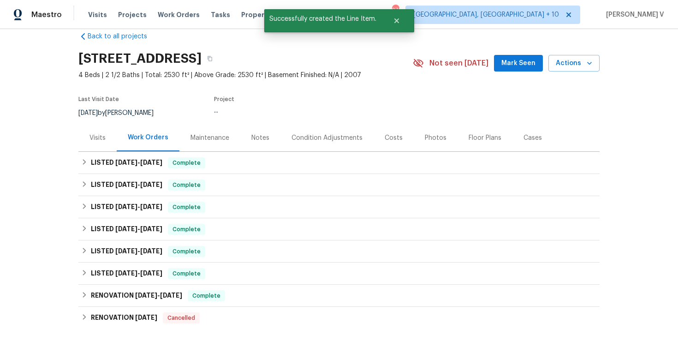
scroll to position [0, 0]
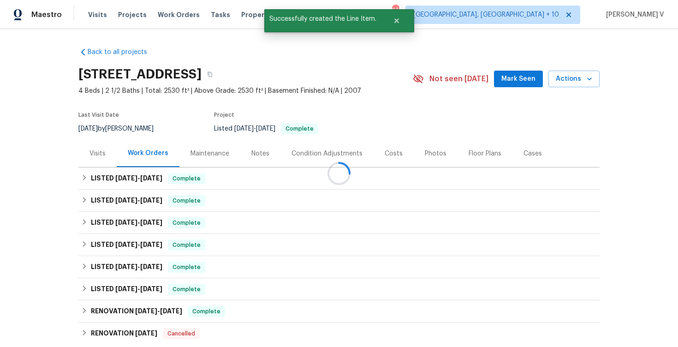
click at [257, 166] on div at bounding box center [339, 173] width 678 height 347
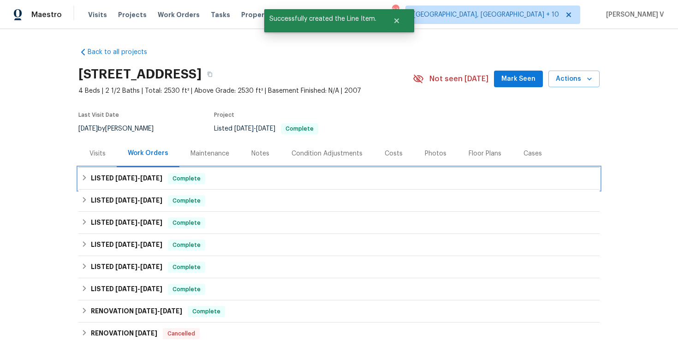
click at [253, 175] on div "LISTED 7/7/25 - 7/9/25 Complete" at bounding box center [339, 178] width 516 height 11
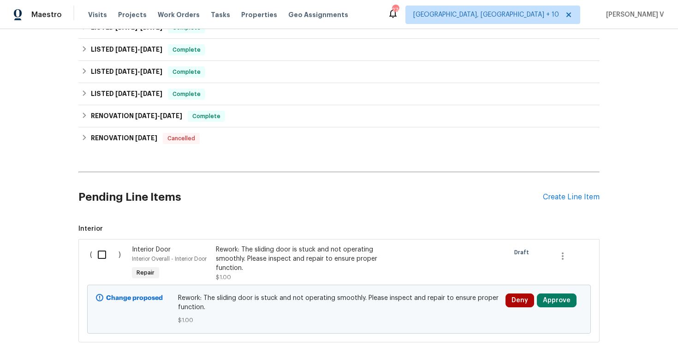
scroll to position [277, 0]
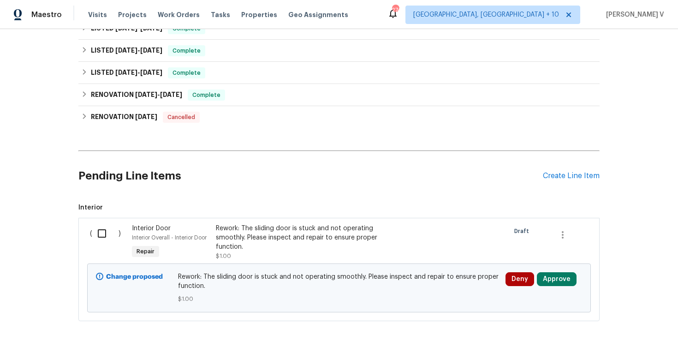
click at [108, 234] on input "checkbox" at bounding box center [105, 233] width 26 height 19
checkbox input "true"
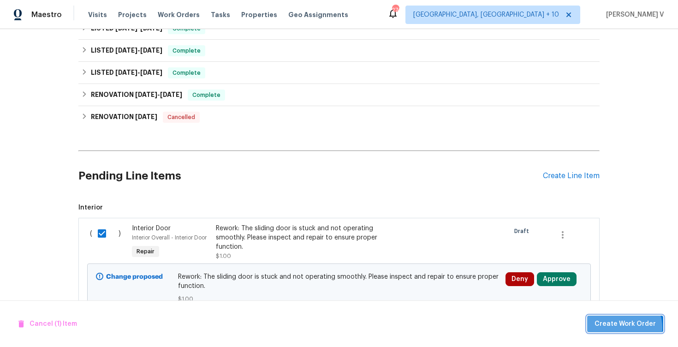
click at [627, 327] on span "Create Work Order" at bounding box center [624, 324] width 61 height 12
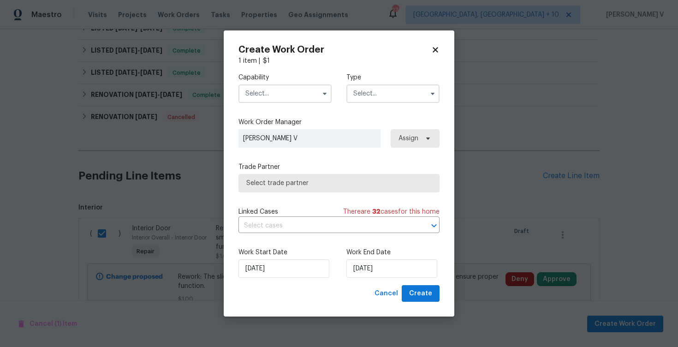
click at [286, 95] on input "text" at bounding box center [284, 93] width 93 height 18
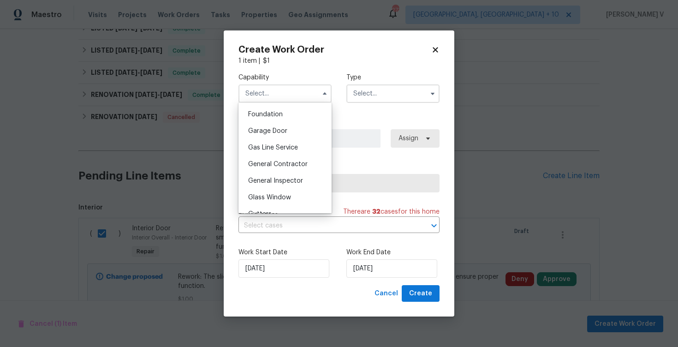
scroll to position [428, 0]
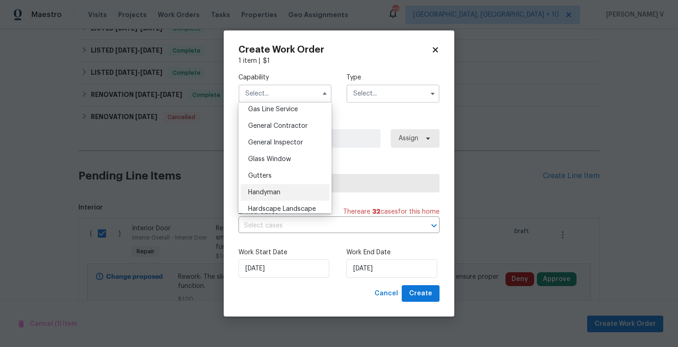
click at [274, 189] on div "Handyman" at bounding box center [285, 192] width 89 height 17
type input "Handyman"
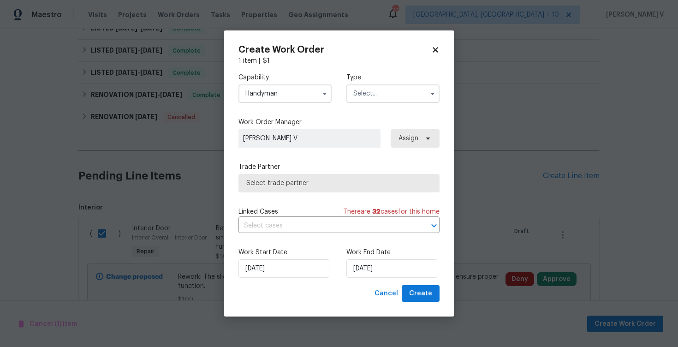
click at [383, 71] on div "Capability Handyman Agent Appliance Bathtub Resurfacing BRN And Lrr Broker Cabi…" at bounding box center [338, 87] width 201 height 45
click at [382, 83] on div "Type" at bounding box center [392, 88] width 93 height 30
click at [374, 104] on div "Capability Handyman Type" at bounding box center [338, 87] width 201 height 45
click at [384, 97] on input "text" at bounding box center [392, 93] width 93 height 18
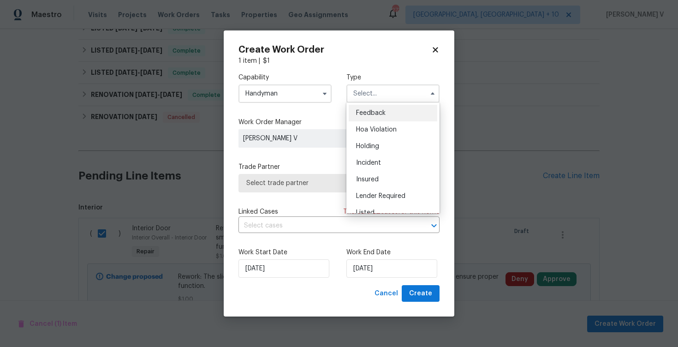
click at [380, 104] on ul "Feedback Hoa Violation Holding Incident Insured Lender Required Listed Lite Lwo…" at bounding box center [392, 157] width 93 height 111
click at [377, 108] on div "Feedback" at bounding box center [393, 113] width 89 height 17
type input "Feedback"
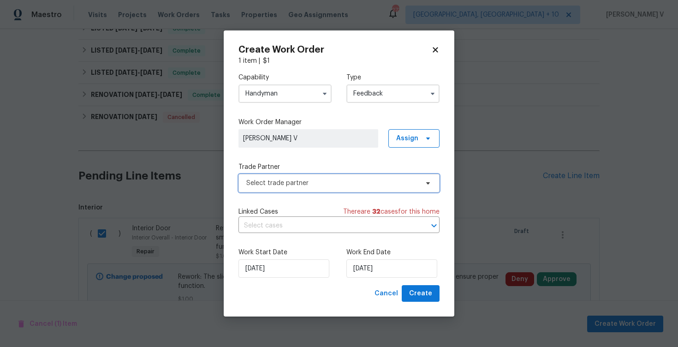
click at [323, 174] on span "Select trade partner" at bounding box center [338, 183] width 201 height 18
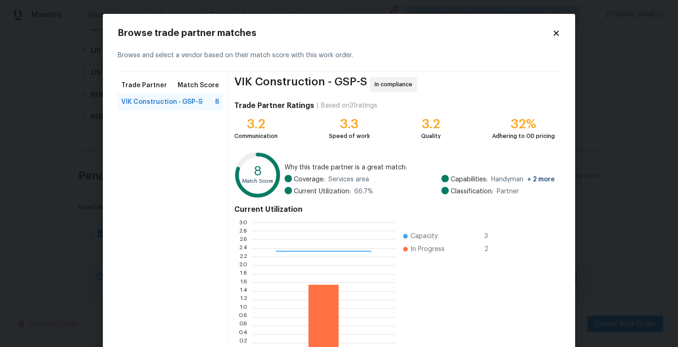
scroll to position [60, 0]
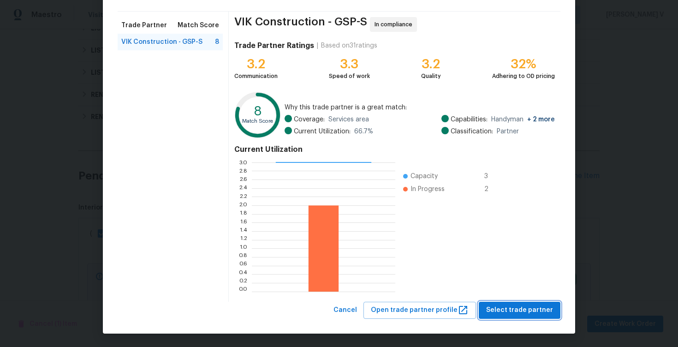
click at [503, 309] on span "Select trade partner" at bounding box center [519, 310] width 67 height 12
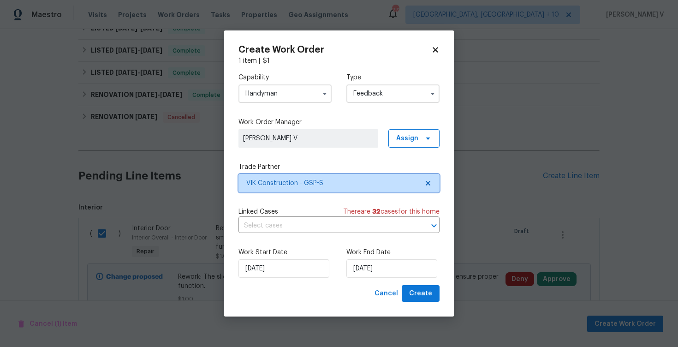
scroll to position [0, 0]
click at [374, 255] on label "Work End Date" at bounding box center [392, 252] width 93 height 9
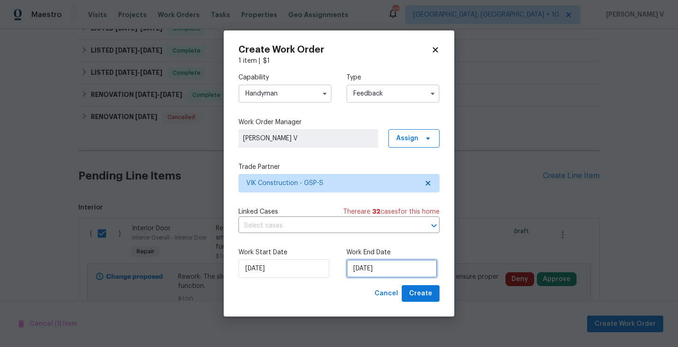
click at [366, 267] on input "22/08/2025" at bounding box center [391, 268] width 91 height 18
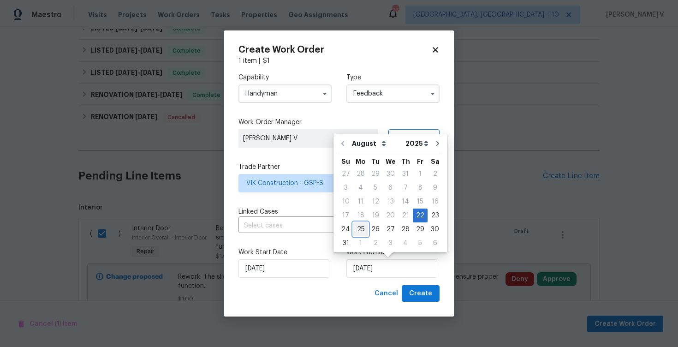
click at [357, 226] on div "25" at bounding box center [360, 229] width 15 height 13
type input "25/08/2025"
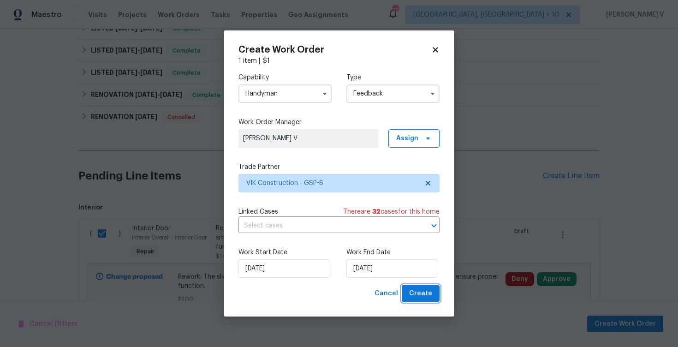
click at [425, 294] on span "Create" at bounding box center [420, 294] width 23 height 12
checkbox input "false"
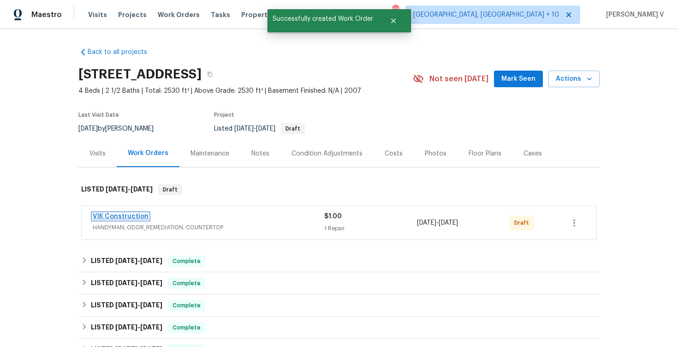
click at [125, 214] on link "VIK Construction" at bounding box center [121, 216] width 56 height 6
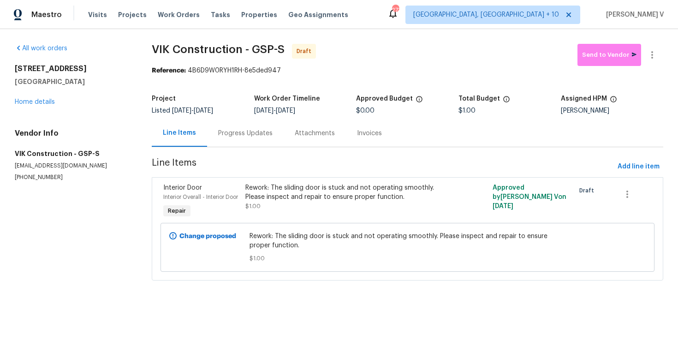
click at [247, 148] on section "VIK Construction - GSP-S Draft Send to Vendor Reference: 4B6D9W0RYH1RH-8e5ded94…" at bounding box center [407, 168] width 511 height 248
click at [249, 134] on div "Progress Updates" at bounding box center [245, 133] width 54 height 9
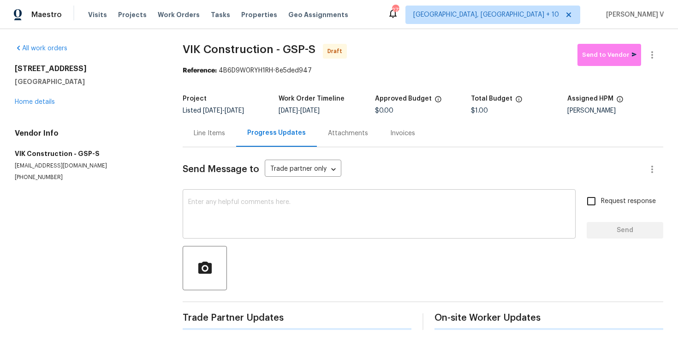
click at [255, 196] on div "x ​" at bounding box center [379, 214] width 393 height 47
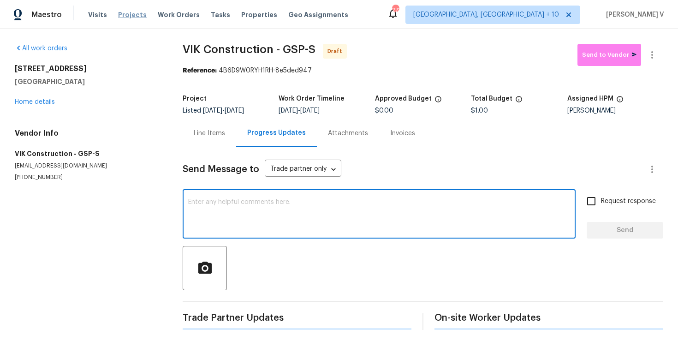
paste textarea "Hi, this is Divya with Opendoor. I’m confirming you received the WO for the pro…"
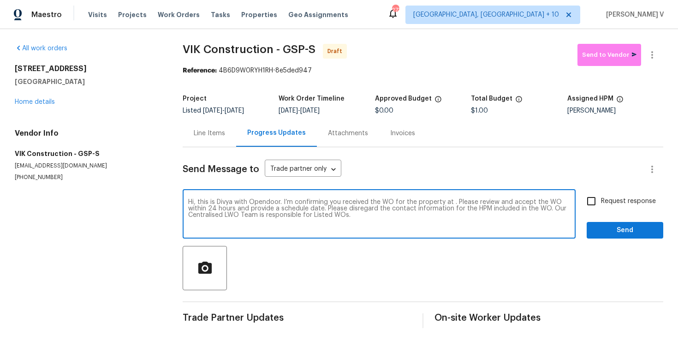
click at [452, 203] on textarea "Hi, this is Divya with Opendoor. I’m confirming you received the WO for the pro…" at bounding box center [379, 215] width 382 height 32
paste textarea "103 Nut Leaf Ln, Greenville, SC 29605"
type textarea "Hi, this is Divya with Opendoor. I’m confirming you received the WO for the pro…"
click at [596, 200] on input "Request response" at bounding box center [591, 200] width 19 height 19
checkbox input "true"
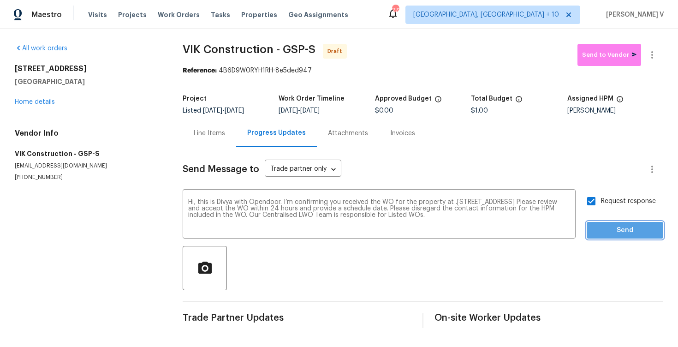
click at [609, 227] on span "Send" at bounding box center [625, 231] width 62 height 12
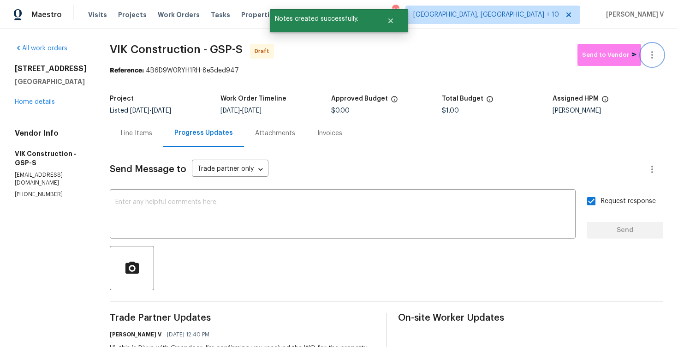
click at [652, 54] on icon "button" at bounding box center [652, 54] width 2 height 7
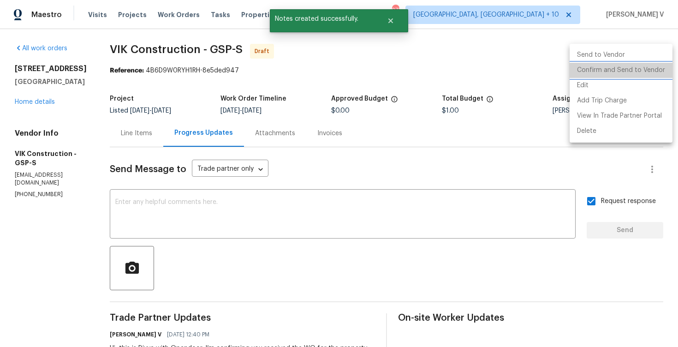
click at [634, 64] on li "Confirm and Send to Vendor" at bounding box center [621, 70] width 103 height 15
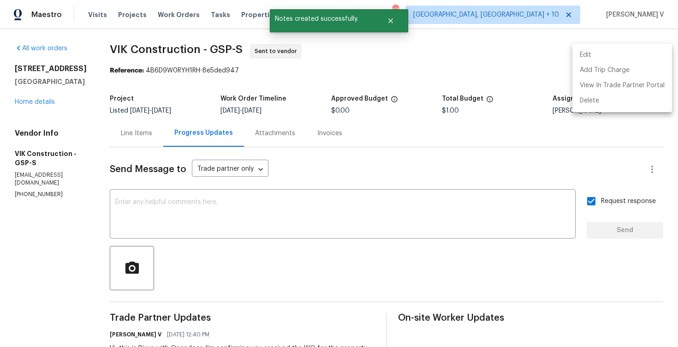
click at [238, 93] on div at bounding box center [339, 173] width 678 height 347
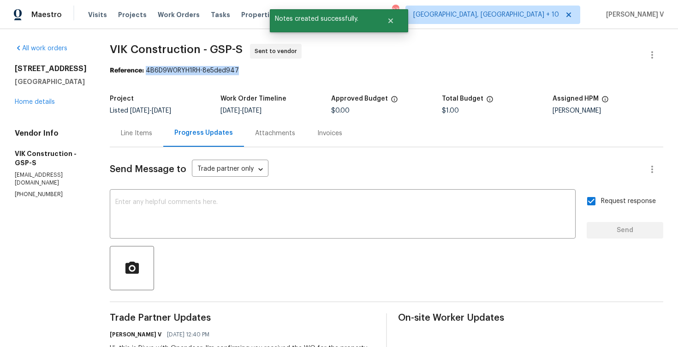
drag, startPoint x: 162, startPoint y: 71, endPoint x: 286, endPoint y: 71, distance: 124.1
click at [286, 71] on div "Reference: 4B6D9W0RYH1RH-8e5ded947" at bounding box center [386, 70] width 553 height 9
copy div "4B6D9W0RYH1RH-8e5ded947"
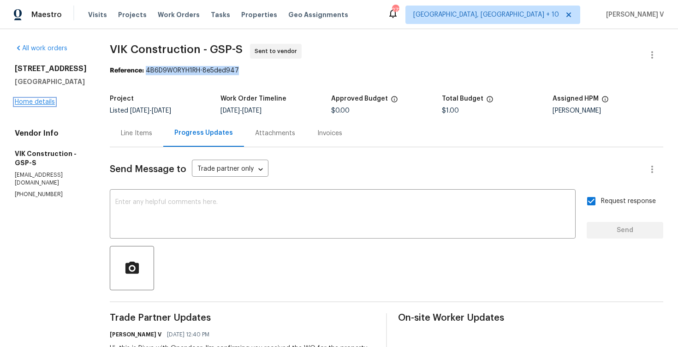
click at [34, 103] on link "Home details" at bounding box center [35, 102] width 40 height 6
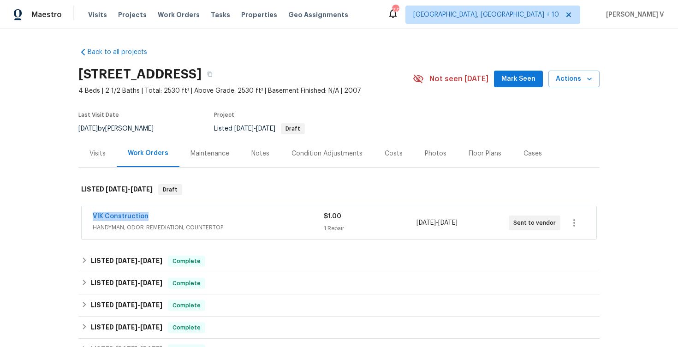
drag, startPoint x: 81, startPoint y: 216, endPoint x: 190, endPoint y: 216, distance: 108.8
click at [190, 216] on div "VIK Construction HANDYMAN, ODOR_REMEDIATION, COUNTERTOP $1.00 1 Repair 8/22/202…" at bounding box center [339, 222] width 515 height 33
copy link "VIK Construction"
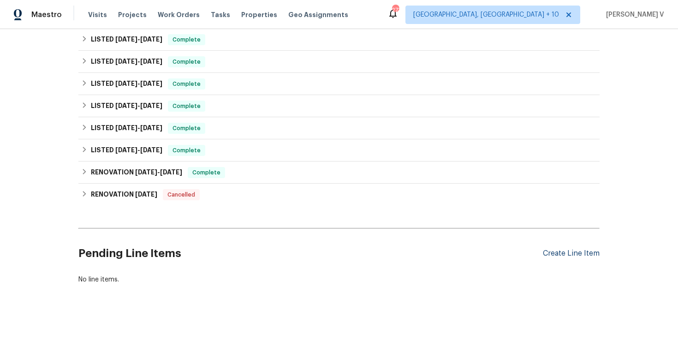
click at [564, 257] on div "Create Line Item" at bounding box center [571, 253] width 57 height 9
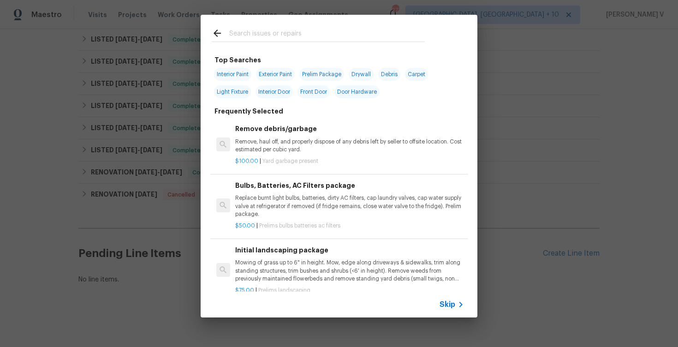
click at [456, 305] on icon at bounding box center [460, 304] width 11 height 11
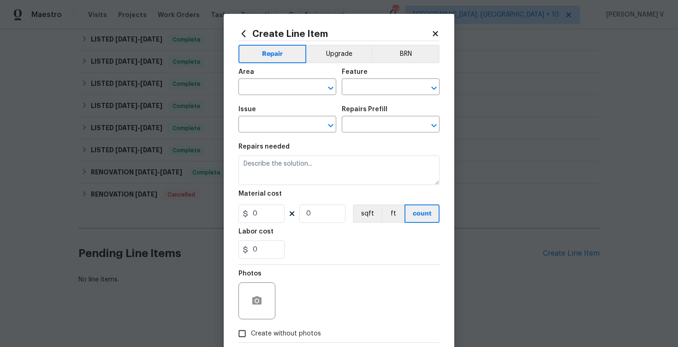
click at [352, 185] on section "Repairs needed Material cost 0 0 sqft ft count Labor cost 0" at bounding box center [338, 201] width 201 height 126
click at [293, 70] on div "Area" at bounding box center [287, 75] width 98 height 12
click at [294, 88] on input "text" at bounding box center [274, 88] width 72 height 14
click at [297, 124] on li "Interior Overall" at bounding box center [287, 123] width 98 height 15
type input "Interior Overall"
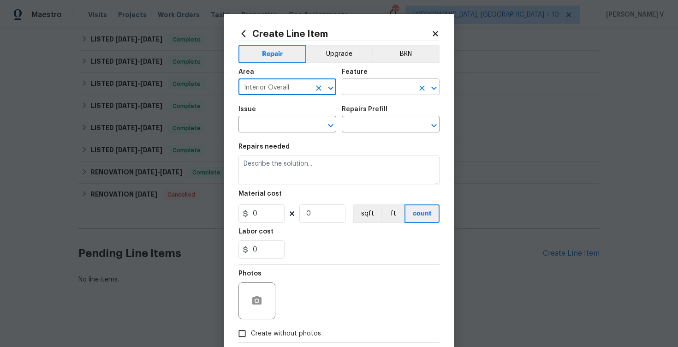
click at [379, 91] on input "text" at bounding box center [378, 88] width 72 height 14
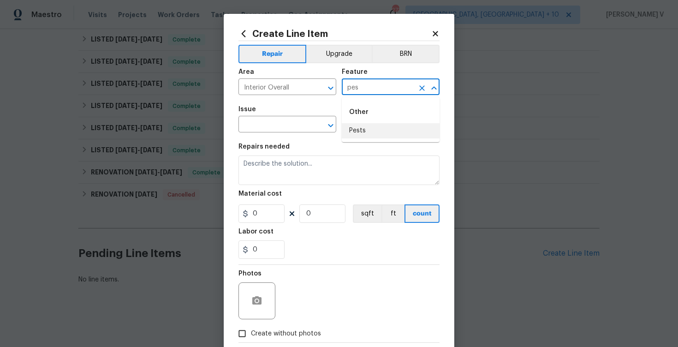
click at [376, 129] on li "Pests" at bounding box center [391, 130] width 98 height 15
type input "Pests"
click at [273, 121] on input "text" at bounding box center [274, 125] width 72 height 14
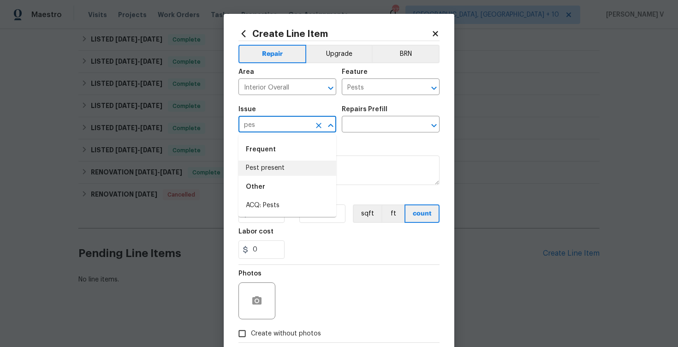
click at [272, 169] on li "Pest present" at bounding box center [287, 167] width 98 height 15
type input "Pest present"
click at [382, 125] on input "text" at bounding box center [378, 125] width 72 height 14
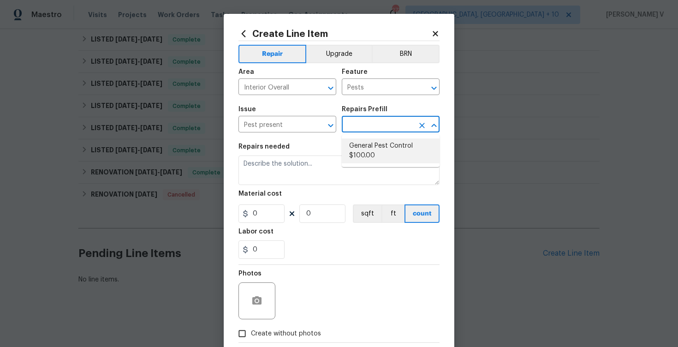
click at [350, 150] on li "General Pest Control $100.00" at bounding box center [391, 150] width 98 height 25
type input "General Pest Control $100.00"
type textarea "General pest treatment for active pest/insect infestation - non termite"
type input "100"
type input "1"
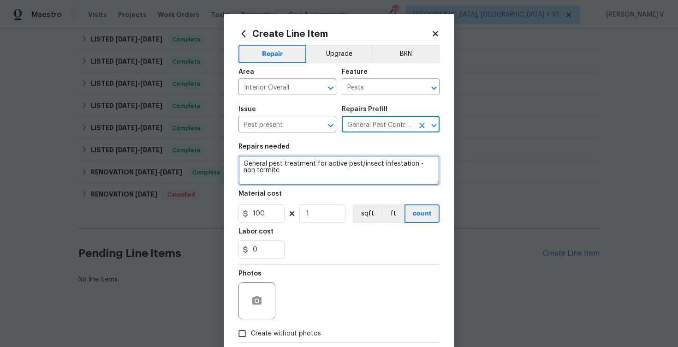
click at [293, 178] on textarea "General pest treatment for active pest/insect infestation - non termite" at bounding box center [338, 170] width 201 height 30
paste textarea "Feedback received that there are wasps present at the front door area. Please r…"
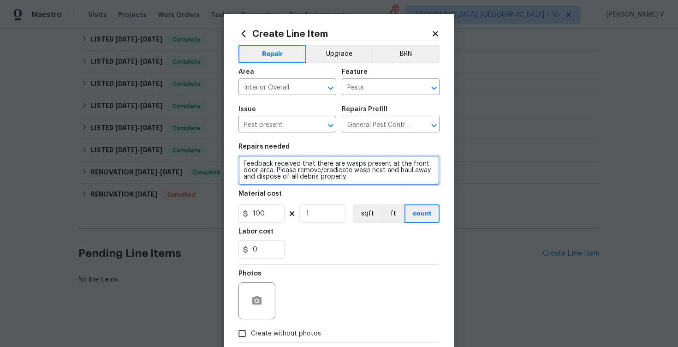
type textarea "Feedback received that there are wasps present at the front door area. Please r…"
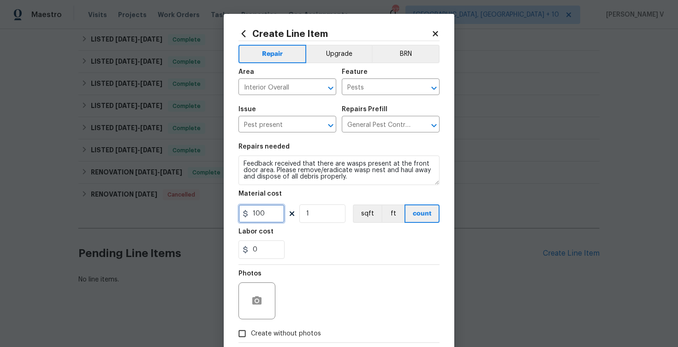
click at [260, 216] on input "100" at bounding box center [261, 213] width 46 height 18
type input "75"
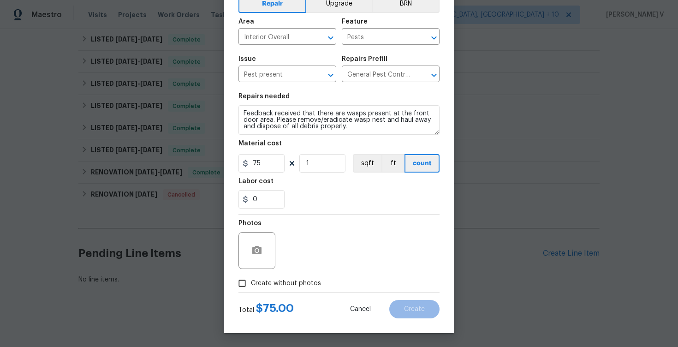
click at [249, 280] on input "Create without photos" at bounding box center [242, 283] width 18 height 18
checkbox input "true"
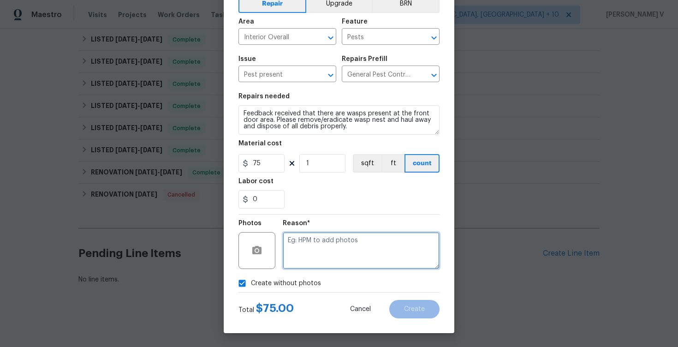
click at [332, 247] on textarea at bounding box center [361, 250] width 157 height 37
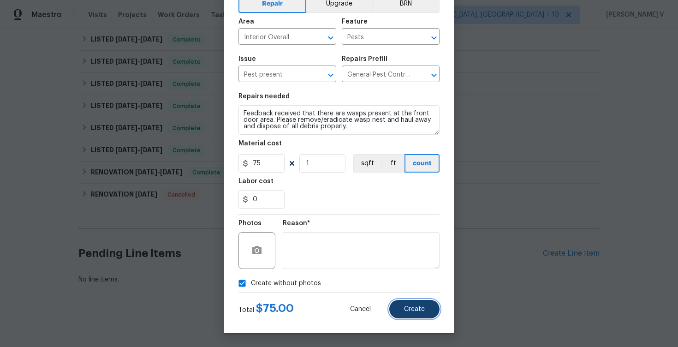
click at [403, 309] on button "Create" at bounding box center [414, 309] width 50 height 18
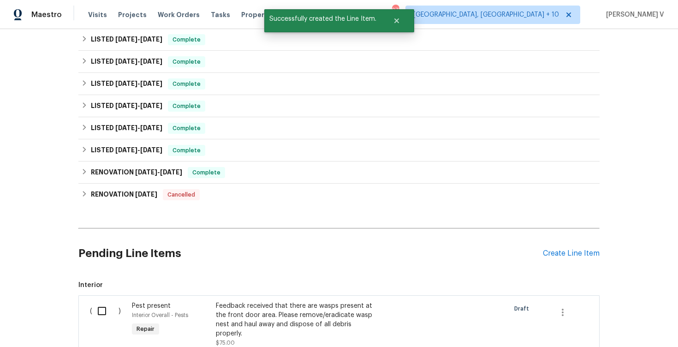
click at [105, 296] on div "( ) Pest present Interior Overall - Pests Repair Feedback received that there a…" at bounding box center [338, 351] width 521 height 113
click at [102, 312] on input "checkbox" at bounding box center [105, 310] width 26 height 19
checkbox input "true"
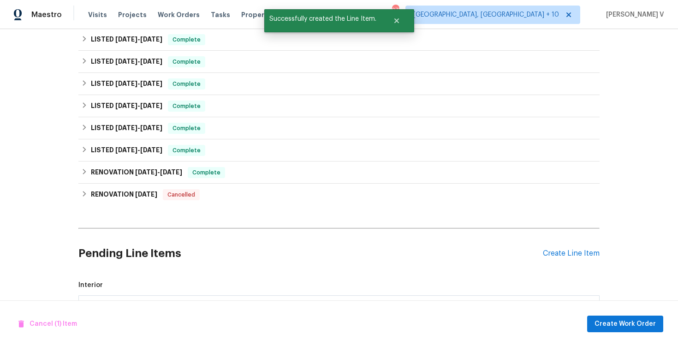
scroll to position [336, 0]
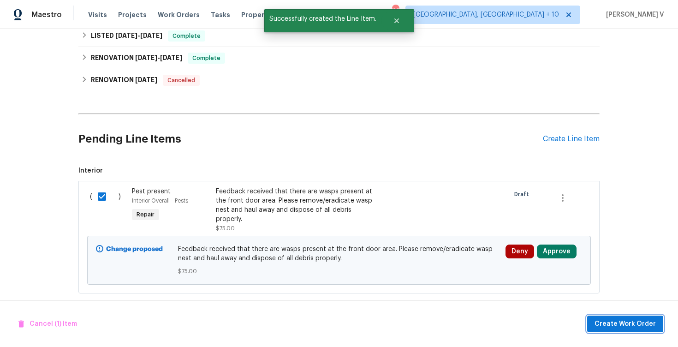
click at [610, 321] on span "Create Work Order" at bounding box center [624, 324] width 61 height 12
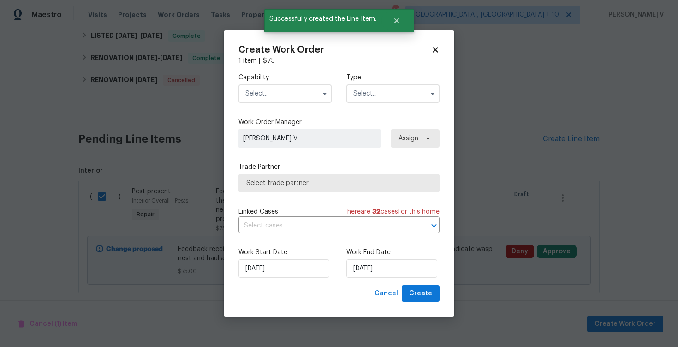
click at [273, 92] on input "text" at bounding box center [284, 93] width 93 height 18
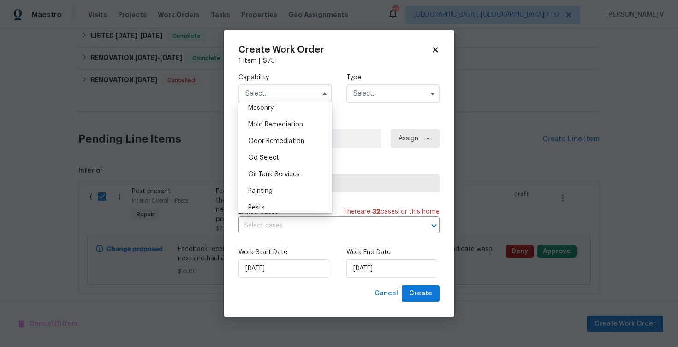
scroll to position [724, 0]
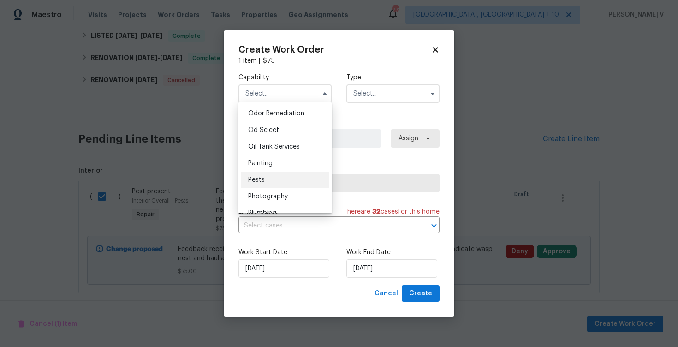
click at [273, 176] on div "Pests" at bounding box center [285, 180] width 89 height 17
type input "Pests"
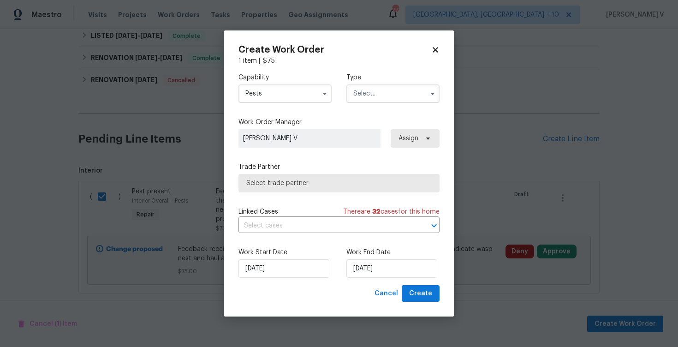
click at [409, 86] on input "text" at bounding box center [392, 93] width 93 height 18
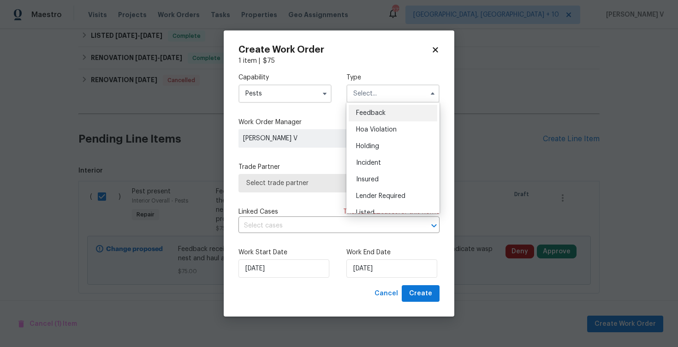
click at [374, 110] on span "Feedback" at bounding box center [371, 113] width 30 height 6
type input "Feedback"
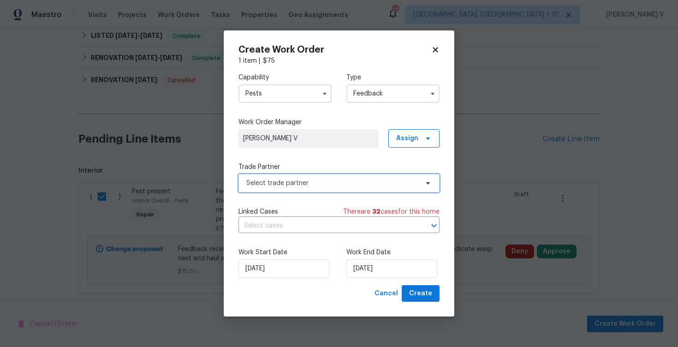
click at [317, 187] on span "Select trade partner" at bounding box center [332, 182] width 172 height 9
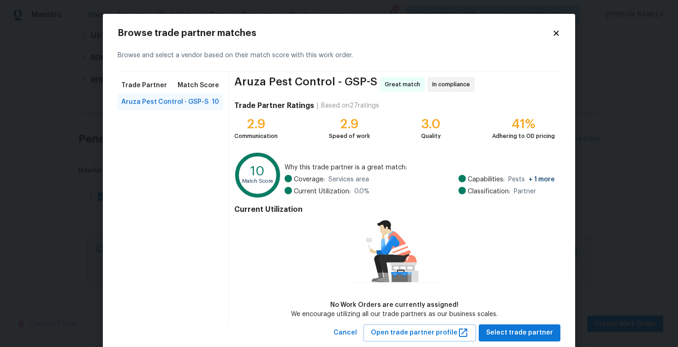
scroll to position [22, 0]
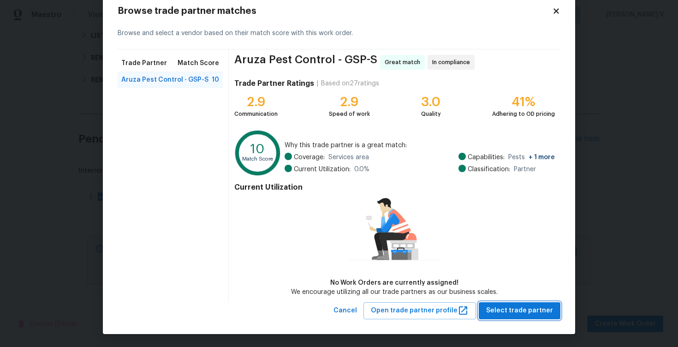
click at [513, 306] on span "Select trade partner" at bounding box center [519, 311] width 67 height 12
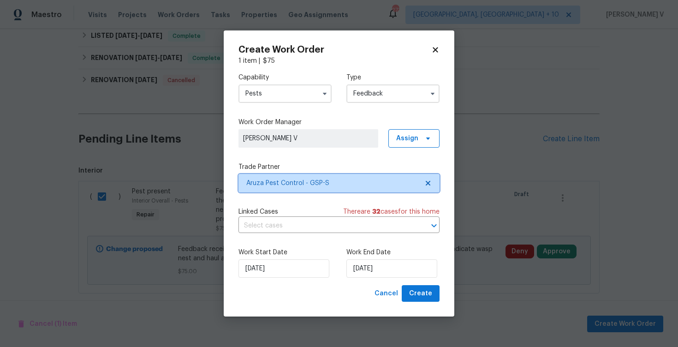
scroll to position [0, 0]
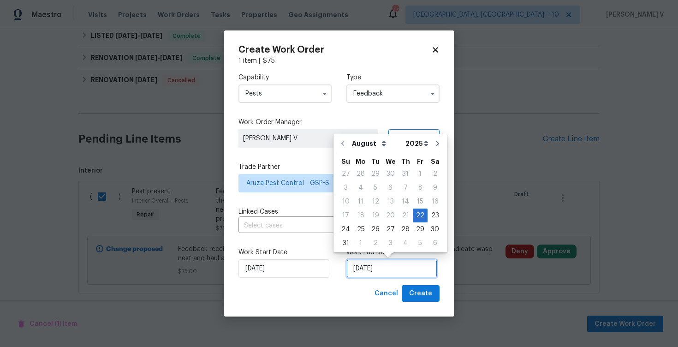
click at [385, 266] on input "22/08/2025" at bounding box center [391, 268] width 91 height 18
click at [357, 229] on div "25" at bounding box center [360, 229] width 15 height 13
type input "25/08/2025"
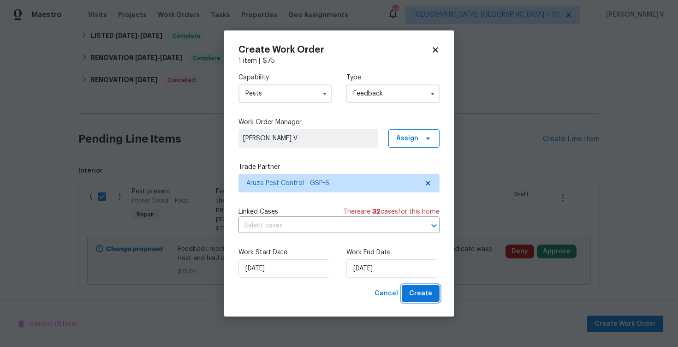
click at [416, 285] on button "Create" at bounding box center [421, 293] width 38 height 17
checkbox input "false"
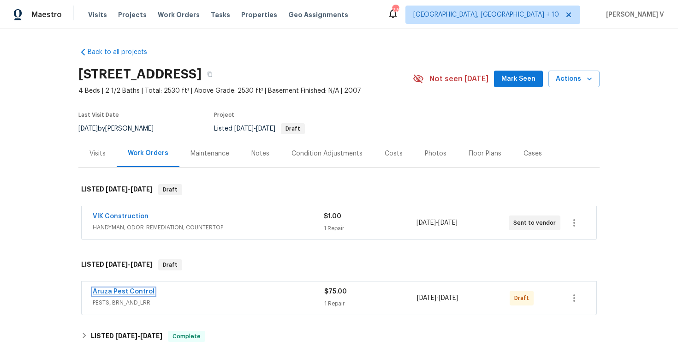
click at [142, 288] on link "Aruza Pest Control" at bounding box center [124, 291] width 62 height 6
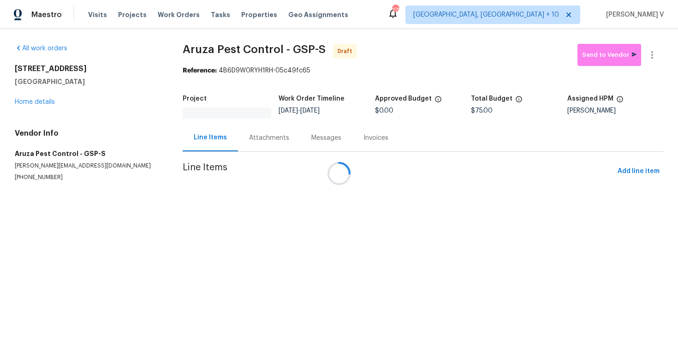
click at [286, 128] on div at bounding box center [339, 173] width 678 height 347
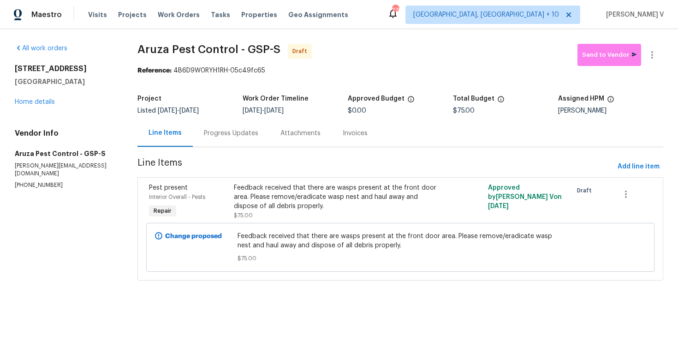
click at [255, 144] on div "Progress Updates" at bounding box center [231, 132] width 77 height 27
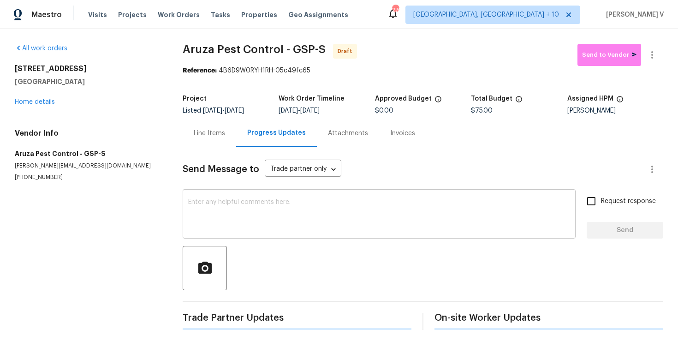
click at [265, 208] on textarea at bounding box center [379, 215] width 382 height 32
paste textarea "Hi, this is Divya with Opendoor. I’m confirming you received the WO for the pro…"
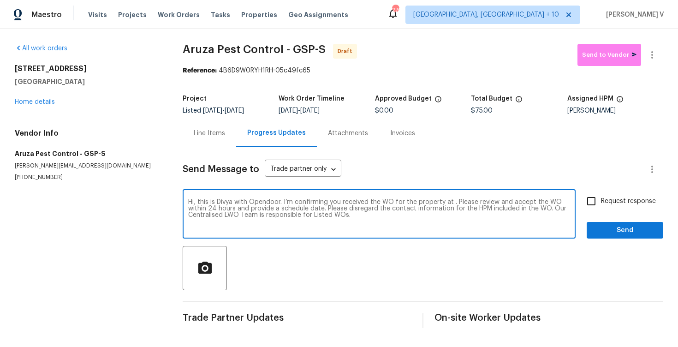
click at [451, 203] on textarea "Hi, this is Divya with Opendoor. I’m confirming you received the WO for the pro…" at bounding box center [379, 215] width 382 height 32
paste textarea "103 Nut Leaf Ln, Greenville, SC 29605"
type textarea "Hi, this is Divya with Opendoor. I’m confirming you received the WO for the pro…"
click at [605, 204] on span "Request response" at bounding box center [628, 201] width 55 height 10
click at [601, 204] on input "Request response" at bounding box center [591, 200] width 19 height 19
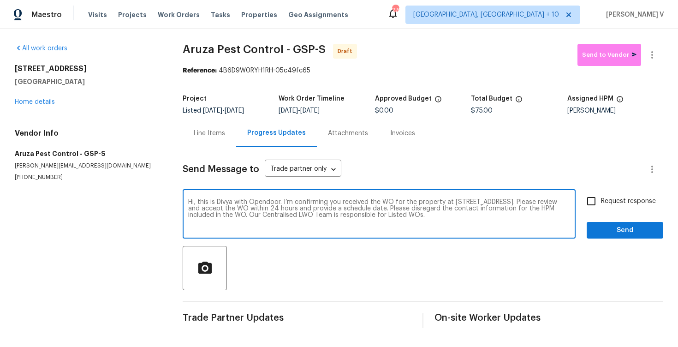
checkbox input "true"
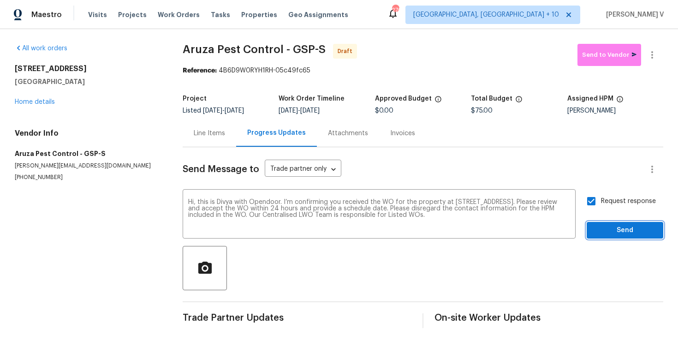
click at [622, 238] on button "Send" at bounding box center [625, 230] width 77 height 17
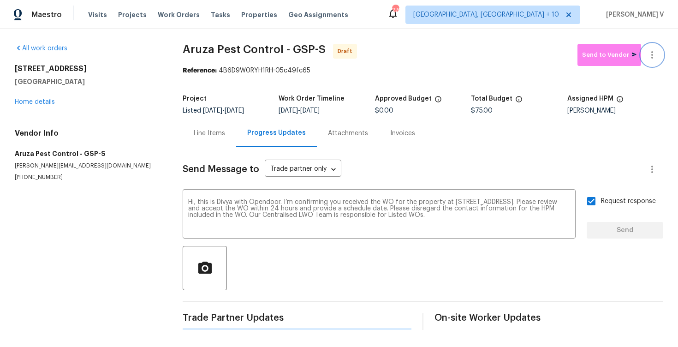
click at [659, 56] on button "button" at bounding box center [652, 55] width 22 height 22
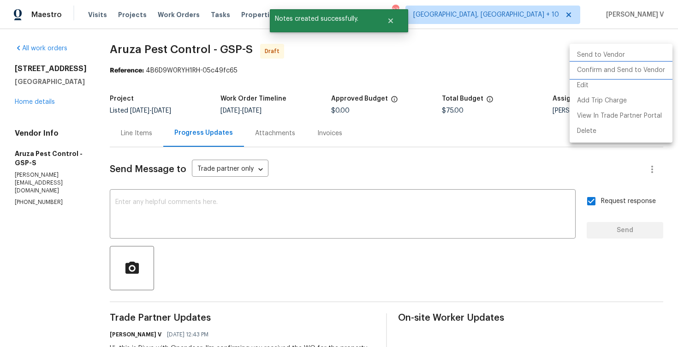
click at [612, 63] on li "Confirm and Send to Vendor" at bounding box center [621, 70] width 103 height 15
click at [217, 73] on div at bounding box center [339, 173] width 678 height 347
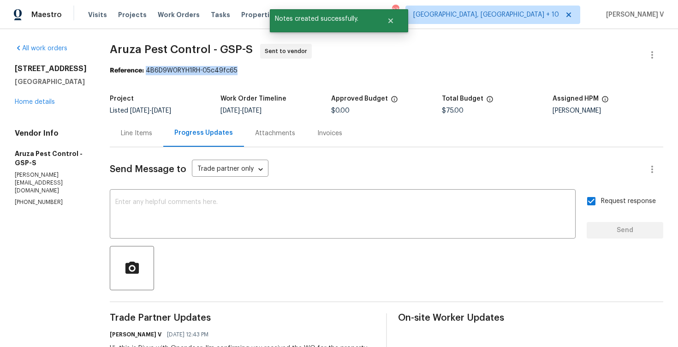
drag, startPoint x: 146, startPoint y: 71, endPoint x: 275, endPoint y: 70, distance: 129.6
click at [275, 71] on div "Reference: 4B6D9W0RYH1RH-05c49fc65" at bounding box center [386, 70] width 553 height 9
copy div "4B6D9W0RYH1RH-05c49fc65"
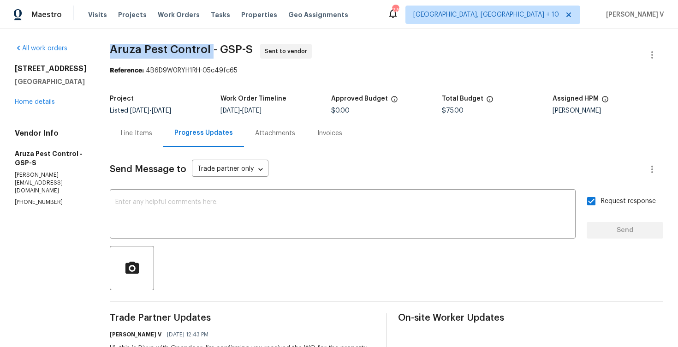
drag, startPoint x: 110, startPoint y: 51, endPoint x: 208, endPoint y: 50, distance: 98.2
click at [209, 51] on span "Aruza Pest Control - GSP-S" at bounding box center [181, 49] width 143 height 11
copy span "Aruza Pest Control"
click at [39, 103] on link "Home details" at bounding box center [35, 102] width 40 height 6
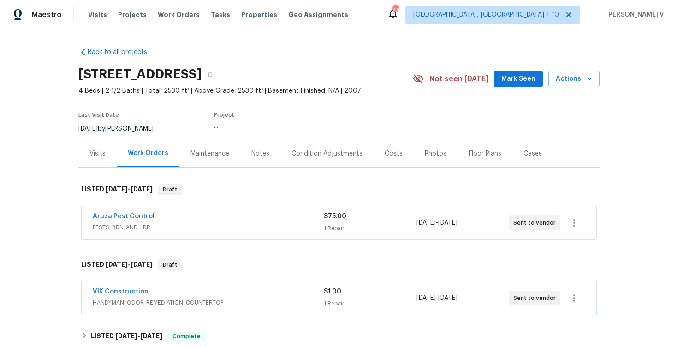
drag, startPoint x: 84, startPoint y: 286, endPoint x: 184, endPoint y: 286, distance: 100.5
click at [184, 286] on div "VIK Construction HANDYMAN, ODOR_REMEDIATION, COUNTERTOP $1.00 1 Repair 8/22/202…" at bounding box center [339, 297] width 515 height 33
drag, startPoint x: 76, startPoint y: 293, endPoint x: 208, endPoint y: 293, distance: 131.9
click at [207, 293] on div "Back to all projects 103 Nut Leaf Ln, Greenville, SC 29605 4 Beds | 2 1/2 Baths…" at bounding box center [339, 188] width 678 height 318
copy link "VIK Construction"
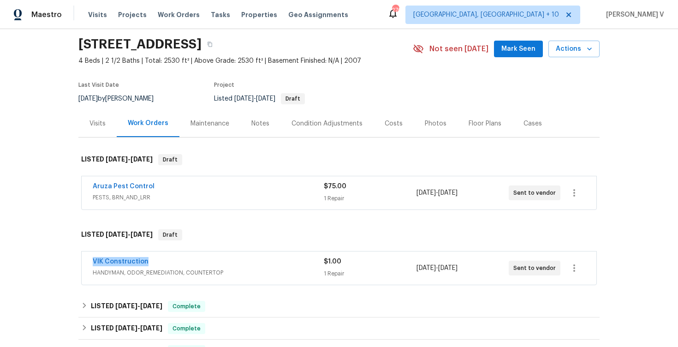
scroll to position [52, 0]
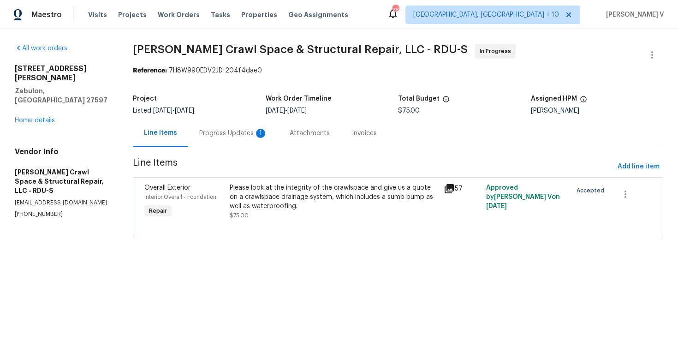
click at [243, 150] on section "[PERSON_NAME] Crawl Space & Structural Repair, LLC - RDU-S In Progress Referenc…" at bounding box center [398, 146] width 530 height 204
click at [243, 148] on section "[PERSON_NAME] Crawl Space & Structural Repair, LLC - RDU-S In Progress Referenc…" at bounding box center [398, 146] width 530 height 204
click at [240, 141] on div "Progress Updates 1" at bounding box center [233, 132] width 90 height 27
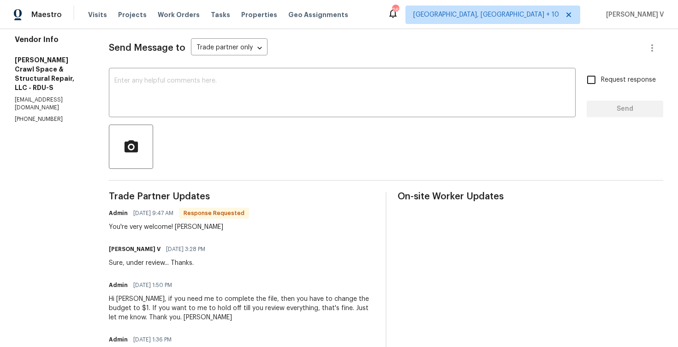
scroll to position [122, 0]
click at [153, 304] on div "Hi [PERSON_NAME], if you need me to complete the file, then you have to change …" at bounding box center [242, 308] width 266 height 28
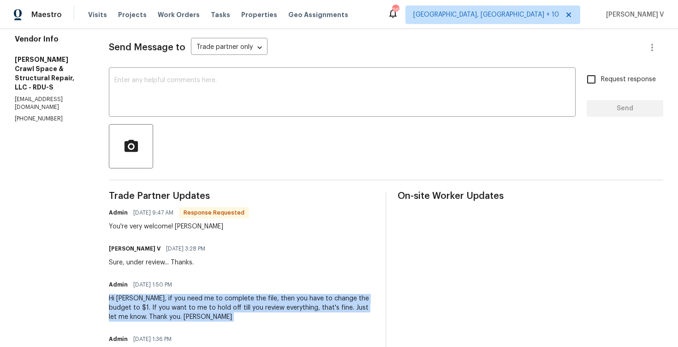
click at [153, 304] on div "Hi [PERSON_NAME], if you need me to complete the file, then you have to change …" at bounding box center [242, 308] width 266 height 28
click at [151, 300] on div "Hi [PERSON_NAME], if you need me to complete the file, then you have to change …" at bounding box center [242, 308] width 266 height 28
drag, startPoint x: 144, startPoint y: 298, endPoint x: 151, endPoint y: 317, distance: 19.7
click at [151, 317] on div "Hi [PERSON_NAME], if you need me to complete the file, then you have to change …" at bounding box center [242, 308] width 266 height 28
copy div "if you need me to complete the file, then you have to change the budget to $1. …"
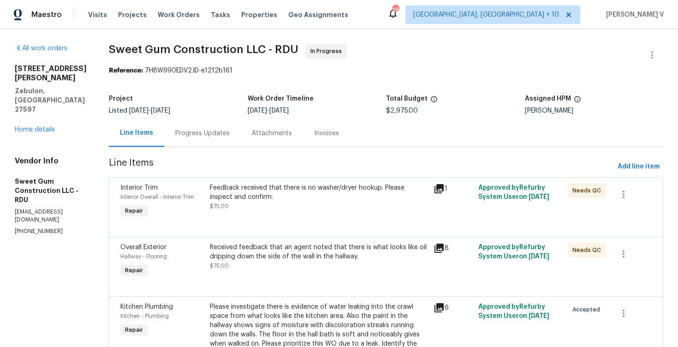
click at [232, 139] on div "Progress Updates" at bounding box center [202, 132] width 77 height 27
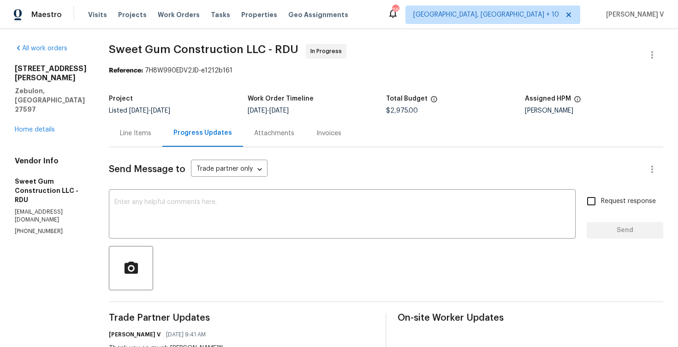
scroll to position [73, 0]
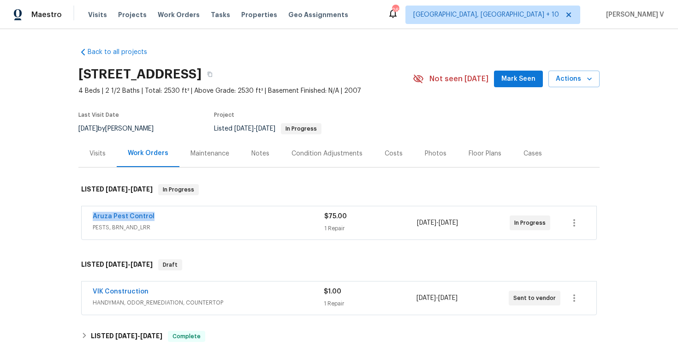
drag, startPoint x: 83, startPoint y: 212, endPoint x: 205, endPoint y: 211, distance: 121.7
click at [205, 212] on div "Aruza Pest Control PESTS, BRN_AND_LRR $75.00 1 Repair [DATE] - [DATE] In Progre…" at bounding box center [339, 222] width 515 height 33
copy link "Aruza Pest Control"
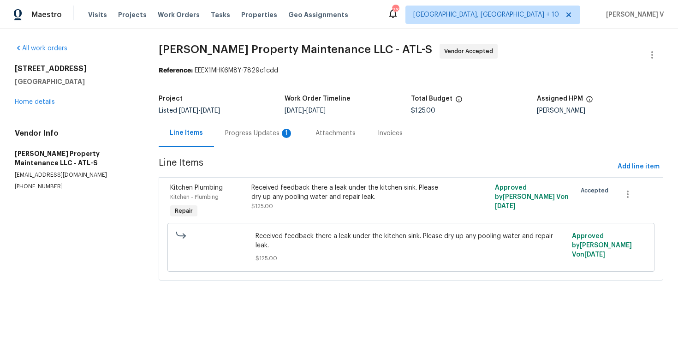
click at [286, 119] on div "Progress Updates 1" at bounding box center [259, 132] width 90 height 27
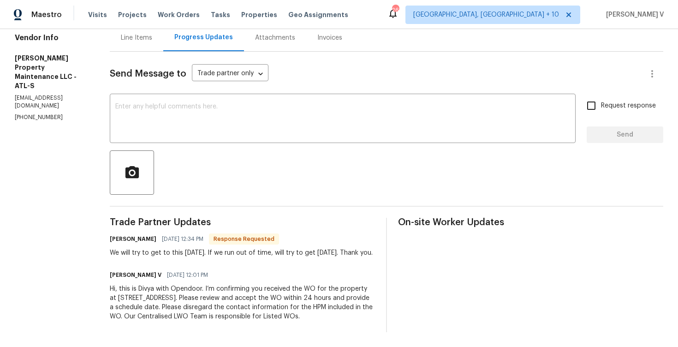
scroll to position [18, 0]
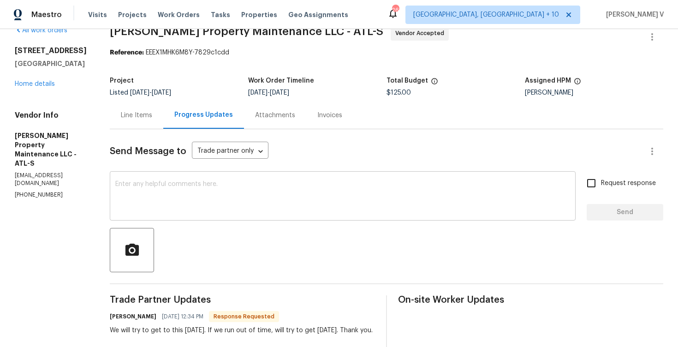
click at [200, 202] on textarea at bounding box center [342, 197] width 455 height 32
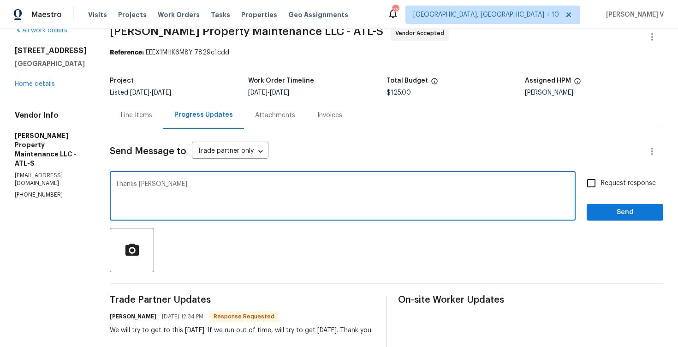
type textarea "Thanks Daniel"
click at [615, 211] on span "Send" at bounding box center [625, 213] width 62 height 12
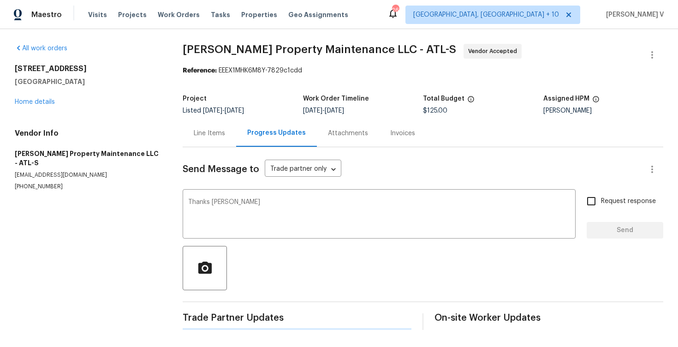
scroll to position [0, 0]
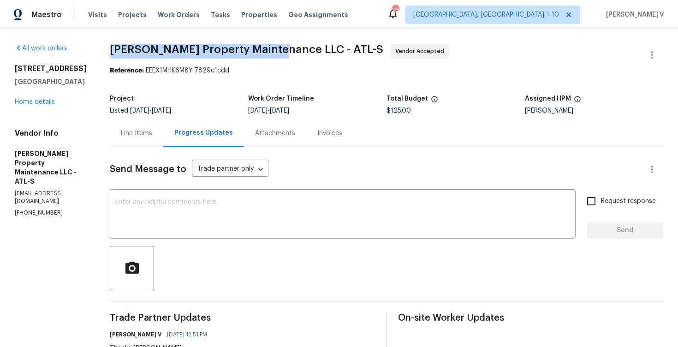
drag, startPoint x: 109, startPoint y: 50, endPoint x: 274, endPoint y: 46, distance: 165.1
click at [275, 46] on div "All work orders 2985 Jefferson St Austell, GA 30106 Home details Vendor Info Gl…" at bounding box center [339, 253] width 678 height 449
copy span "Glen Property Maintenance LLC"
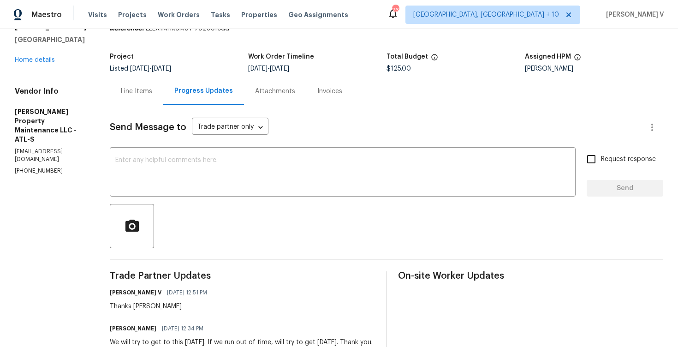
scroll to position [77, 0]
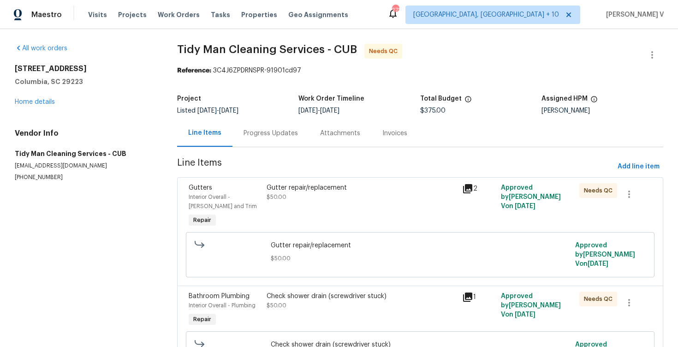
click at [262, 137] on div "Progress Updates" at bounding box center [270, 133] width 54 height 9
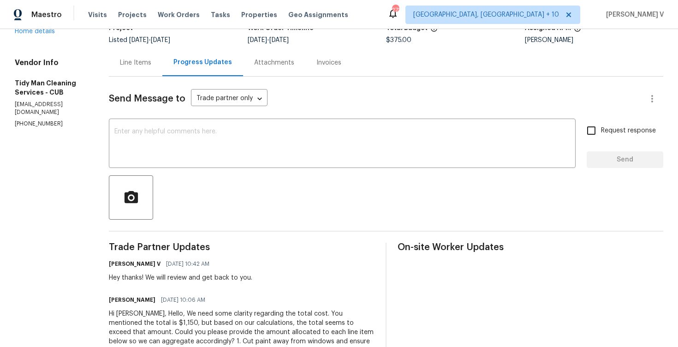
click at [262, 137] on textarea at bounding box center [342, 144] width 456 height 32
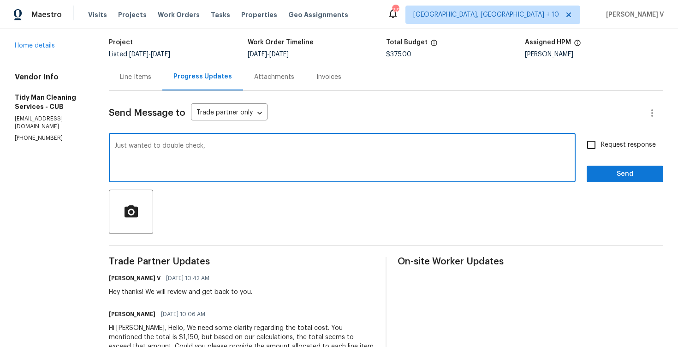
scroll to position [173, 0]
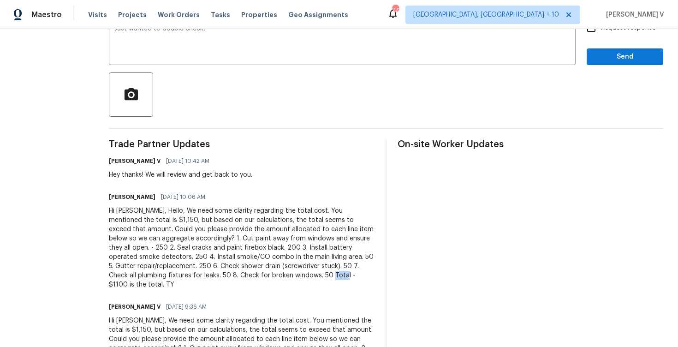
drag, startPoint x: 211, startPoint y: 274, endPoint x: 228, endPoint y: 274, distance: 17.1
click at [229, 274] on div "Hi [PERSON_NAME], Hello, We need some clarity regarding the total cost. You men…" at bounding box center [242, 247] width 266 height 83
copy div "$1100"
click at [263, 28] on div "Maestro Visits Projects Work Orders Tasks Properties Geo Assignments [STREET_AD…" at bounding box center [339, 14] width 678 height 29
click at [261, 36] on textarea "Just wanted to double check," at bounding box center [342, 41] width 456 height 32
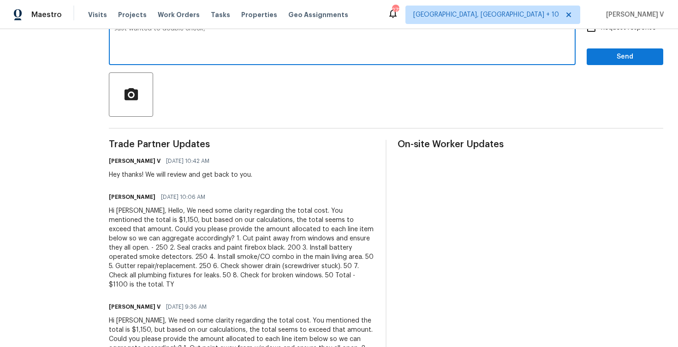
paste textarea "$1100"
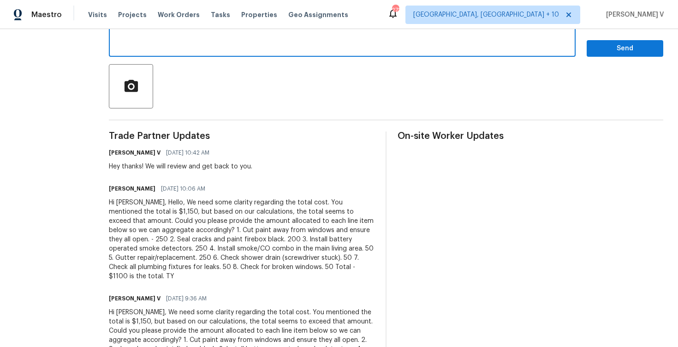
scroll to position [183, 0]
click at [183, 238] on div "Hi Carl, Hello, We need some clarity regarding the total cost. You mentioned th…" at bounding box center [242, 238] width 266 height 83
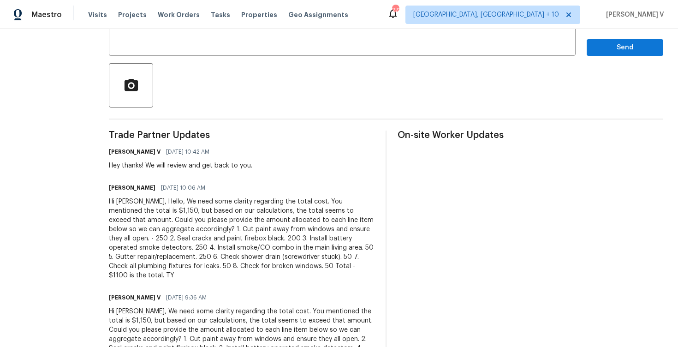
click at [183, 238] on div "Hi Carl, Hello, We need some clarity regarding the total cost. You mentioned th…" at bounding box center [242, 238] width 266 height 83
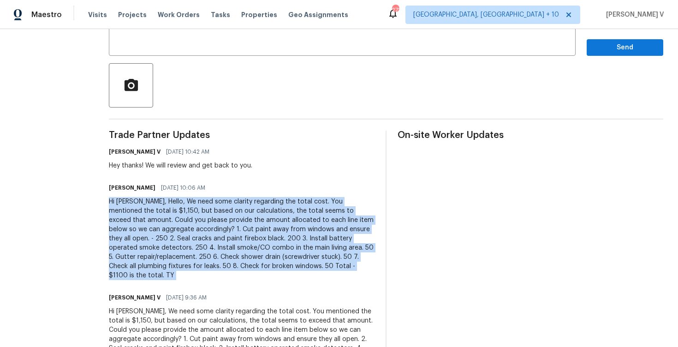
click at [183, 238] on div "Hi Carl, Hello, We need some clarity regarding the total cost. You mentioned th…" at bounding box center [242, 238] width 266 height 83
copy div "Hi Carl, Hello, We need some clarity regarding the total cost. You mentioned th…"
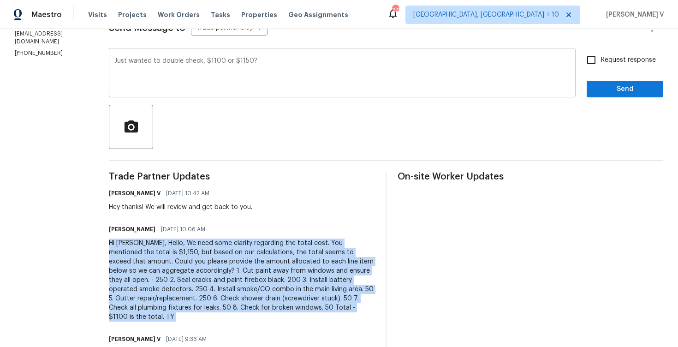
scroll to position [131, 0]
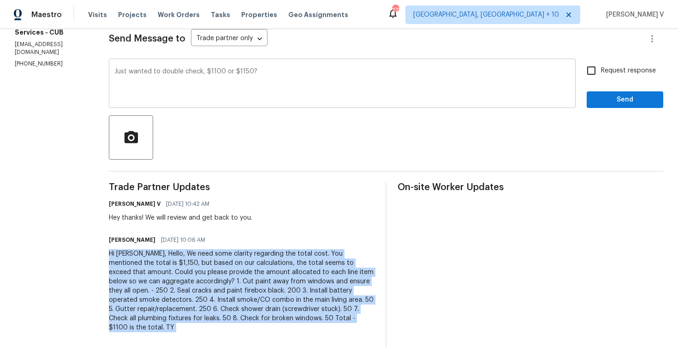
click at [231, 100] on textarea "Just wanted to double check, $1100 or $1150?" at bounding box center [342, 84] width 456 height 32
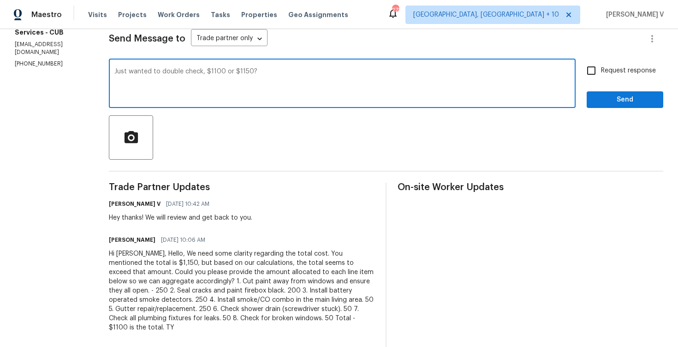
click at [225, 79] on textarea "Just wanted to double check, $1100 or $1150?" at bounding box center [342, 84] width 456 height 32
paste textarea "Thanks for sharing the amounts. When we added them up, the total came to $1,150…"
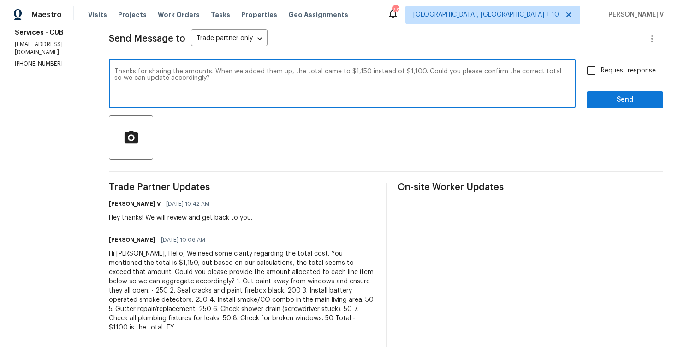
drag, startPoint x: 199, startPoint y: 72, endPoint x: 98, endPoint y: 71, distance: 101.0
click at [109, 71] on div "Thanks for sharing the amounts. When we added them up, the total came to $1,150…" at bounding box center [342, 84] width 467 height 47
type textarea "Carl!! When we added them up, the total came to $1,150 instead of $1,100. Could…"
click at [601, 76] on input "Request response" at bounding box center [591, 70] width 19 height 19
checkbox input "true"
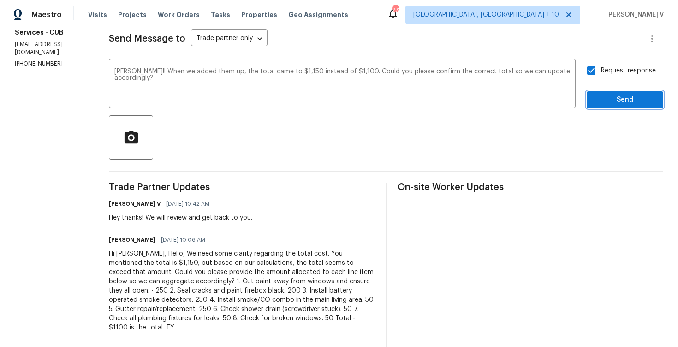
click at [606, 100] on span "Send" at bounding box center [625, 100] width 62 height 12
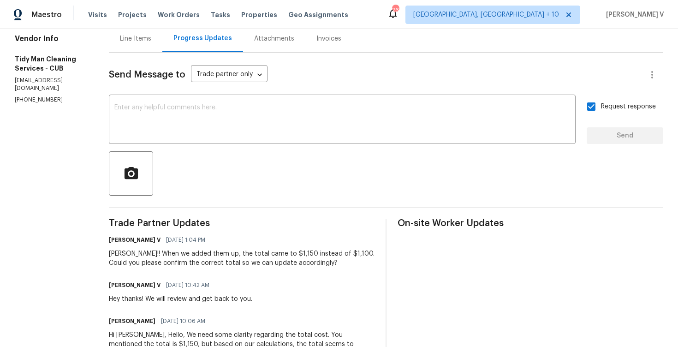
scroll to position [0, 0]
